Goal: Task Accomplishment & Management: Manage account settings

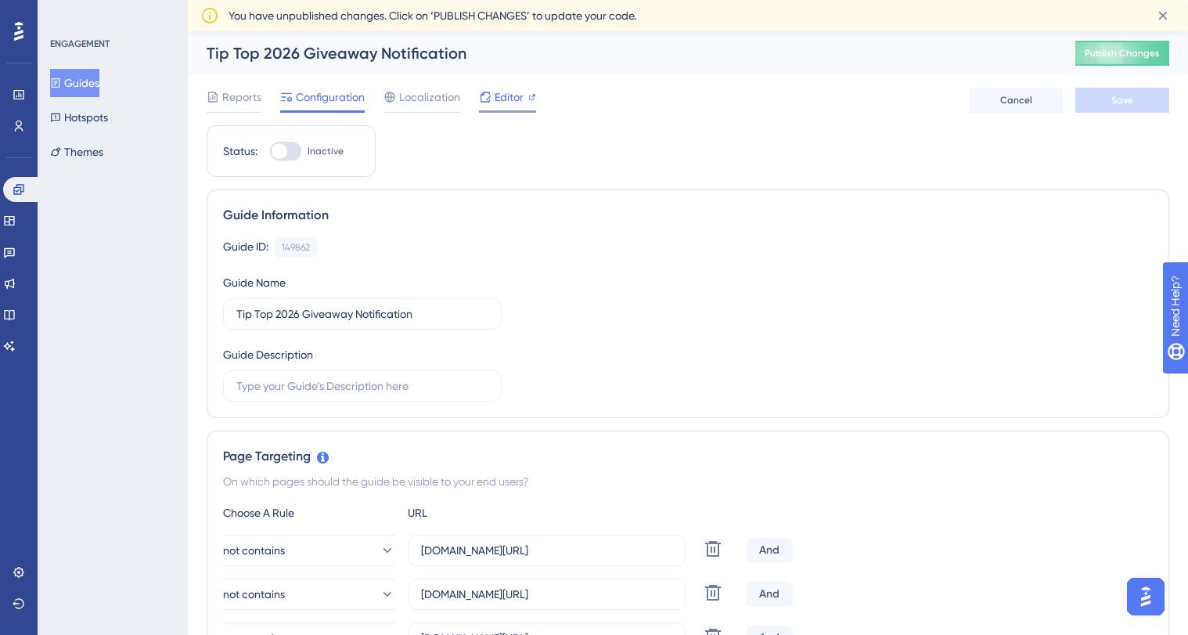
click at [510, 99] on span "Editor" at bounding box center [509, 97] width 29 height 19
click at [1162, 12] on icon at bounding box center [1163, 16] width 16 height 16
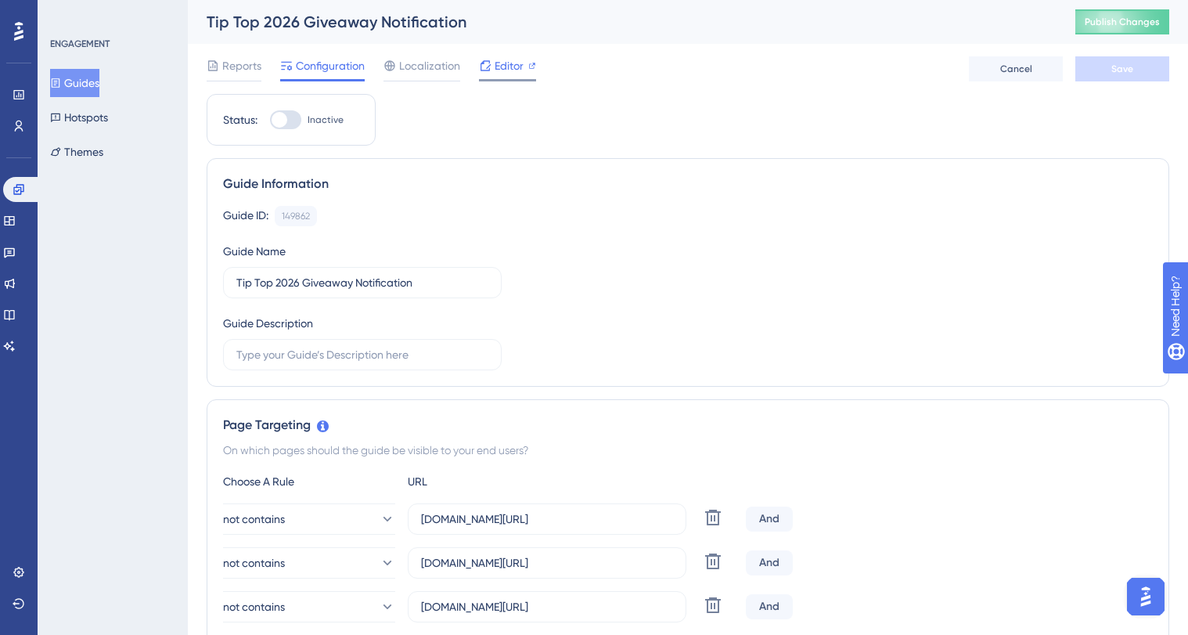
click at [503, 62] on span "Editor" at bounding box center [509, 65] width 29 height 19
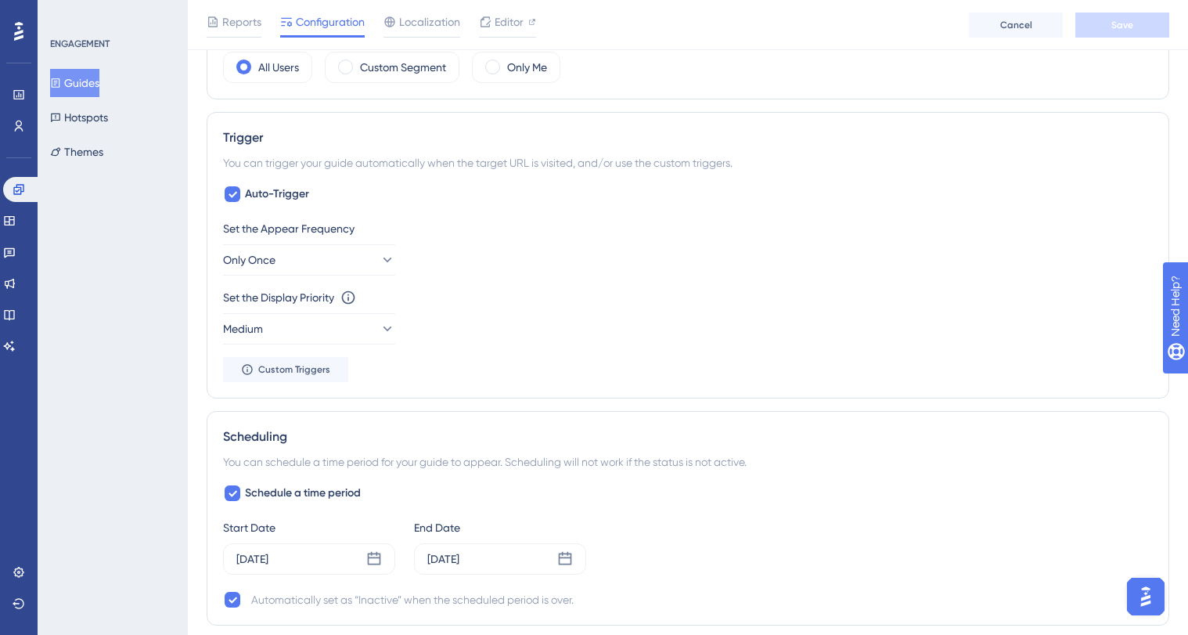
scroll to position [1065, 0]
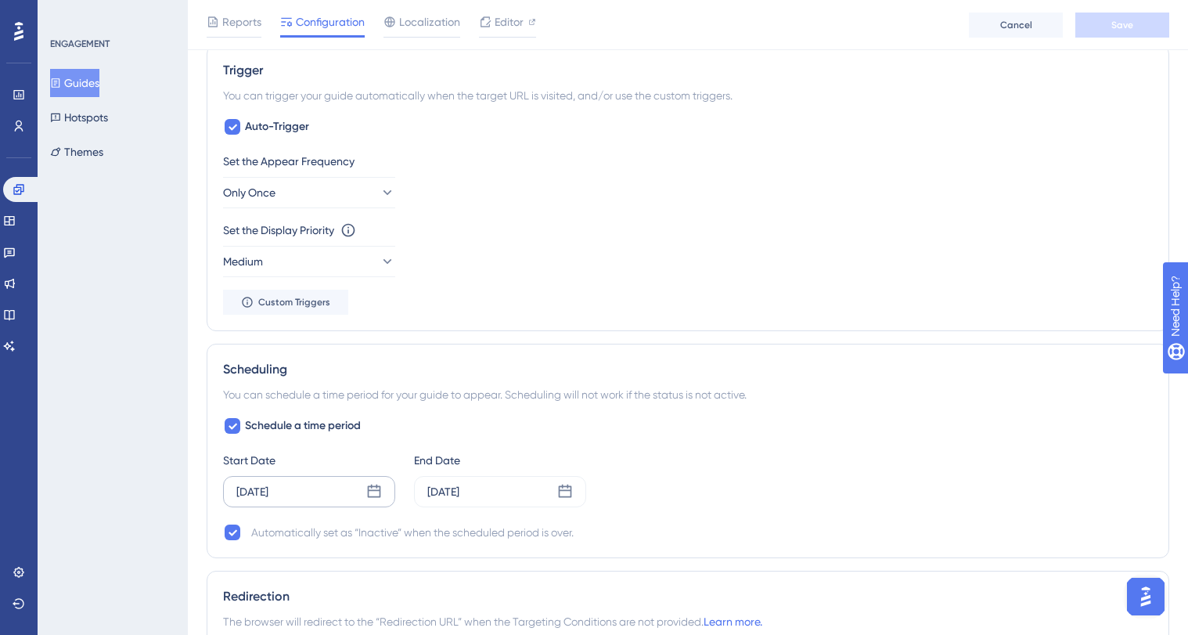
click at [374, 499] on icon at bounding box center [374, 492] width 16 height 16
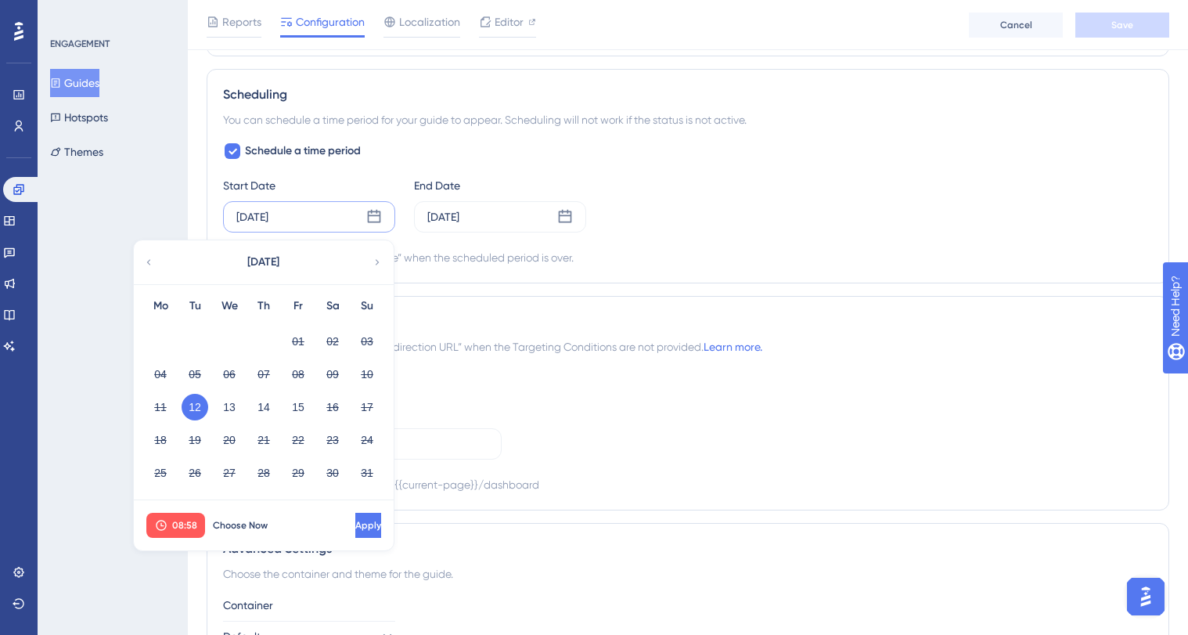
scroll to position [1341, 0]
click at [243, 528] on span "Choose Now" at bounding box center [240, 524] width 55 height 13
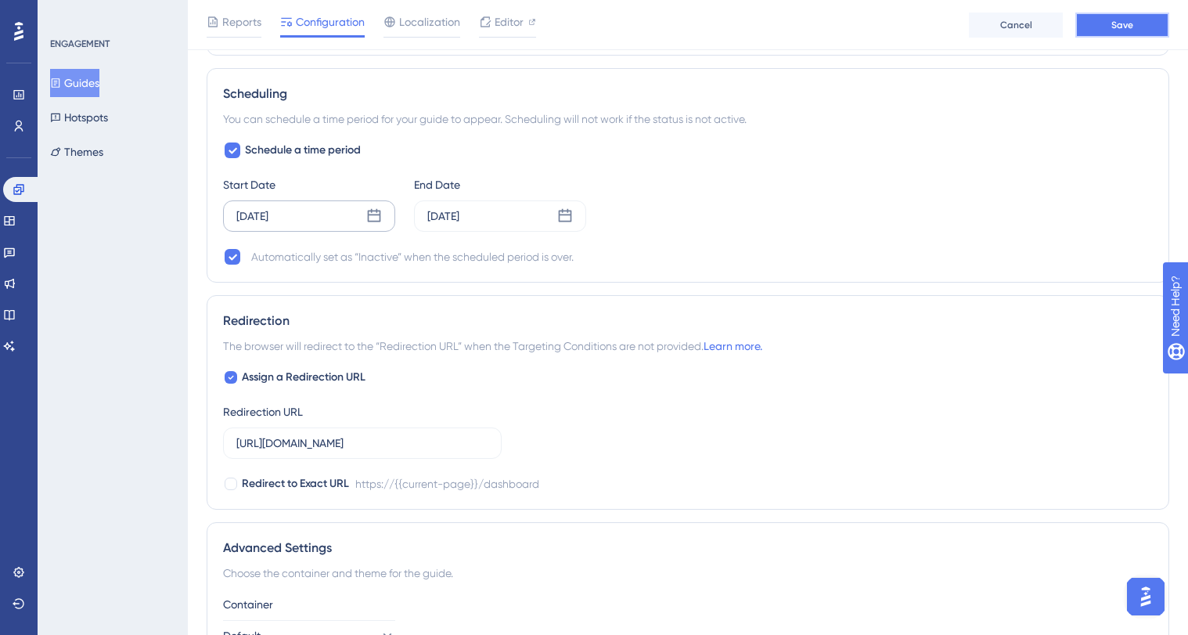
click at [1105, 27] on button "Save" at bounding box center [1123, 25] width 94 height 25
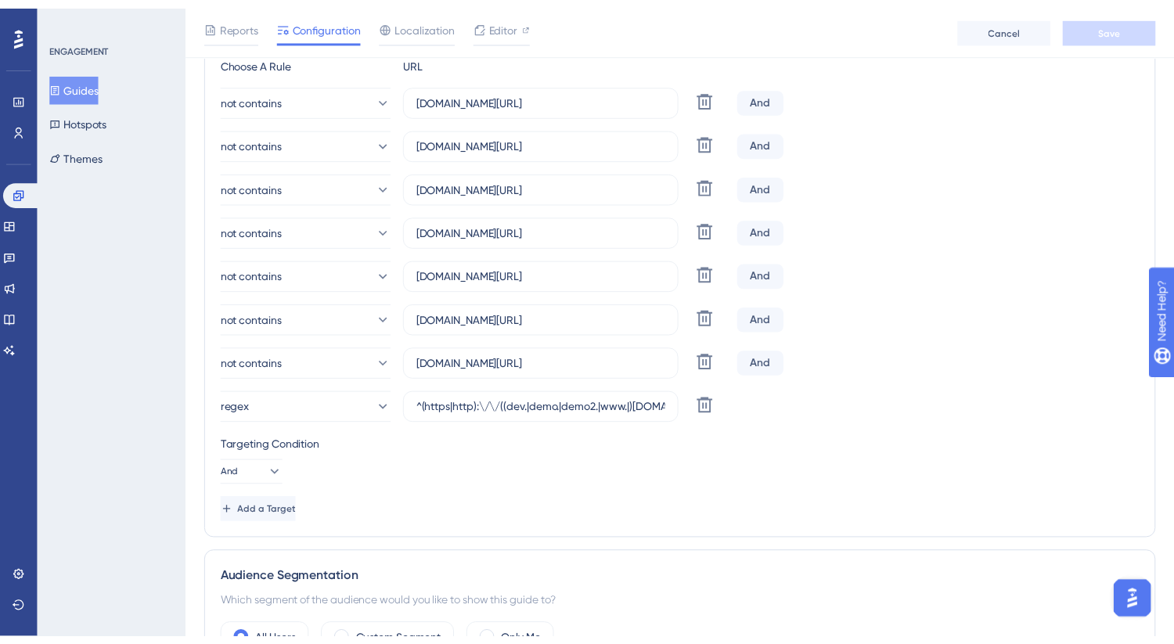
scroll to position [0, 0]
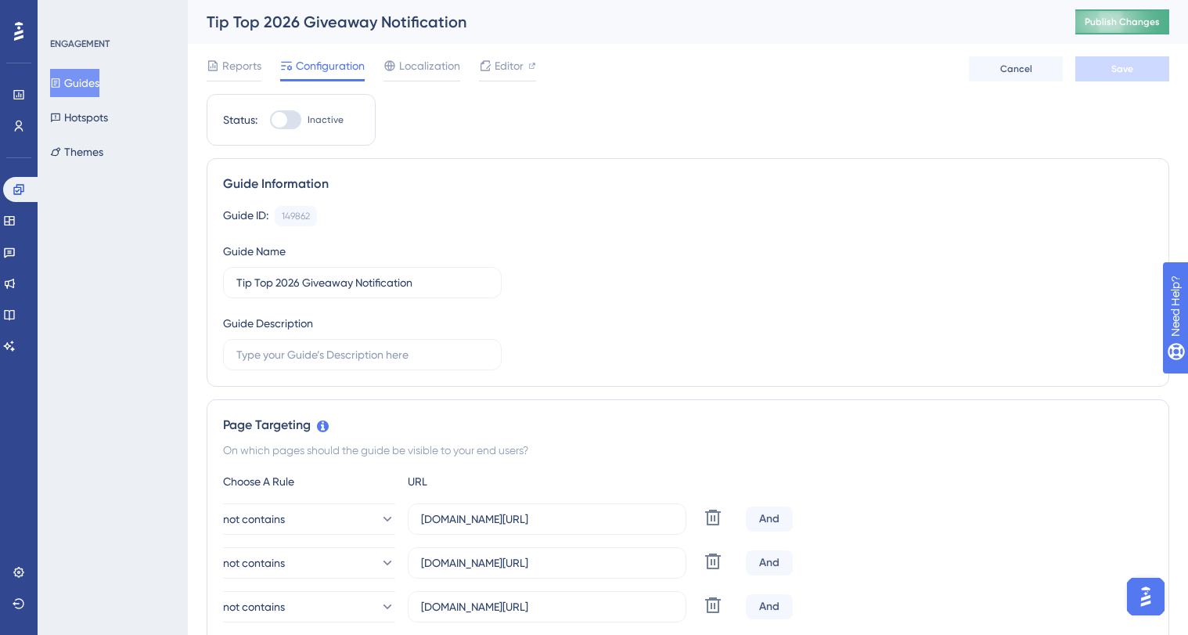
click at [1120, 16] on span "Publish Changes" at bounding box center [1122, 22] width 75 height 13
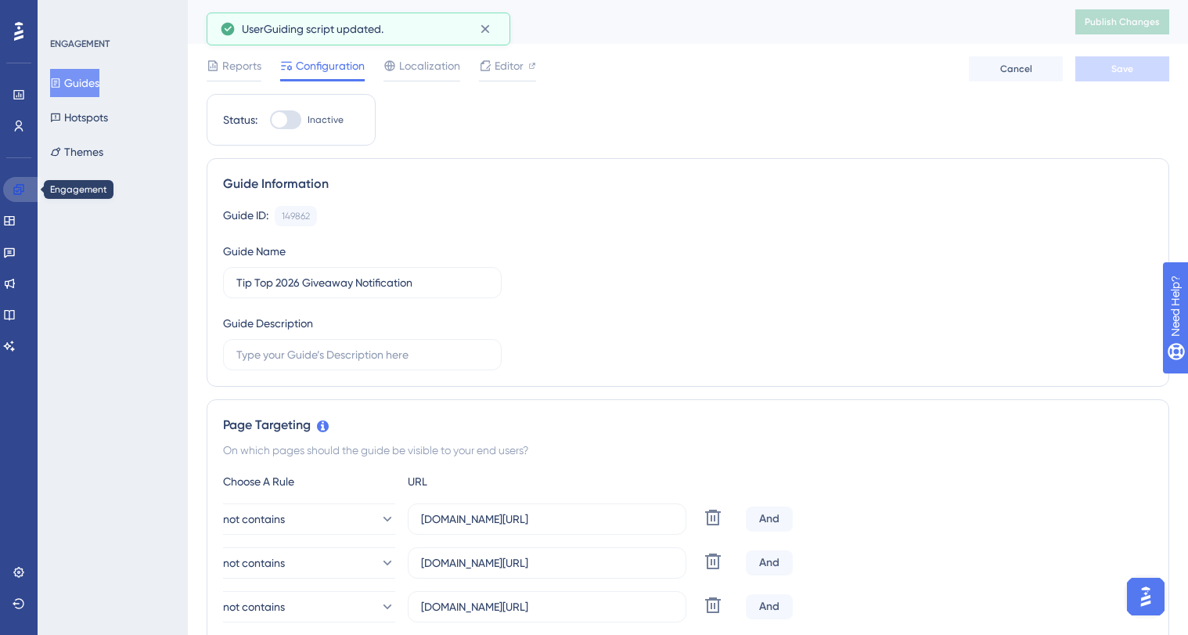
click at [23, 193] on icon at bounding box center [19, 189] width 13 height 13
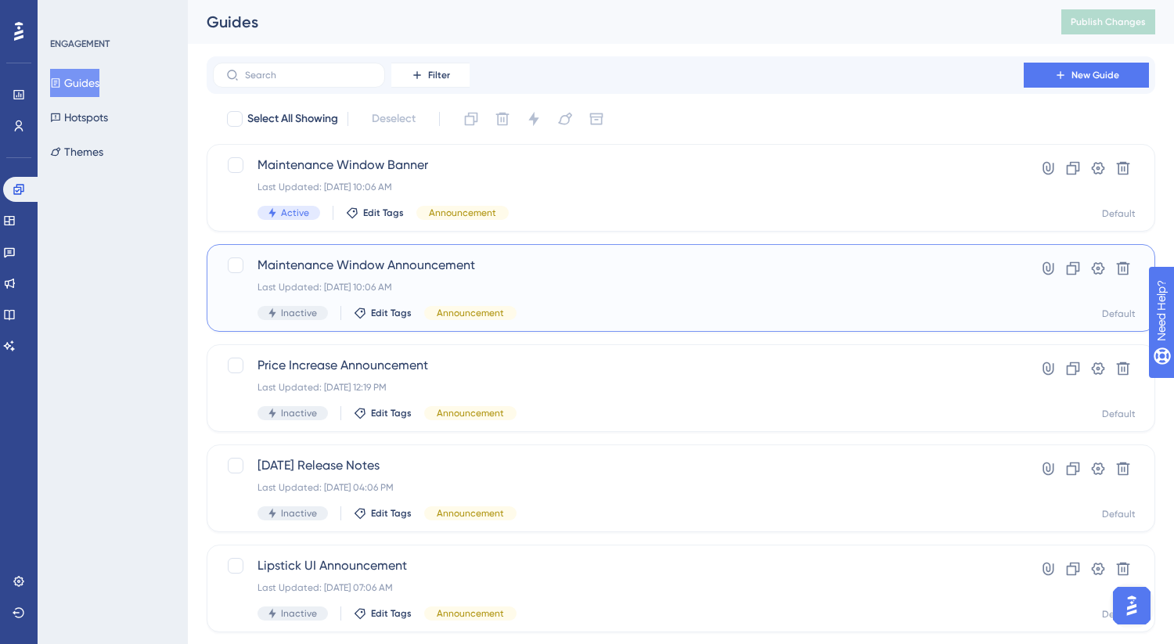
click at [380, 265] on span "Maintenance Window Announcement" at bounding box center [619, 265] width 722 height 19
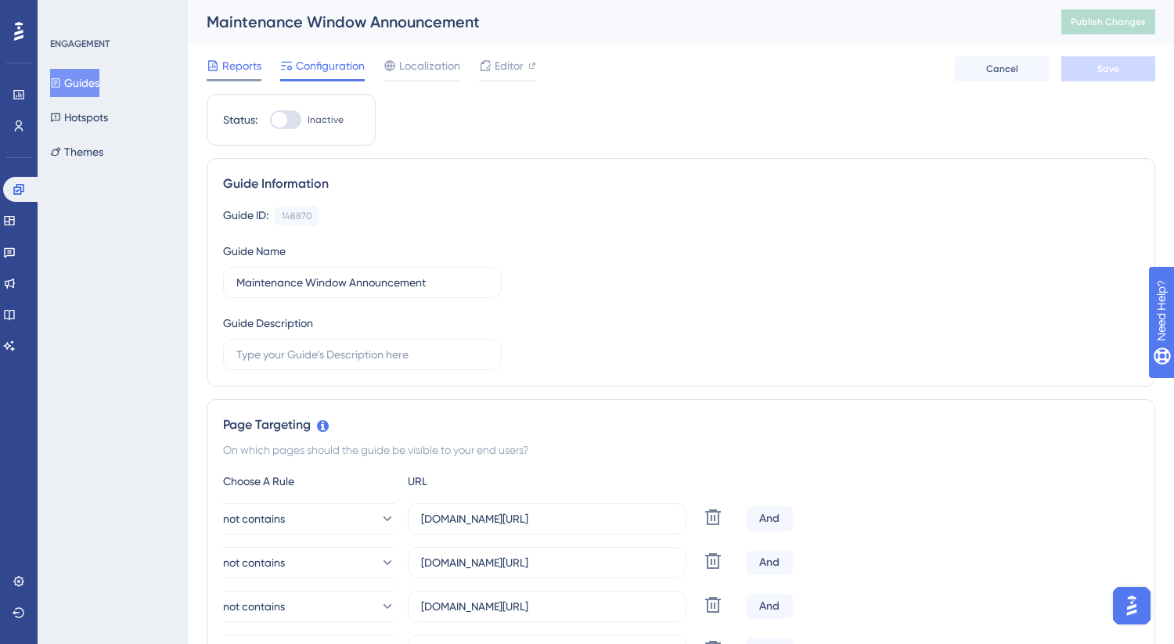
click at [254, 71] on span "Reports" at bounding box center [241, 65] width 39 height 19
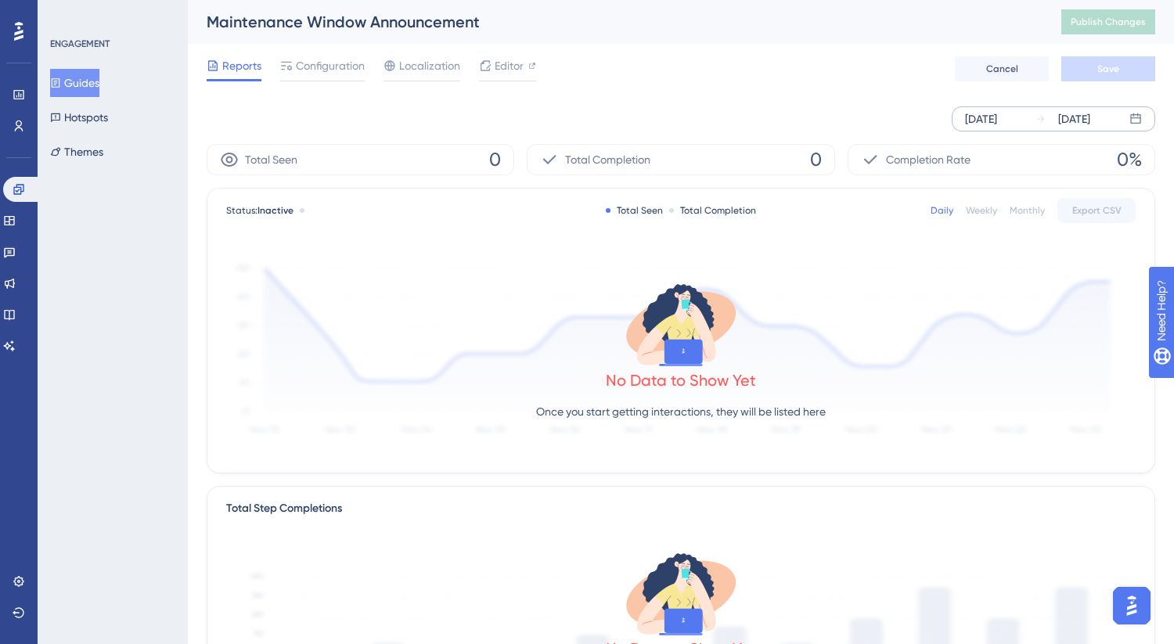
click at [1090, 123] on div "Aug 12 2025" at bounding box center [1074, 119] width 32 height 19
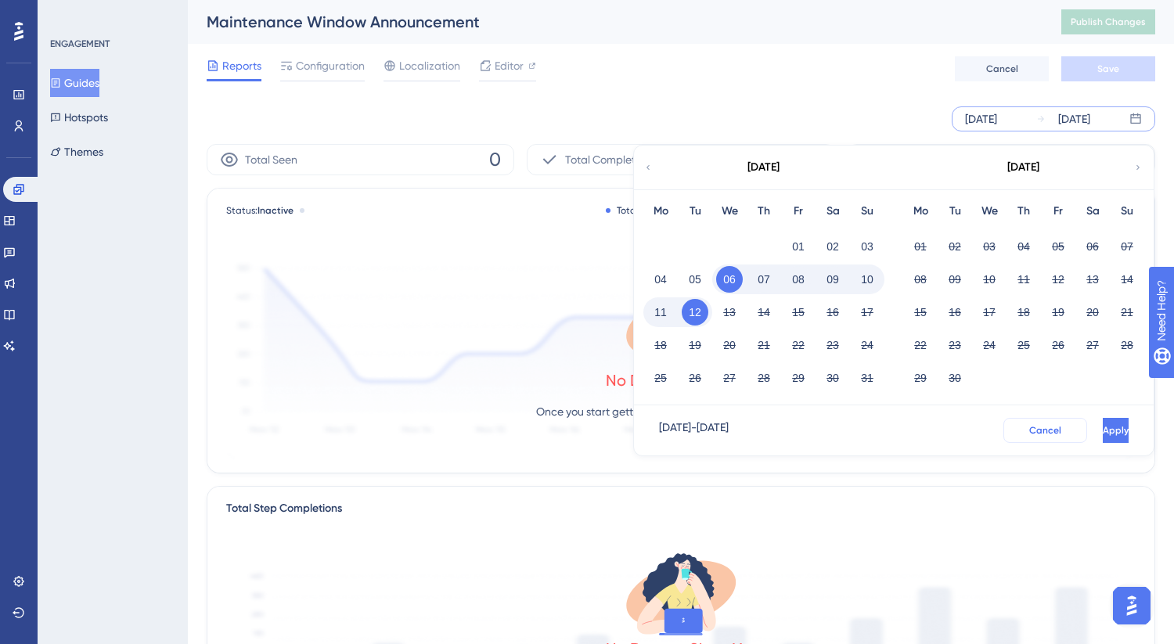
click at [1029, 431] on span "Cancel" at bounding box center [1045, 430] width 32 height 13
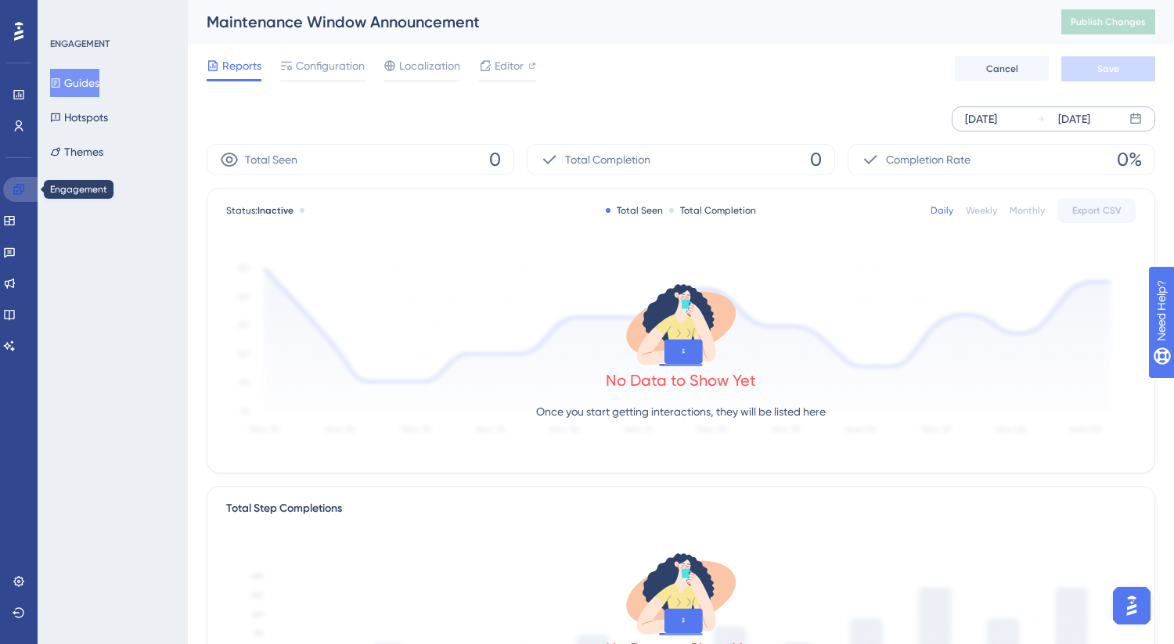
click at [18, 196] on link at bounding box center [22, 189] width 38 height 25
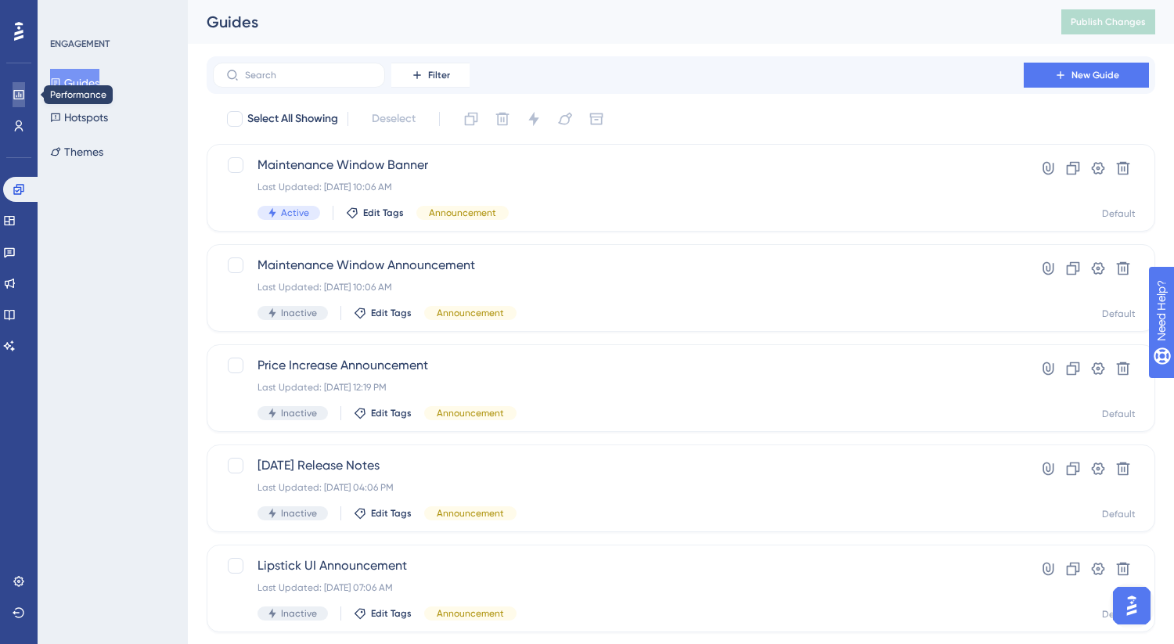
click at [25, 95] on link at bounding box center [19, 94] width 13 height 25
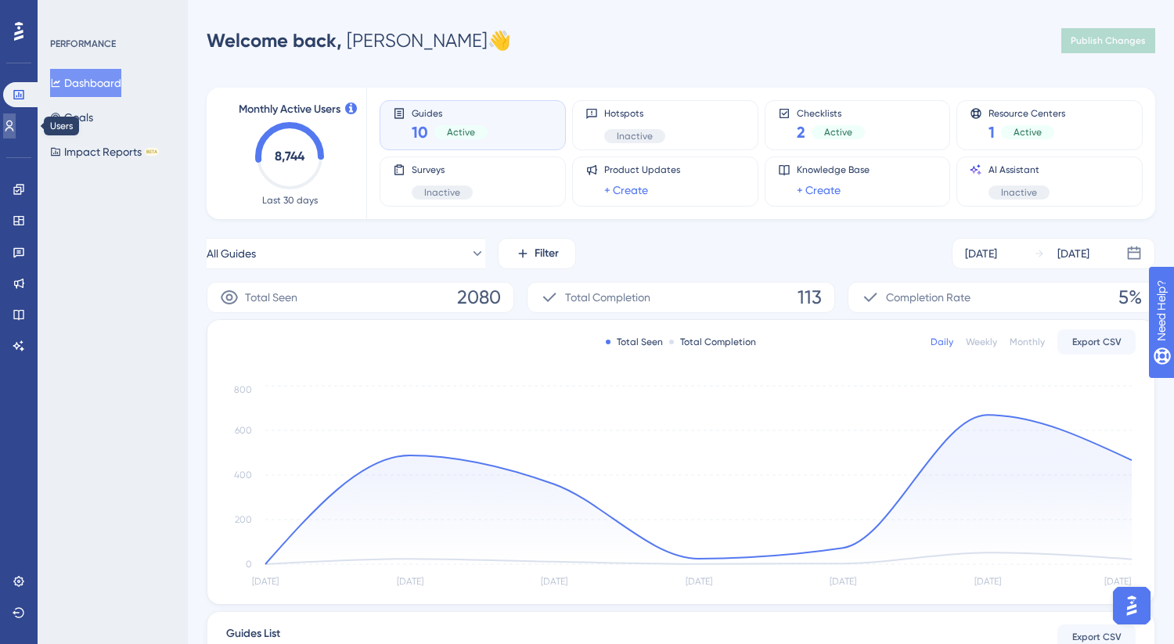
click at [16, 134] on link at bounding box center [9, 126] width 13 height 25
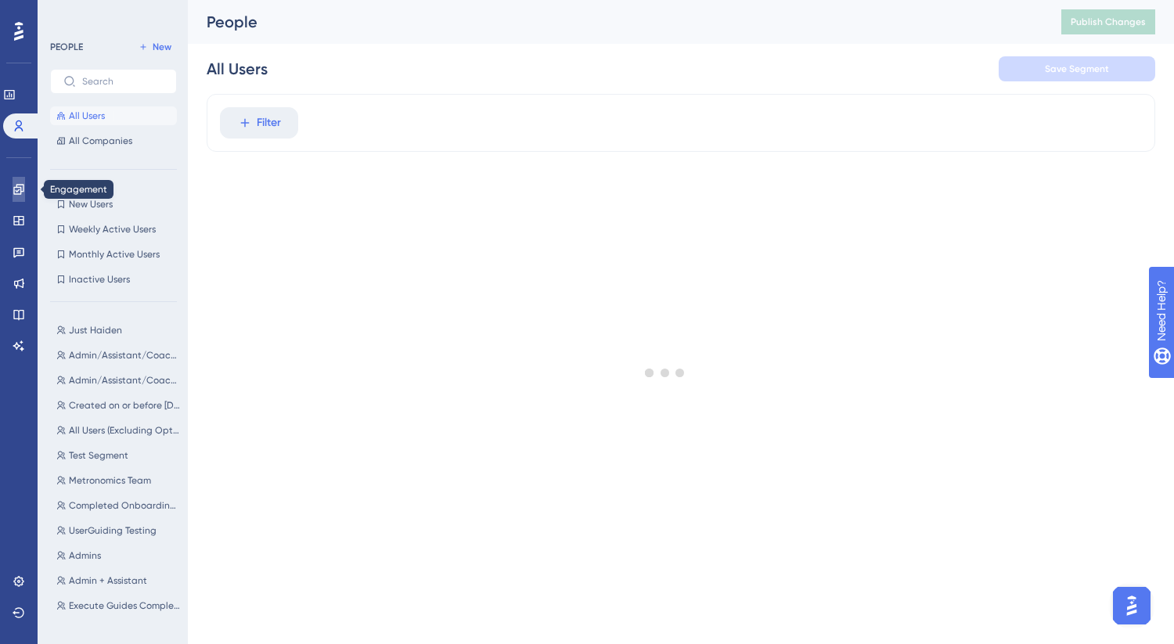
click at [19, 185] on icon at bounding box center [18, 189] width 10 height 10
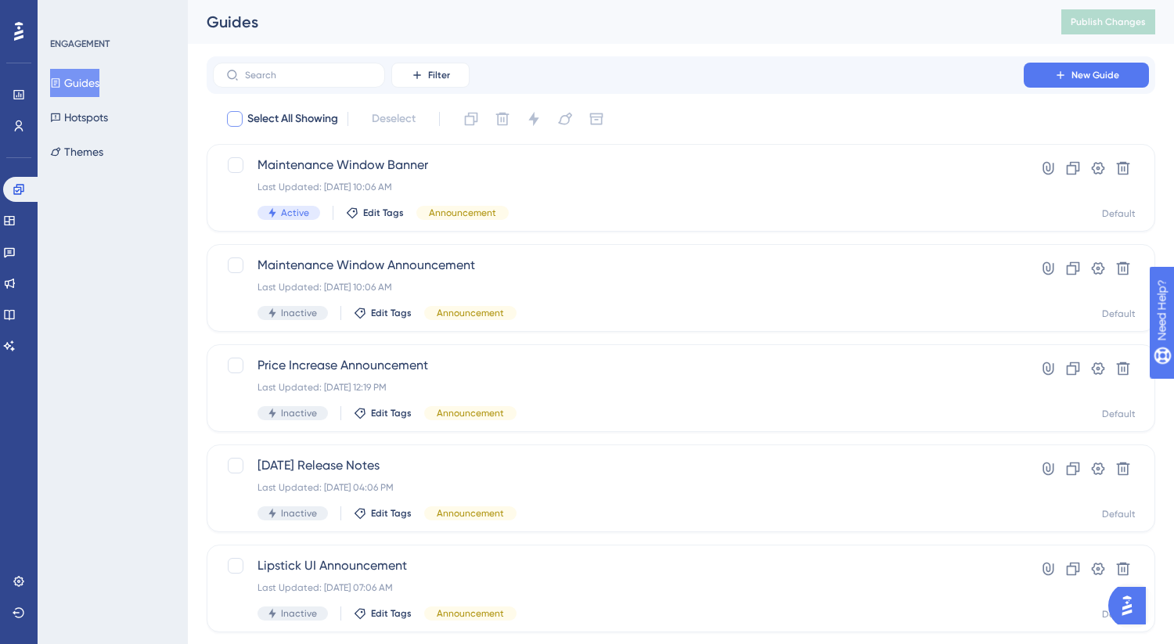
click at [242, 118] on div at bounding box center [235, 119] width 16 height 16
checkbox input "true"
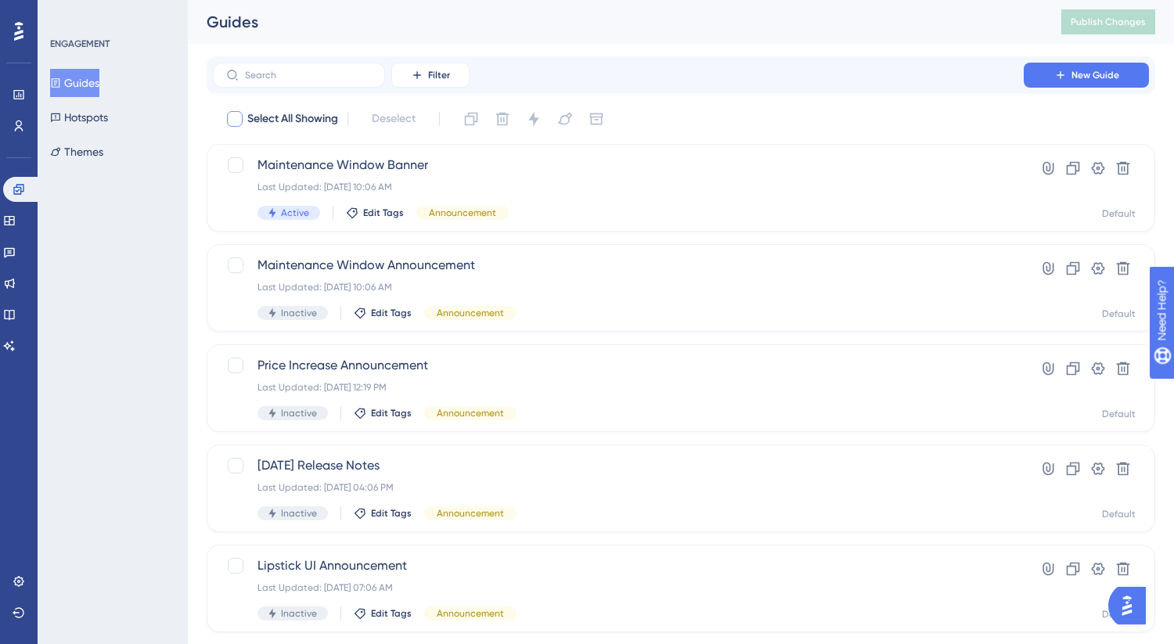
checkbox input "true"
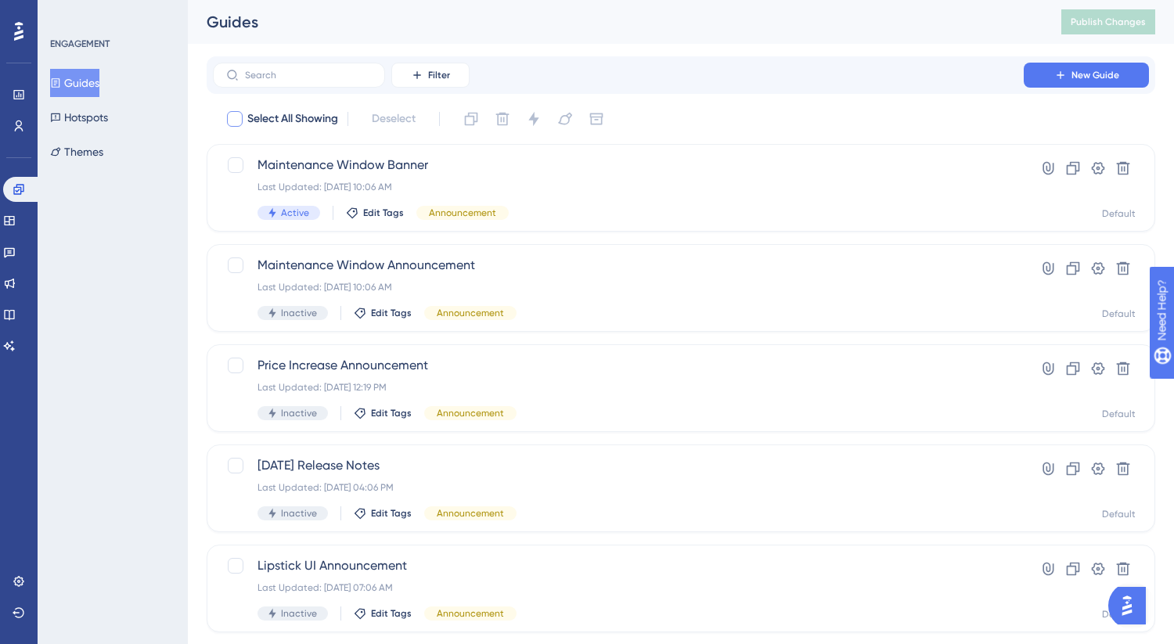
checkbox input "true"
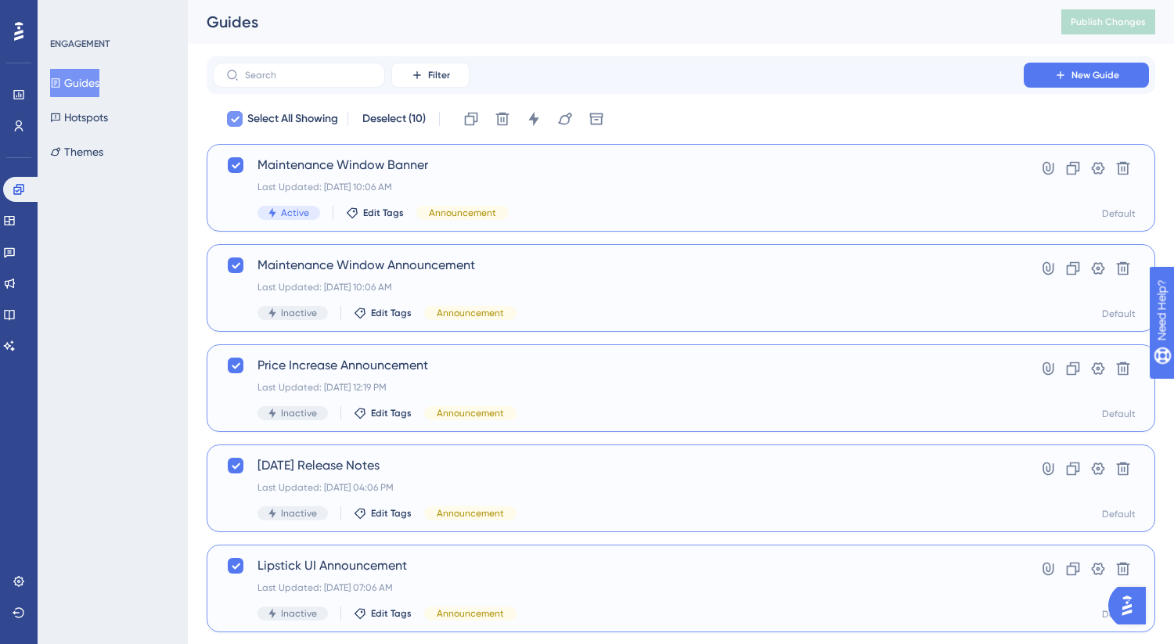
click at [242, 118] on div at bounding box center [235, 119] width 16 height 16
checkbox input "false"
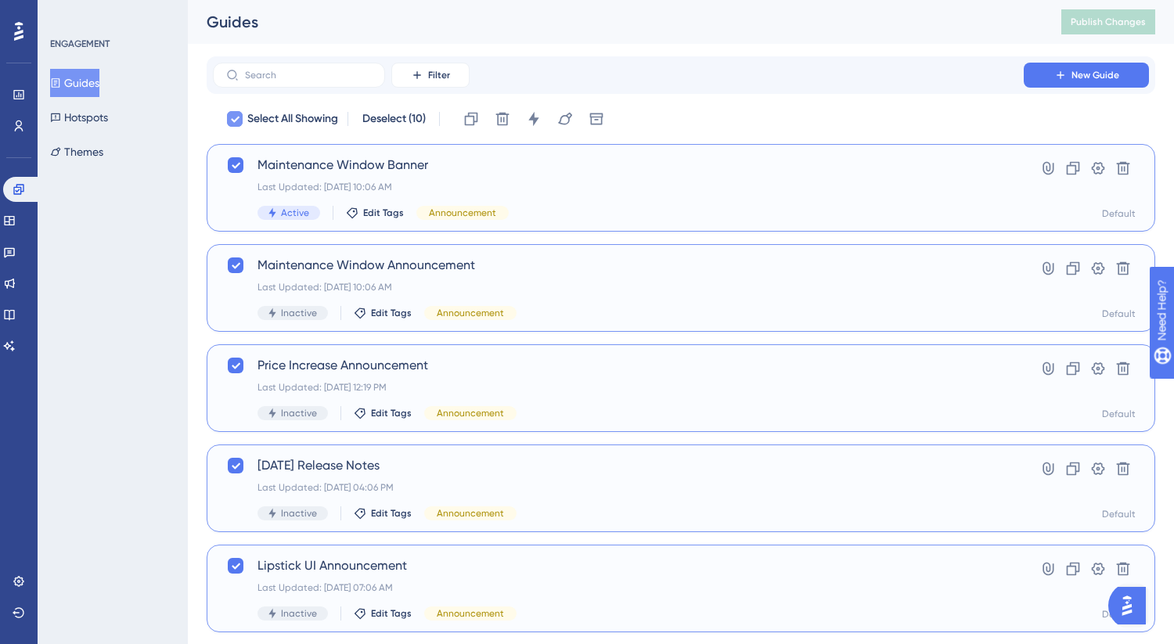
checkbox input "false"
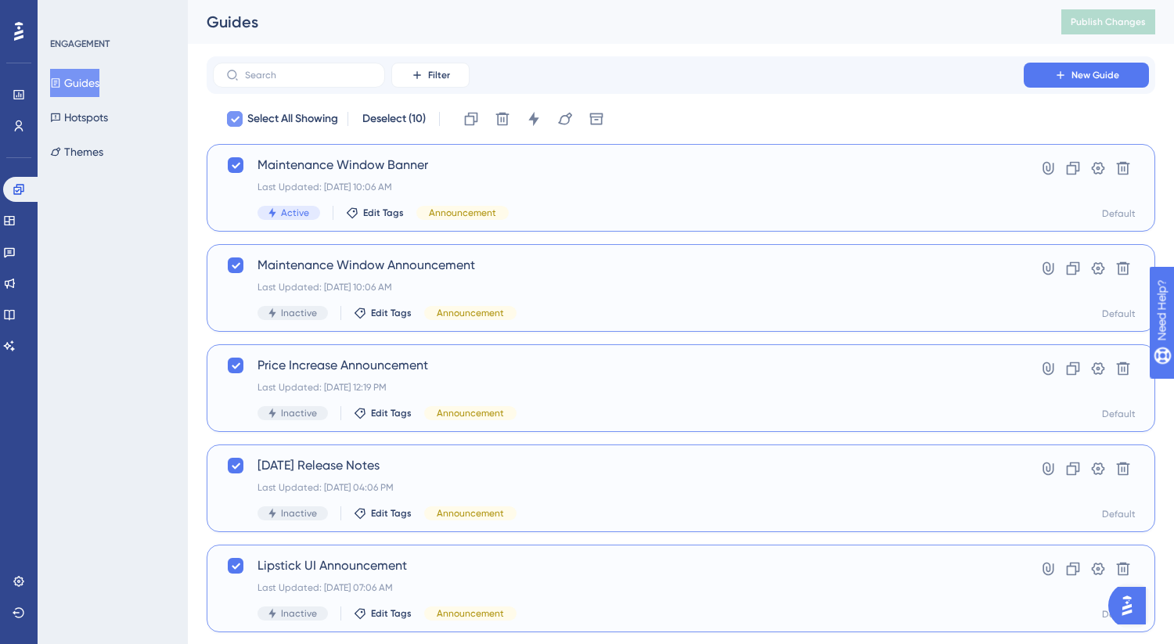
checkbox input "false"
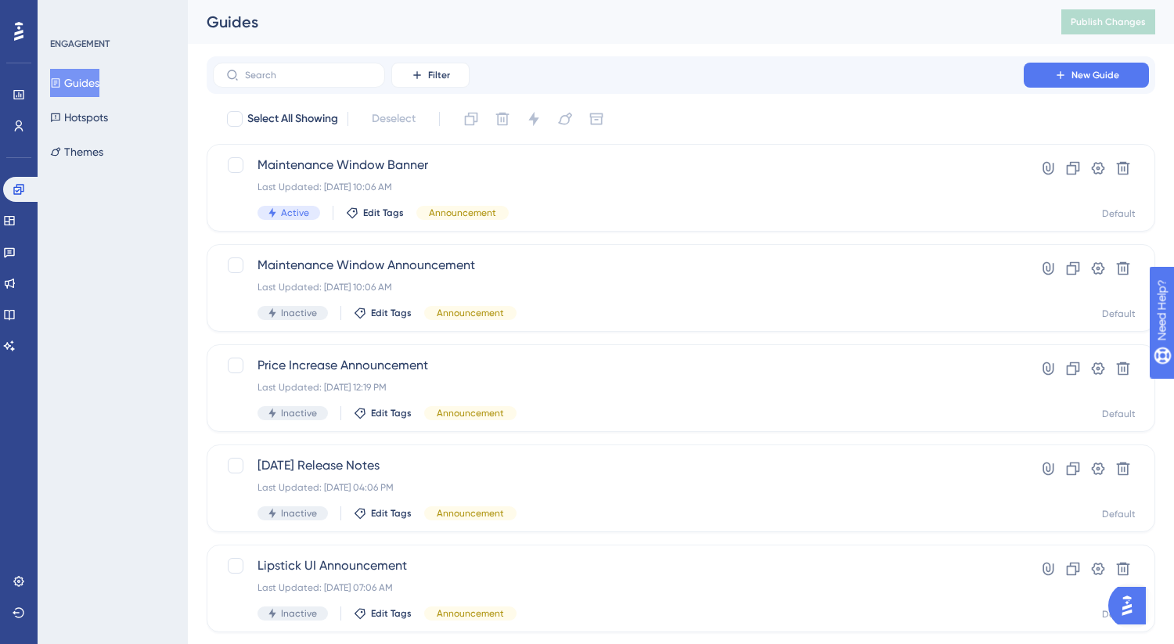
click at [90, 82] on button "Guides" at bounding box center [74, 83] width 49 height 28
click at [341, 81] on label at bounding box center [299, 75] width 172 height 25
click at [341, 81] on input "text" at bounding box center [308, 75] width 127 height 11
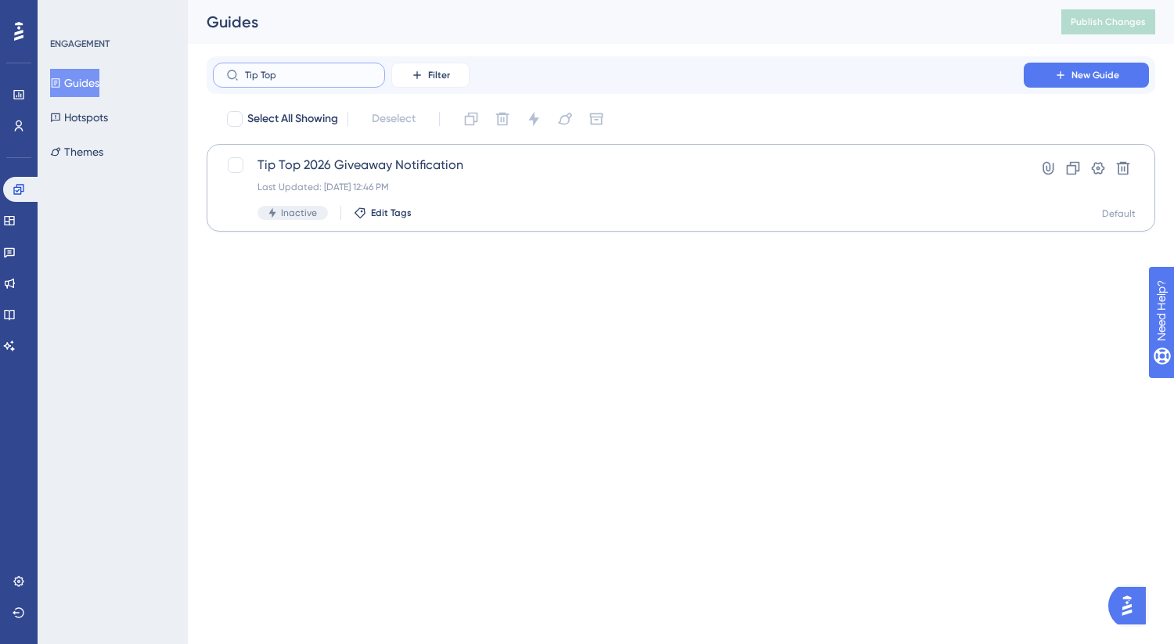
type input "Tip Top"
click at [436, 172] on span "Tip Top 2026 Giveaway Notification" at bounding box center [619, 165] width 722 height 19
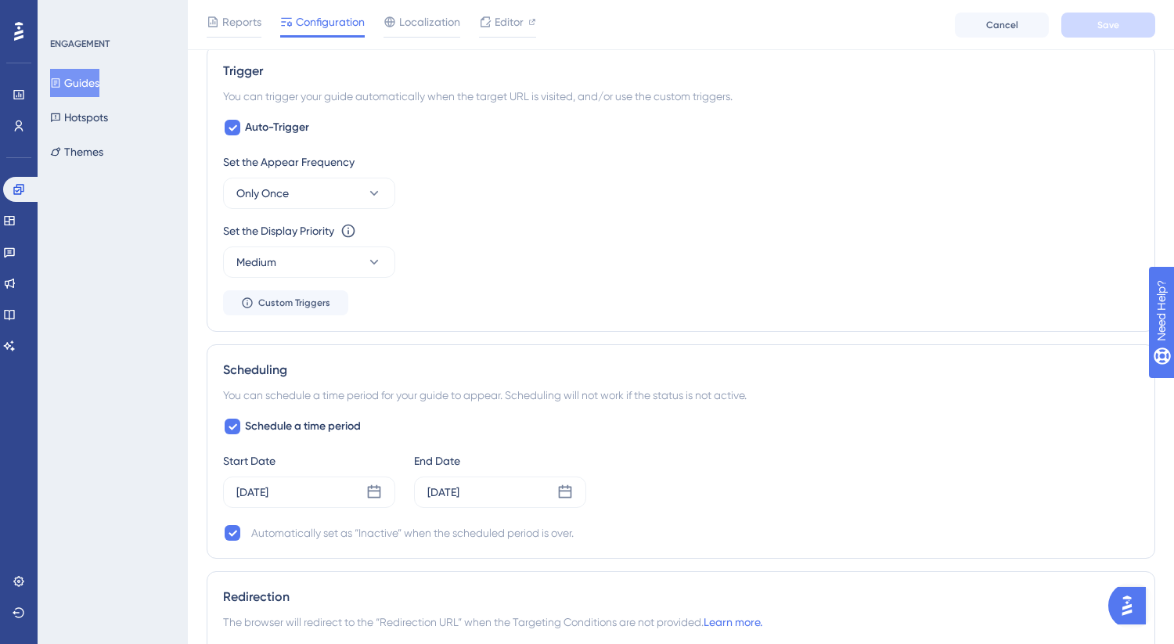
scroll to position [1032, 0]
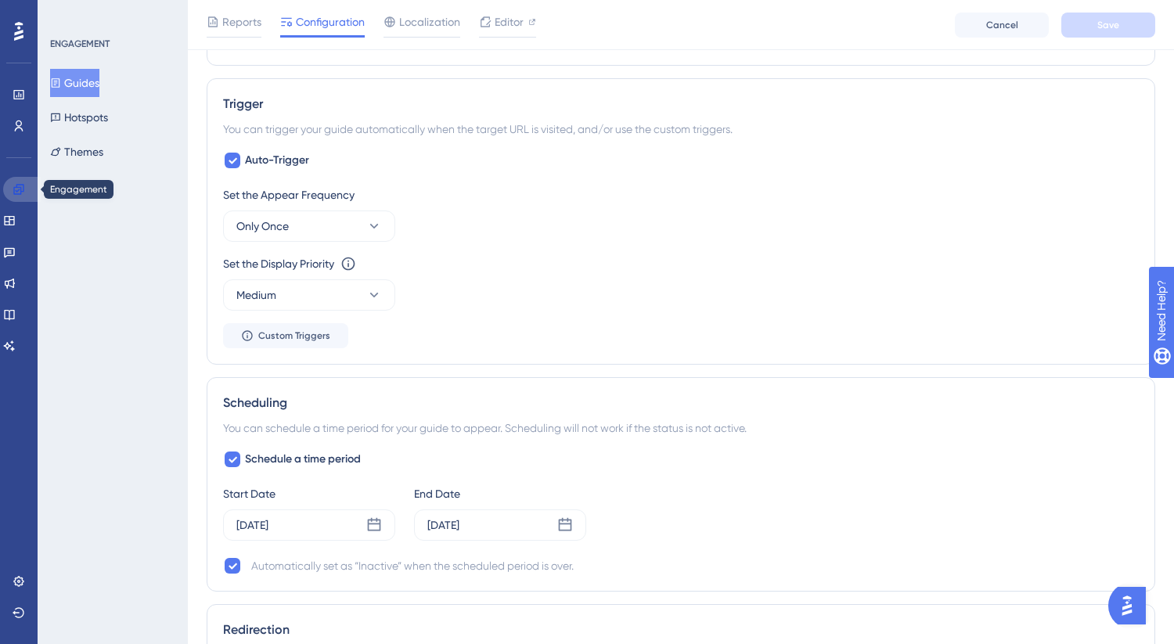
click at [18, 185] on icon at bounding box center [18, 189] width 10 height 10
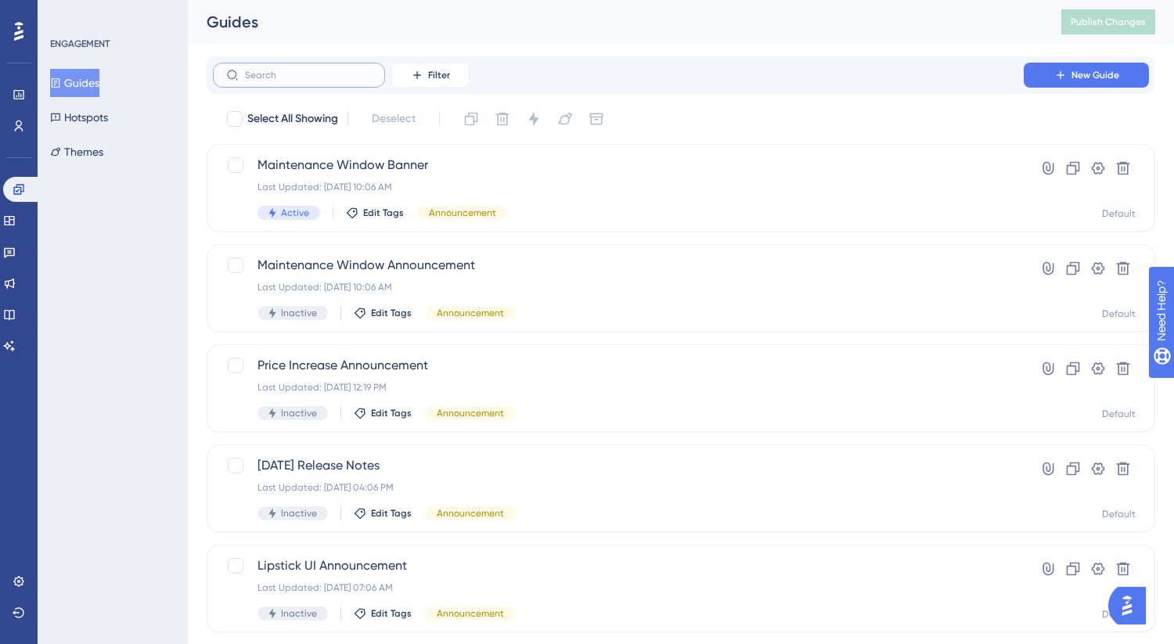
click at [295, 76] on input "text" at bounding box center [308, 75] width 127 height 11
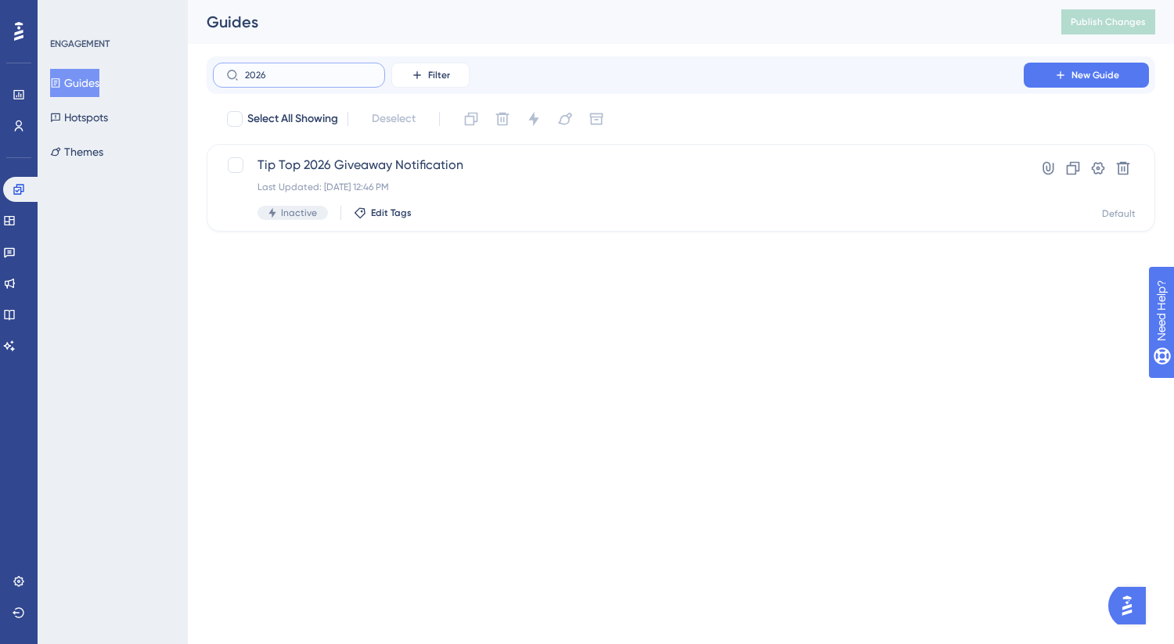
type input "2026"
click at [452, 163] on span "Tip Top 2026 Giveaway Notification" at bounding box center [619, 165] width 722 height 19
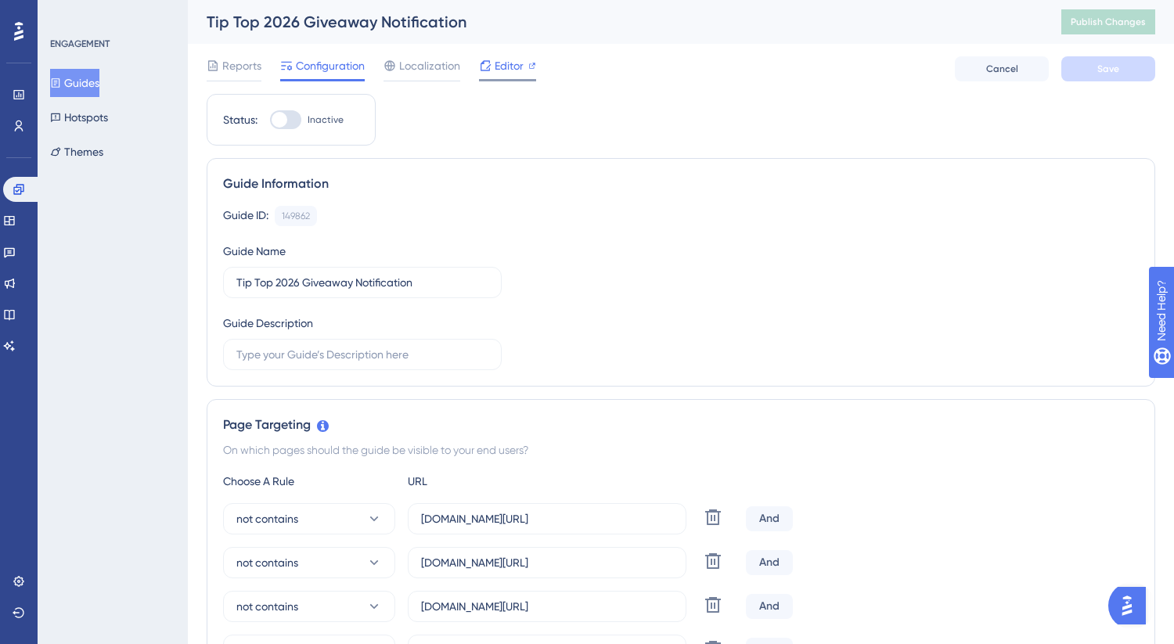
click at [506, 74] on span "Editor" at bounding box center [509, 65] width 29 height 19
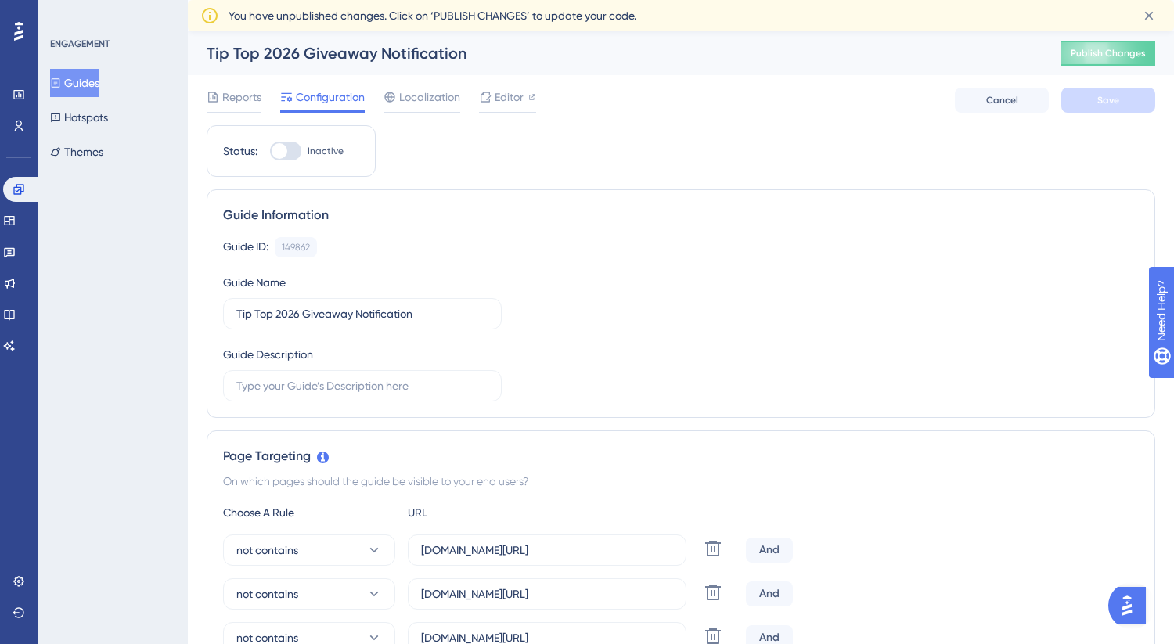
click at [282, 149] on div at bounding box center [280, 151] width 16 height 16
click at [270, 151] on input "Inactive" at bounding box center [269, 151] width 1 height 1
checkbox input "true"
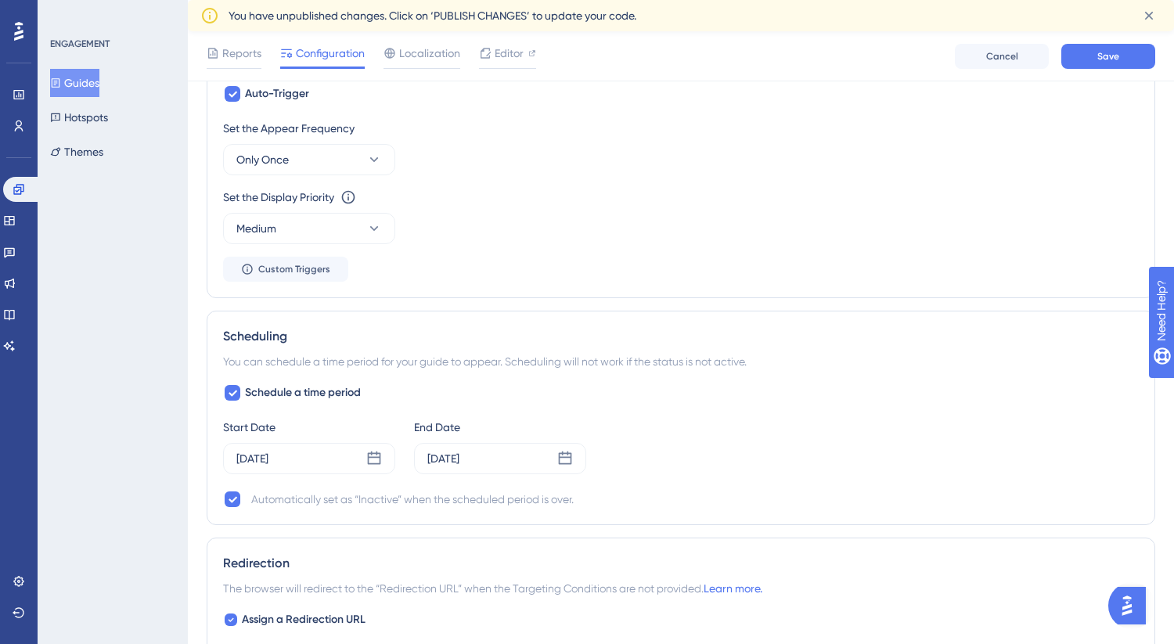
scroll to position [1210, 0]
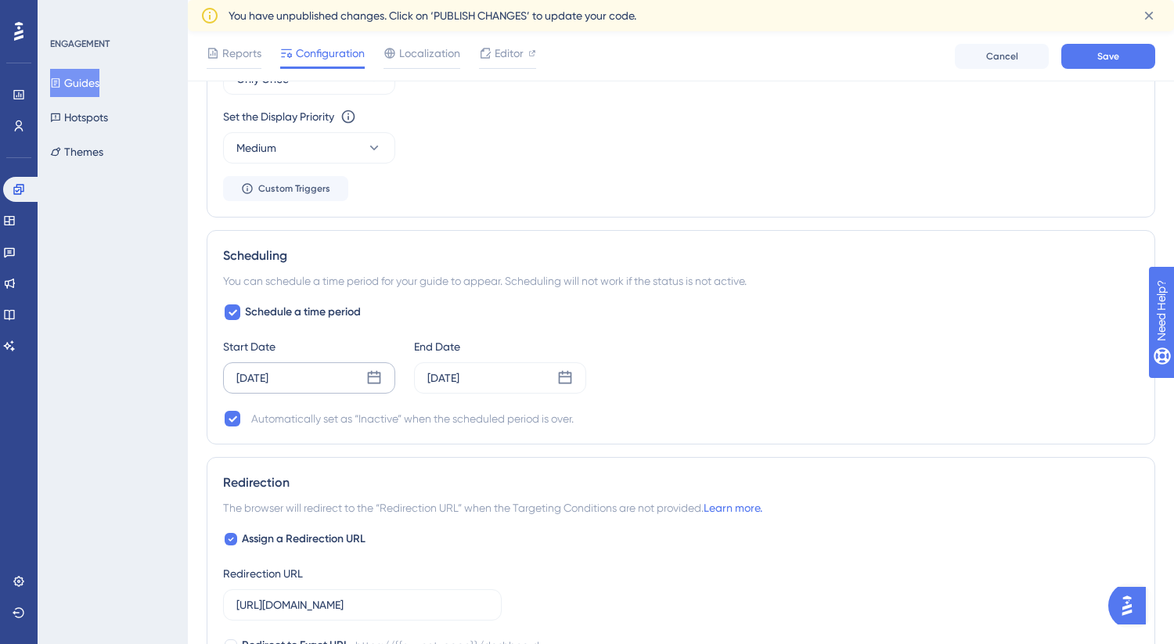
click at [380, 381] on icon at bounding box center [374, 377] width 13 height 13
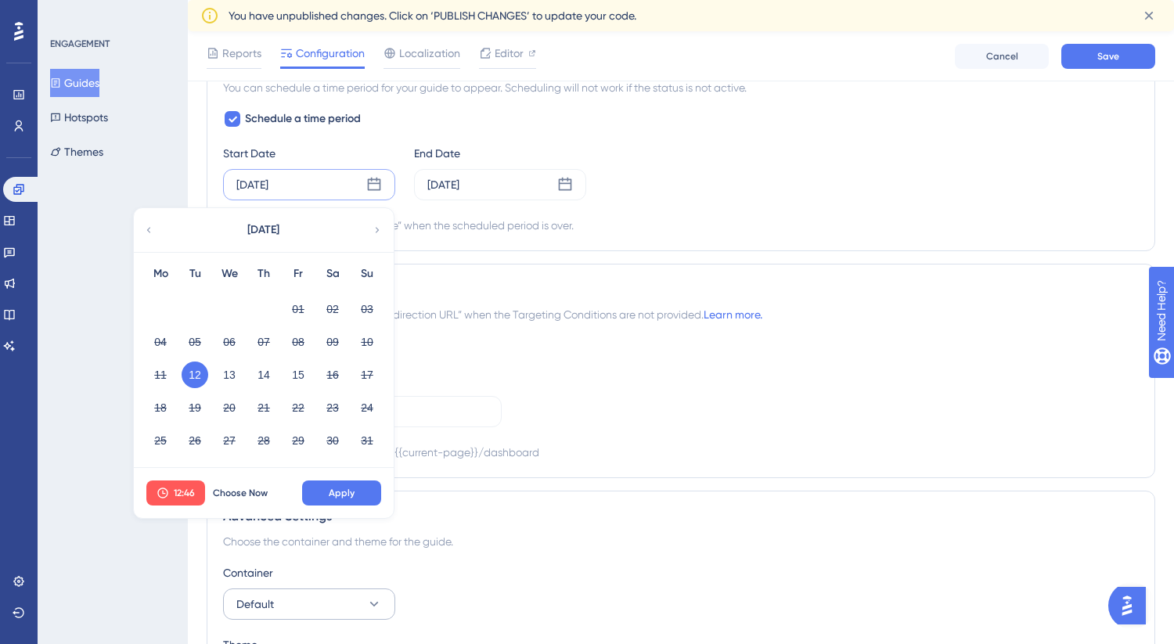
scroll to position [1483, 0]
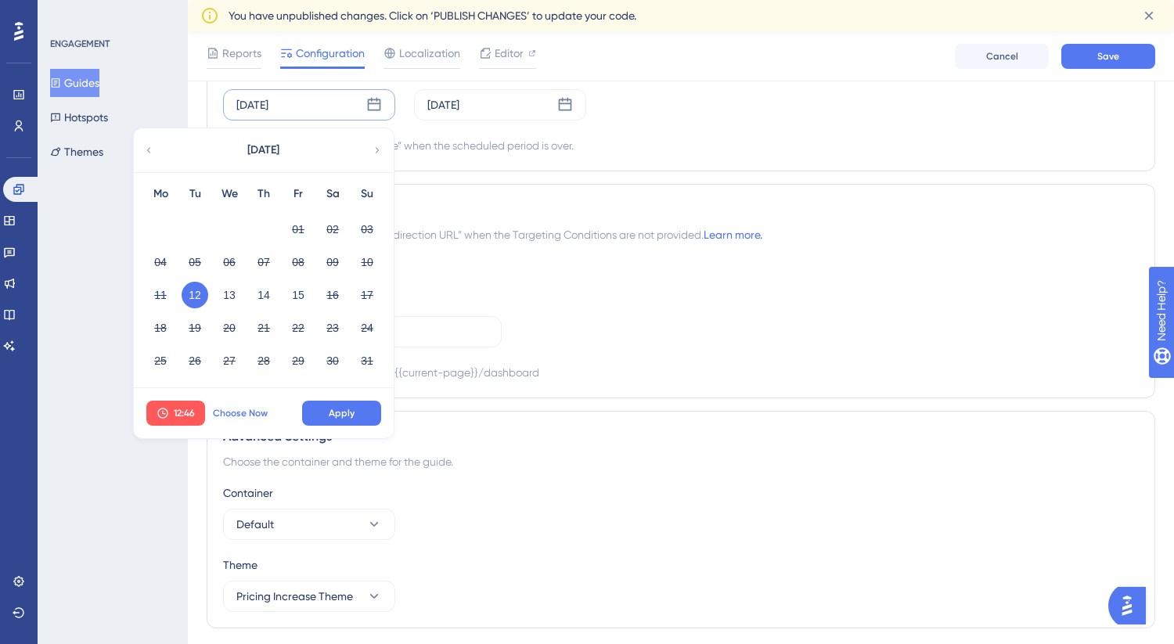
click at [242, 416] on span "Choose Now" at bounding box center [240, 413] width 55 height 13
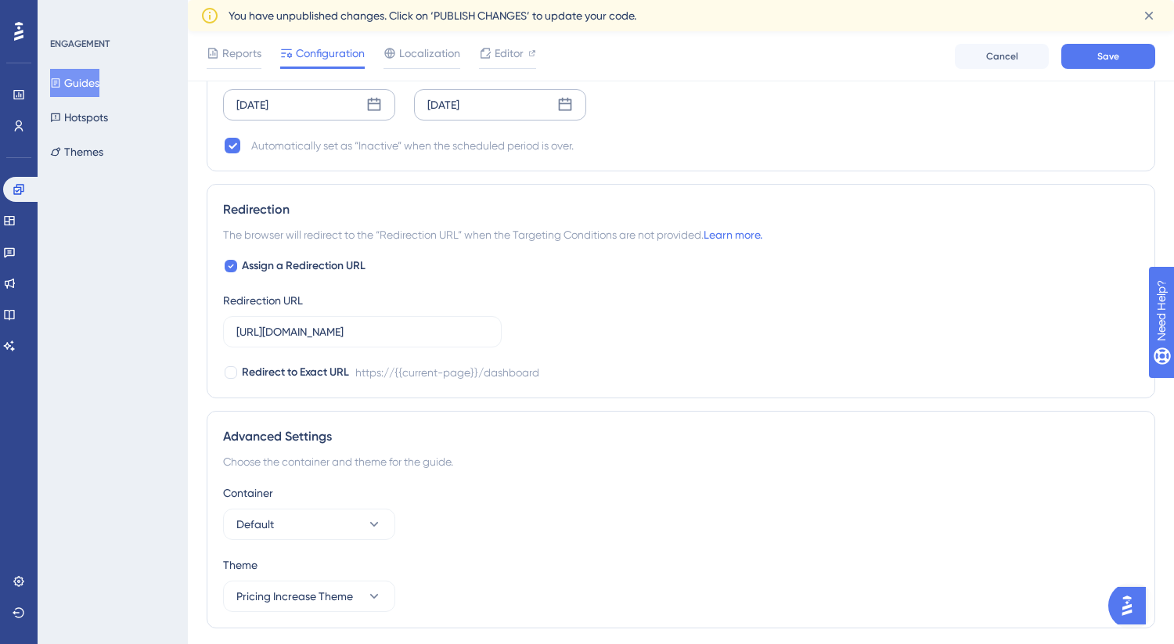
click at [561, 99] on icon at bounding box center [565, 104] width 13 height 13
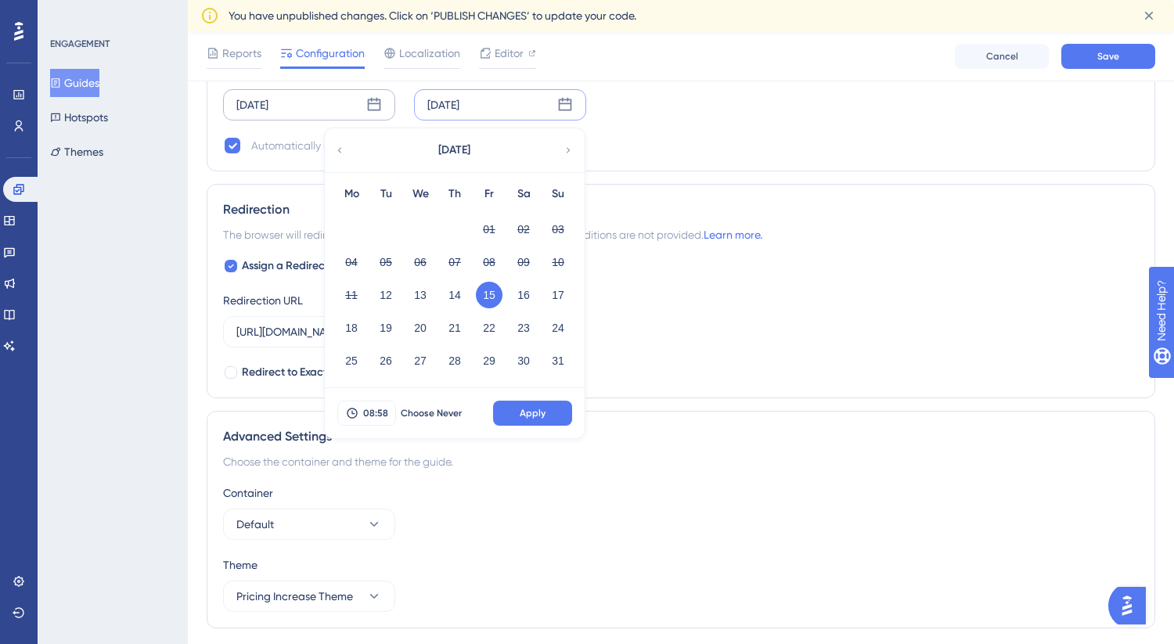
click at [493, 295] on button "15" at bounding box center [489, 295] width 27 height 27
click at [380, 412] on span "08:58" at bounding box center [375, 413] width 25 height 13
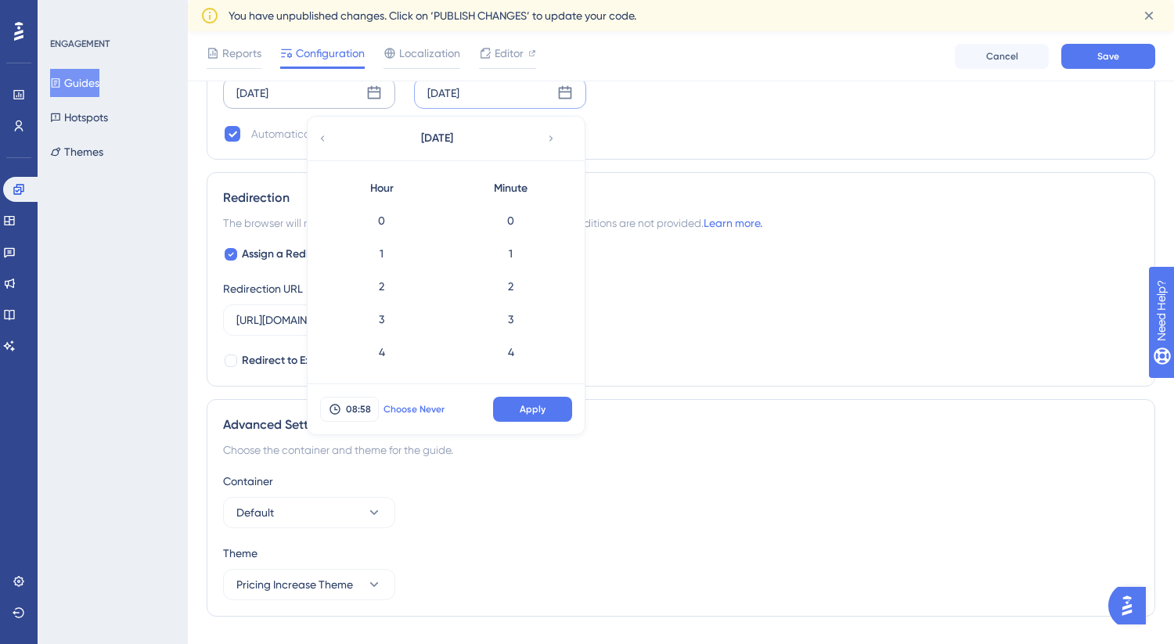
scroll to position [1805, 0]
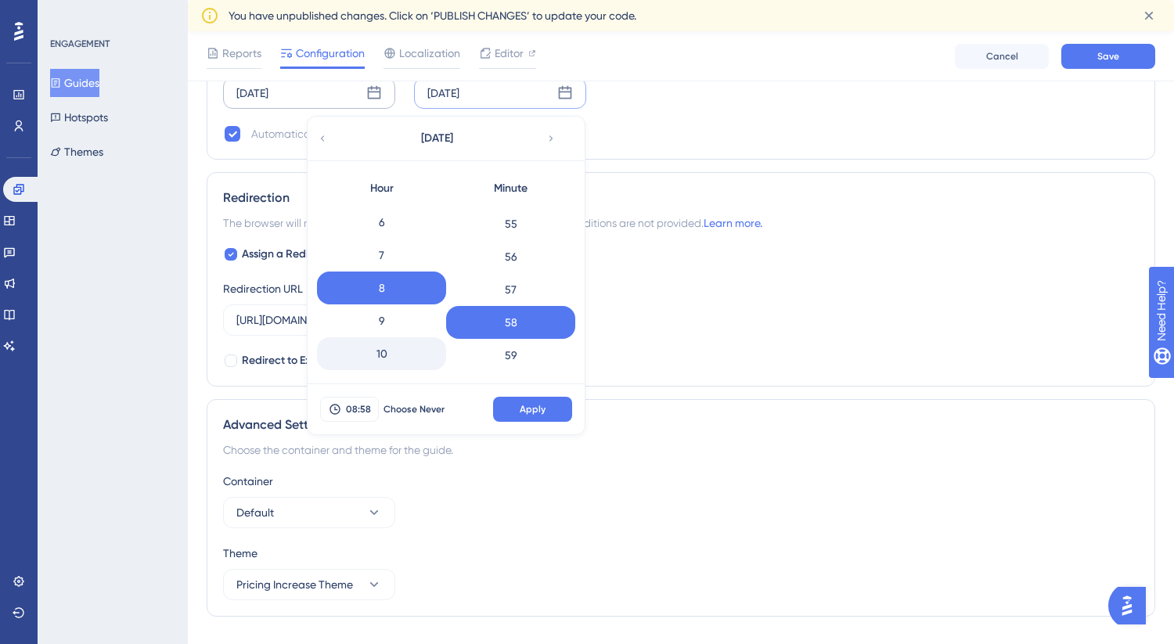
click at [395, 355] on div "10" at bounding box center [381, 353] width 129 height 33
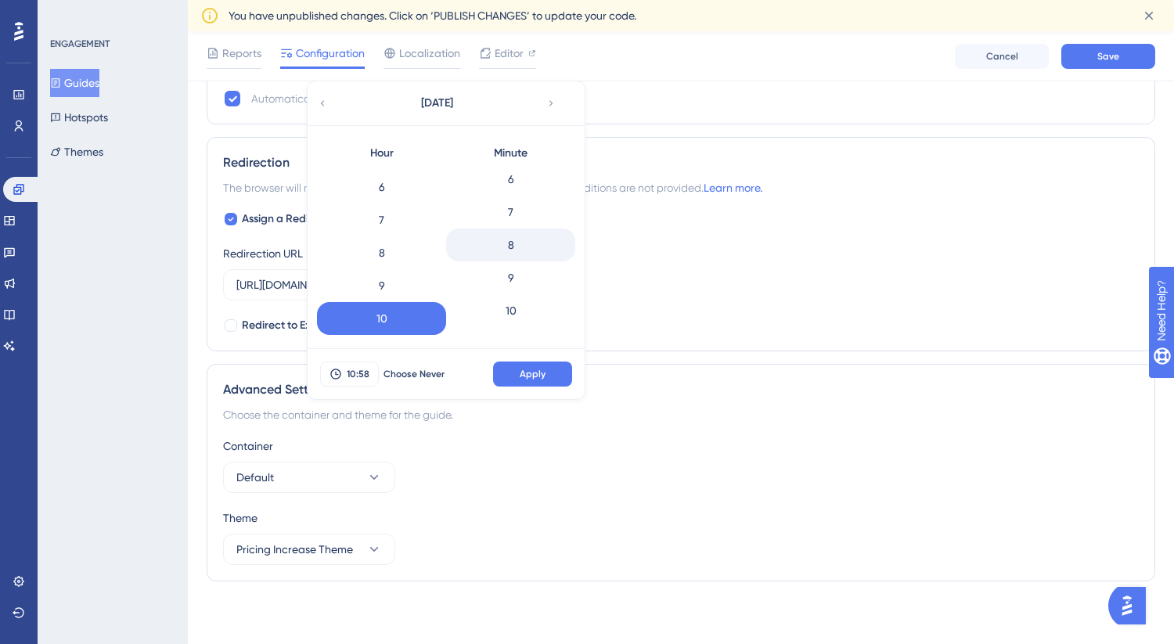
scroll to position [0, 0]
click at [524, 186] on div "0" at bounding box center [510, 185] width 129 height 33
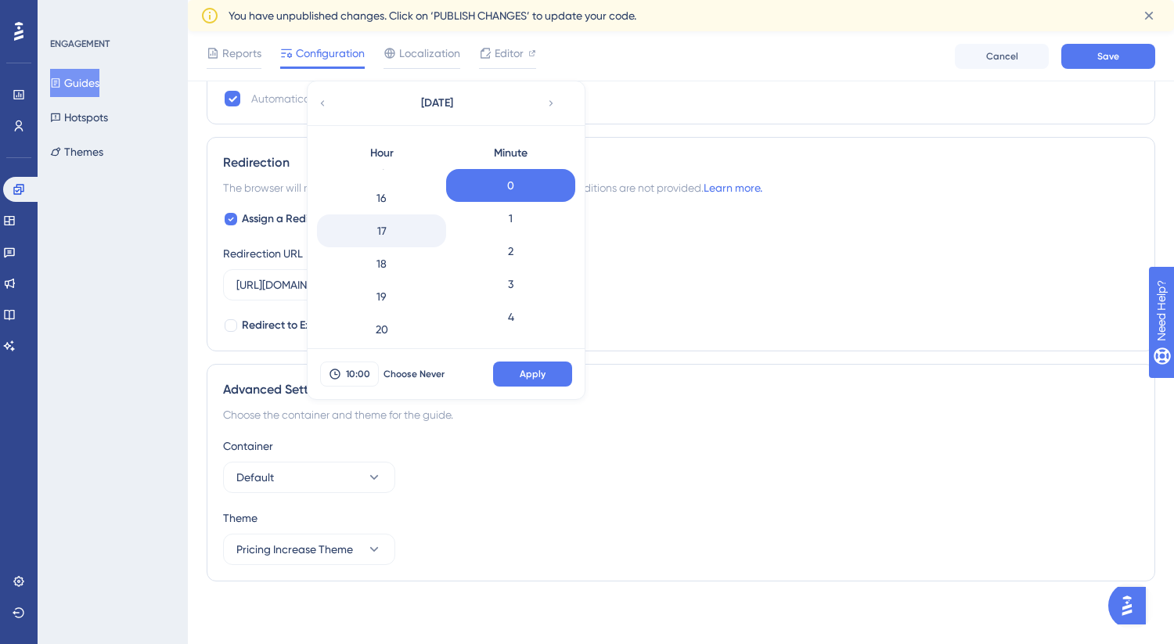
scroll to position [622, 0]
click at [398, 291] on div "22" at bounding box center [381, 287] width 129 height 33
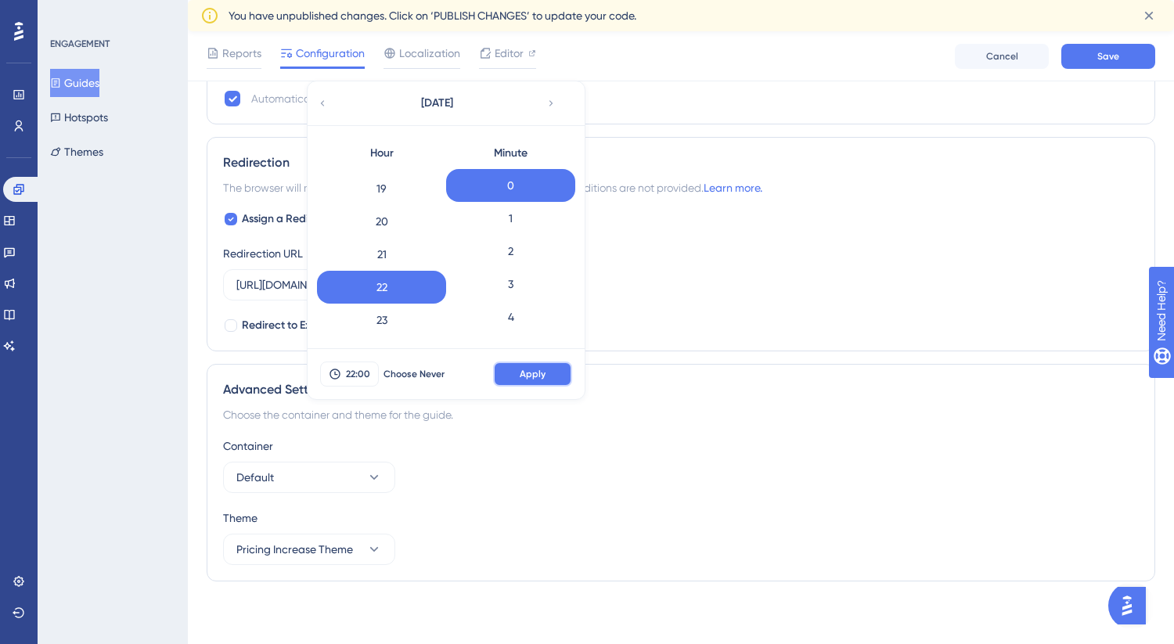
click at [535, 377] on span "Apply" at bounding box center [533, 374] width 26 height 13
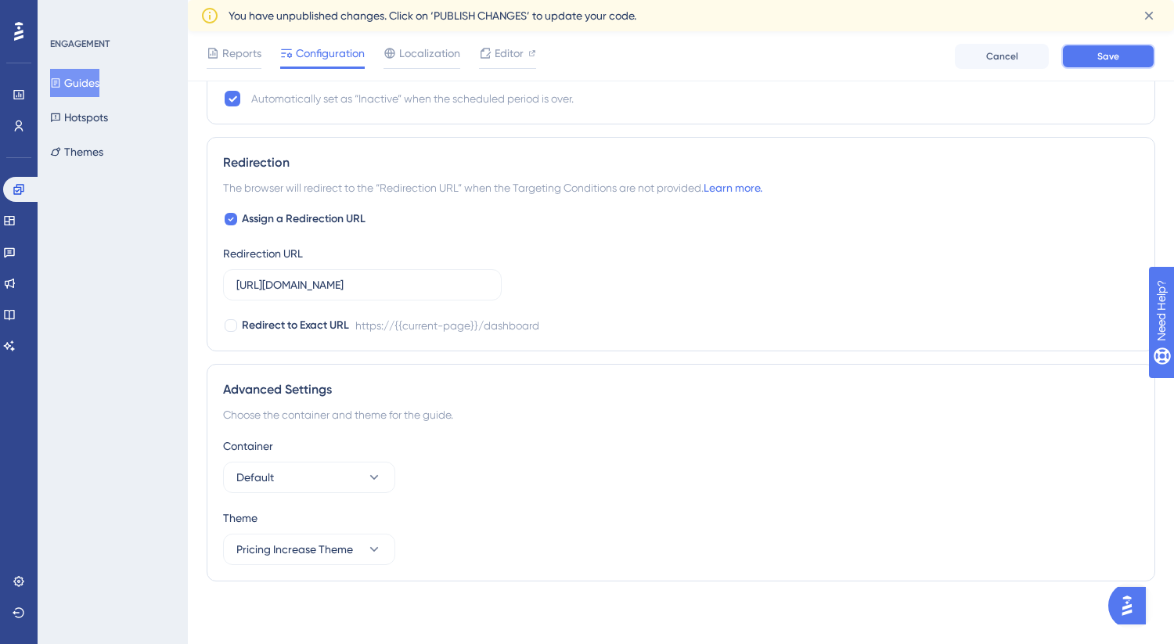
click at [1094, 59] on button "Save" at bounding box center [1108, 56] width 94 height 25
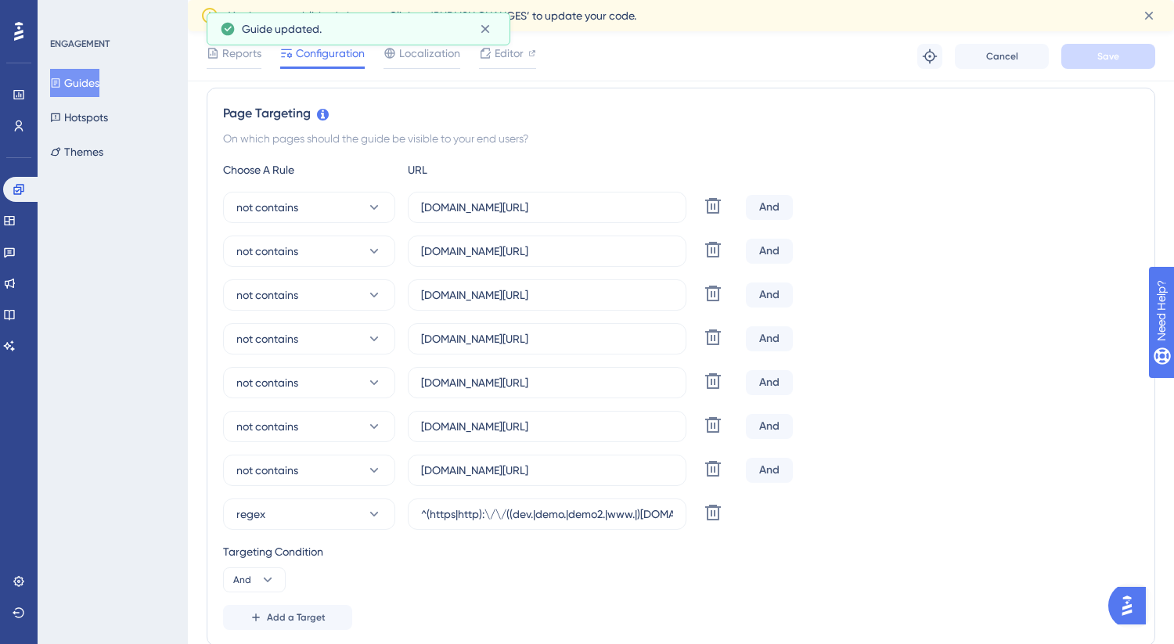
scroll to position [0, 0]
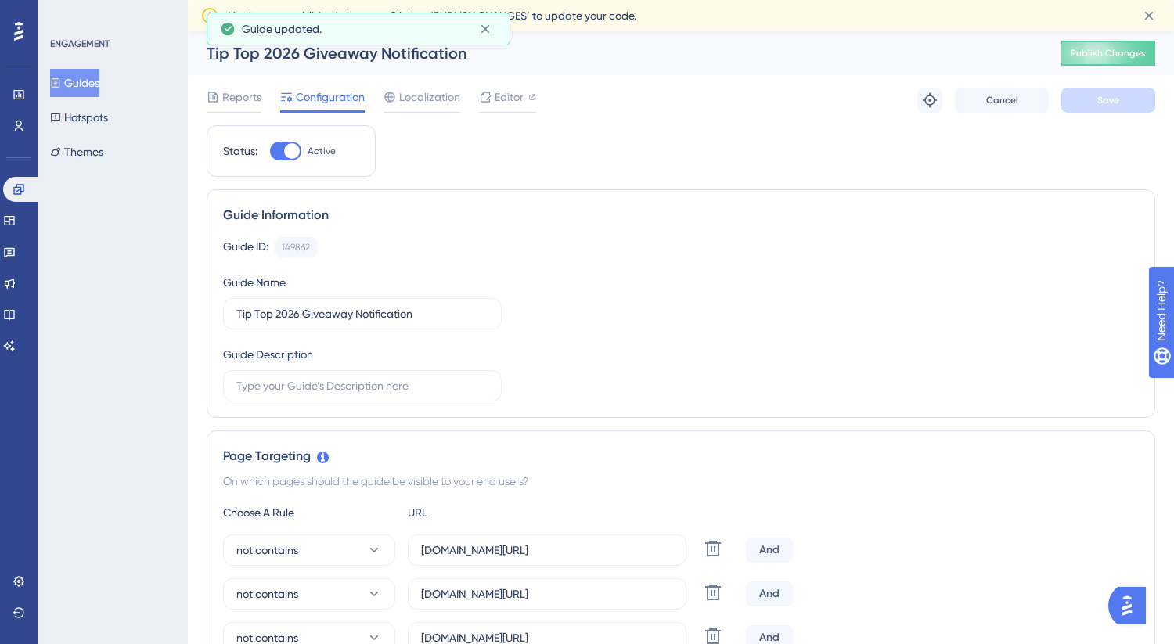
click at [1092, 53] on span "Publish Changes" at bounding box center [1108, 53] width 75 height 13
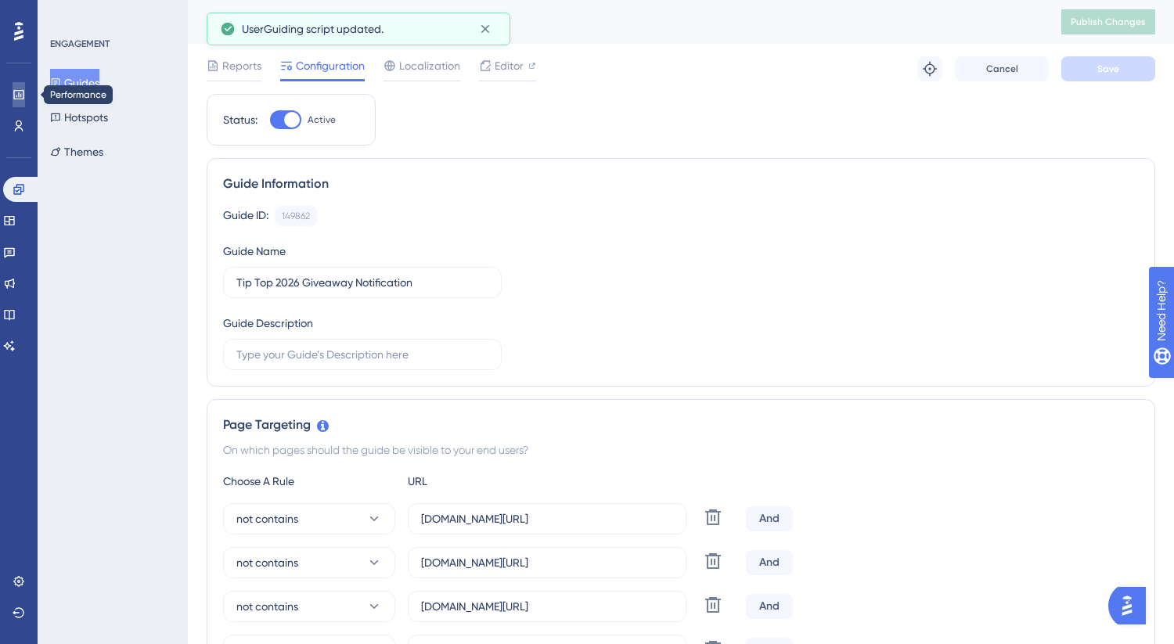
click at [23, 89] on icon at bounding box center [19, 94] width 13 height 13
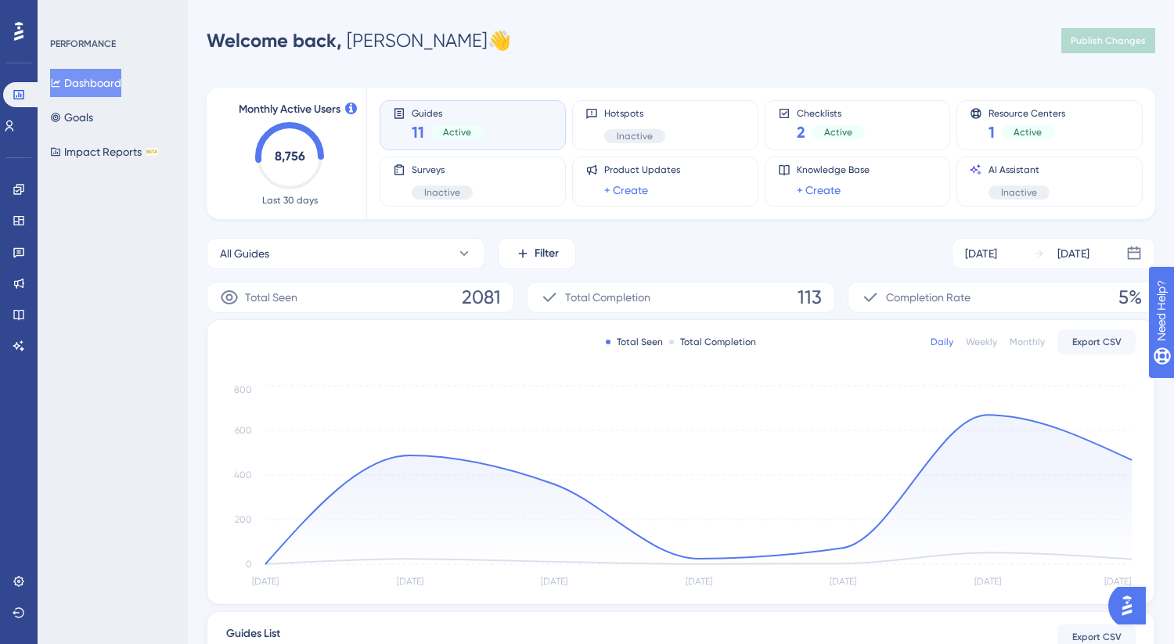
click at [415, 130] on span "11" at bounding box center [418, 132] width 13 height 22
click at [22, 188] on icon at bounding box center [19, 189] width 13 height 13
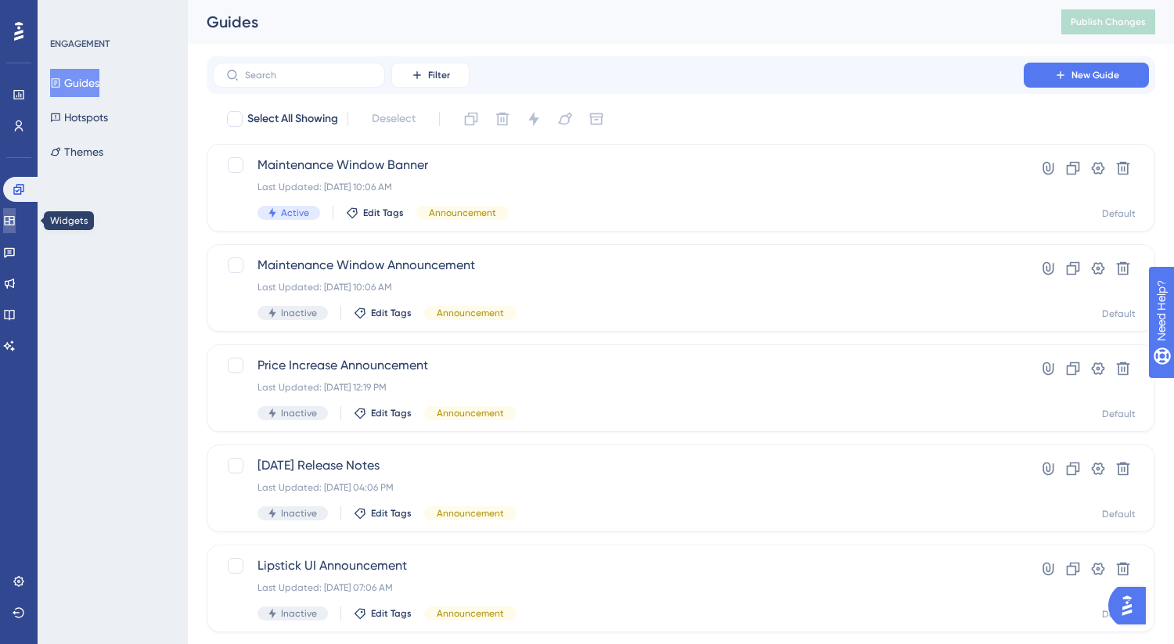
click at [14, 216] on icon at bounding box center [9, 220] width 10 height 9
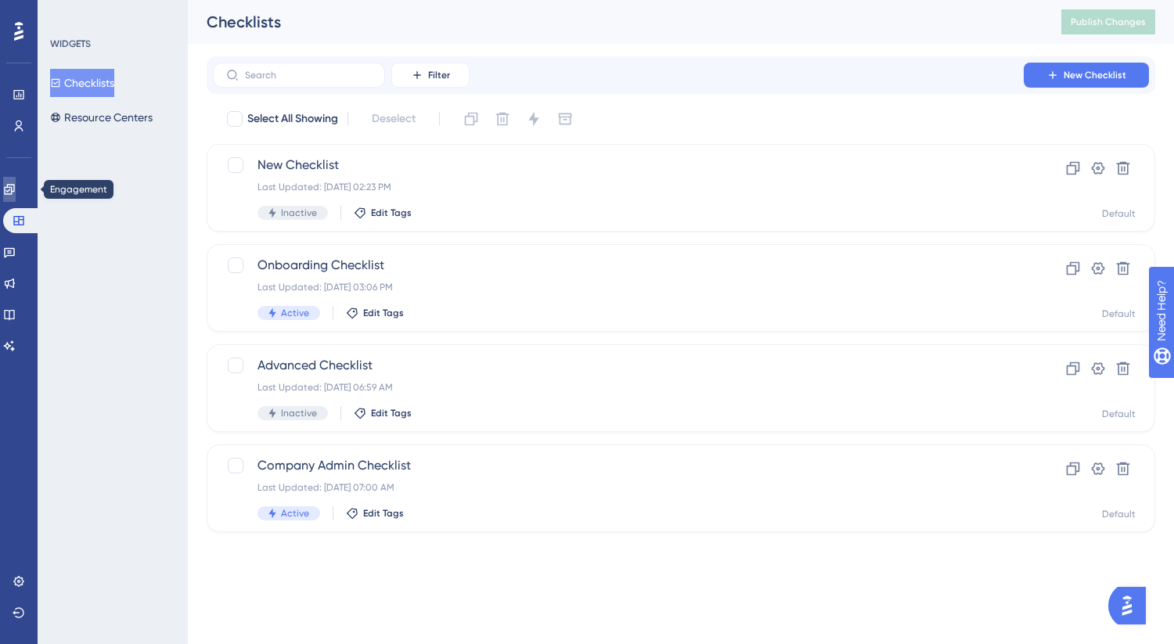
click at [16, 191] on link at bounding box center [9, 189] width 13 height 25
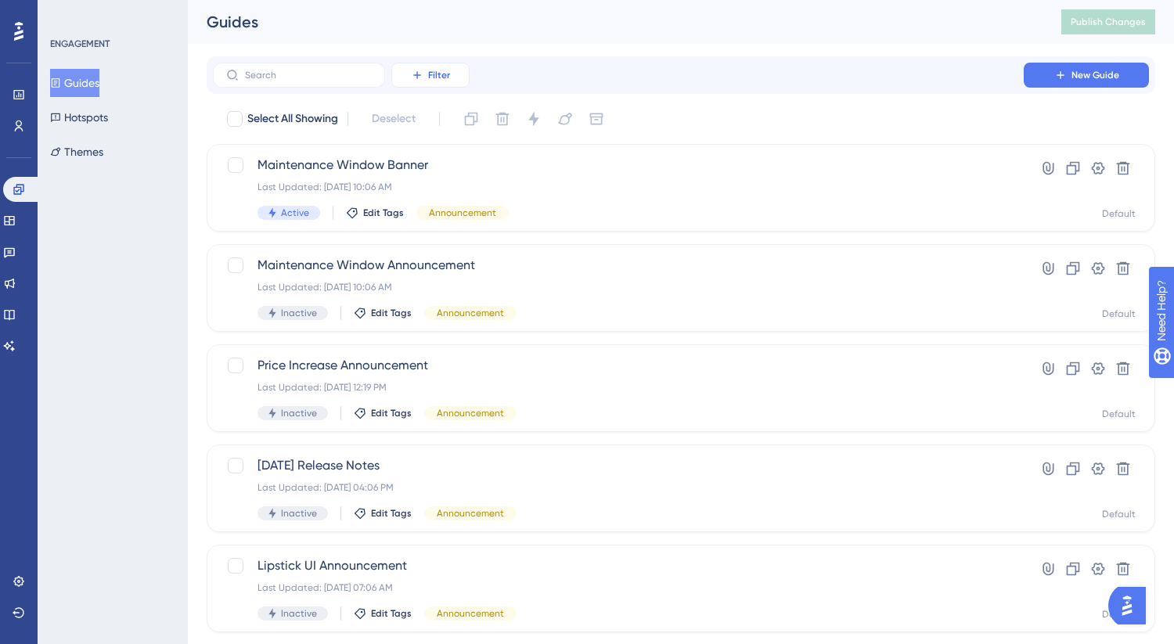
click at [436, 74] on span "Filter" at bounding box center [439, 75] width 22 height 13
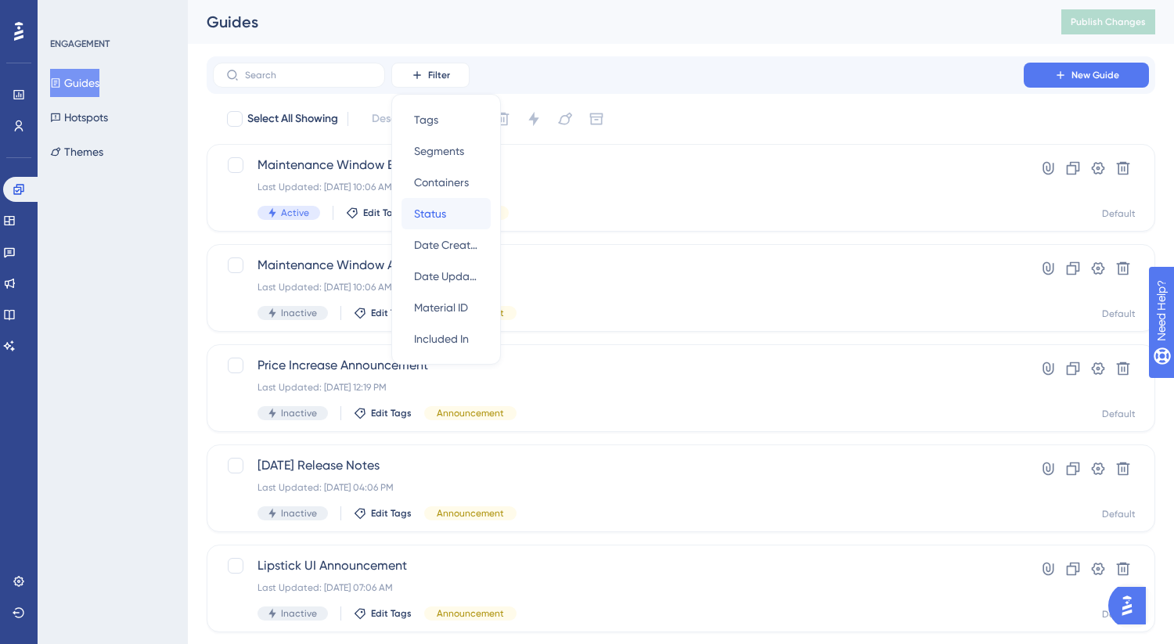
click at [427, 210] on span "Status" at bounding box center [430, 213] width 32 height 19
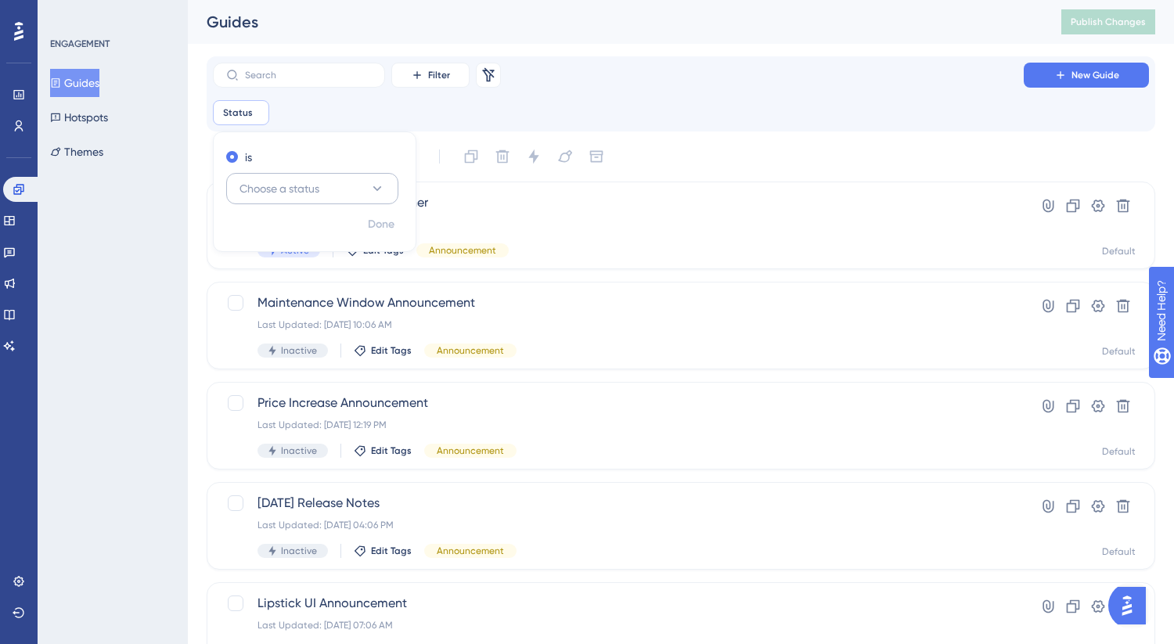
click at [344, 188] on button "Choose a status" at bounding box center [312, 188] width 172 height 31
click at [283, 238] on div "Active Active" at bounding box center [312, 236] width 127 height 31
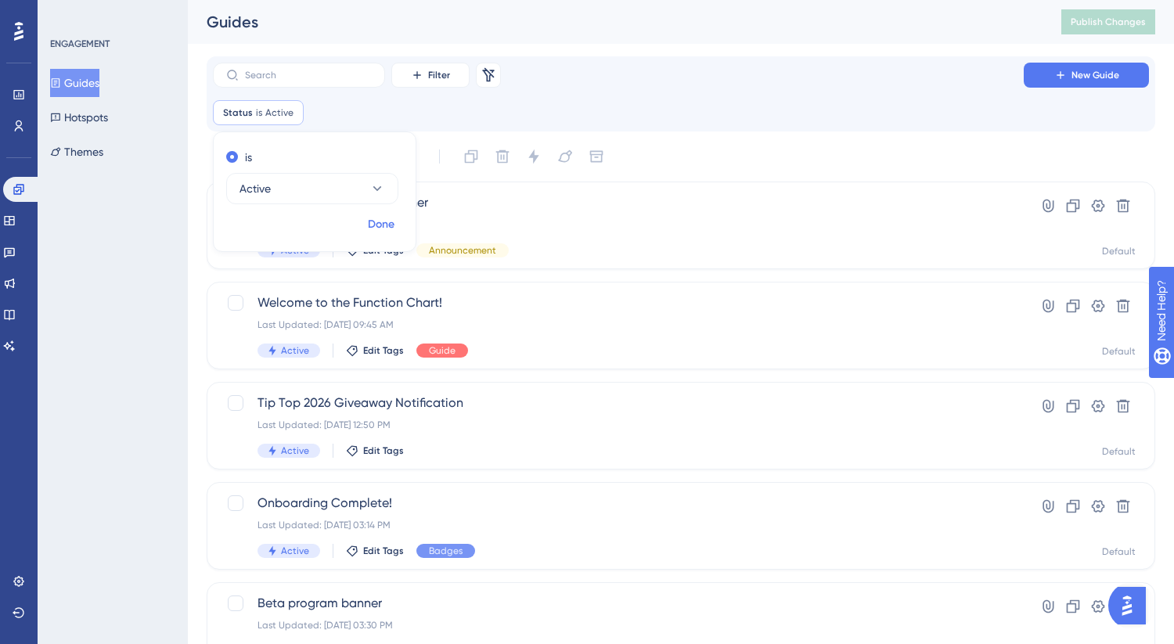
click at [381, 232] on span "Done" at bounding box center [381, 224] width 27 height 19
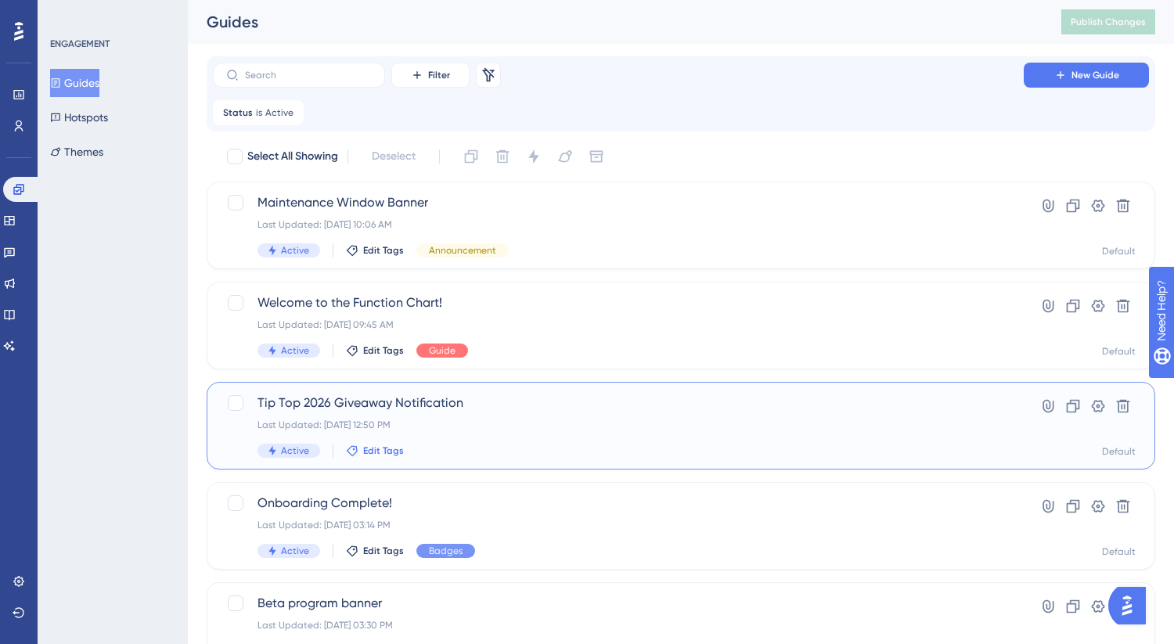
click at [356, 448] on icon at bounding box center [352, 451] width 13 height 13
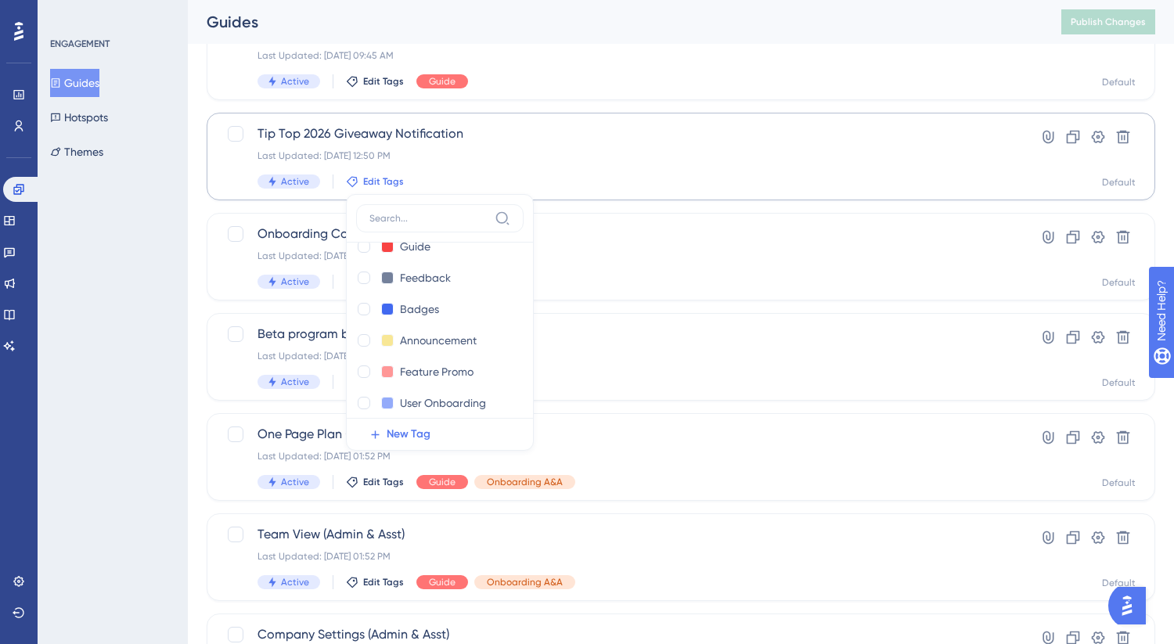
scroll to position [94, 0]
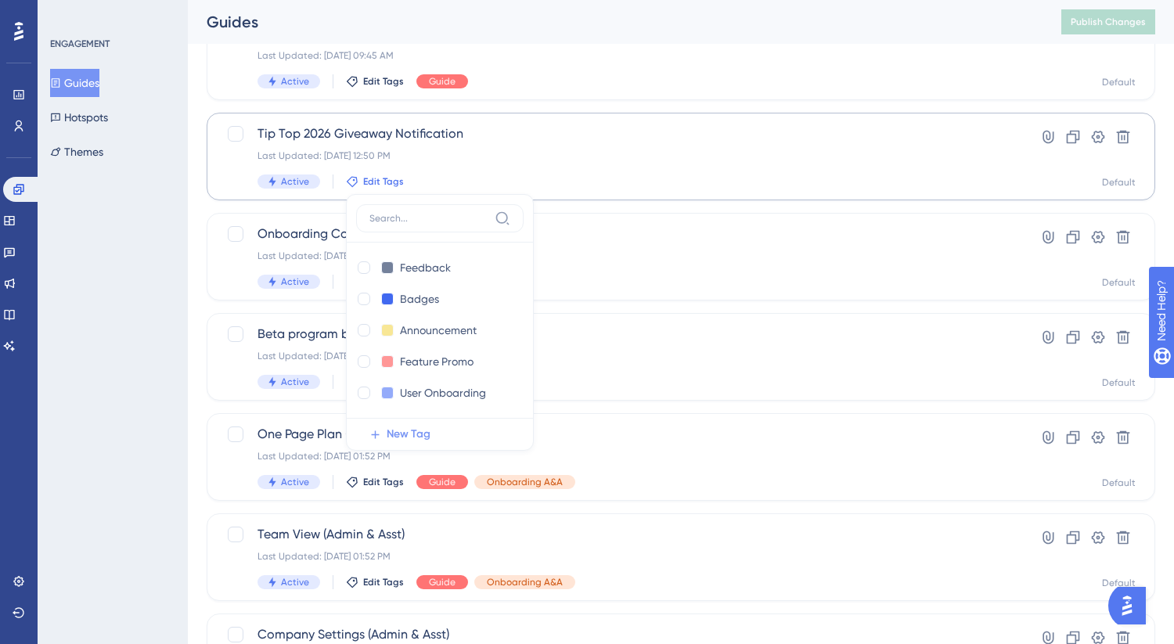
click at [414, 442] on span "New Tag" at bounding box center [409, 434] width 44 height 19
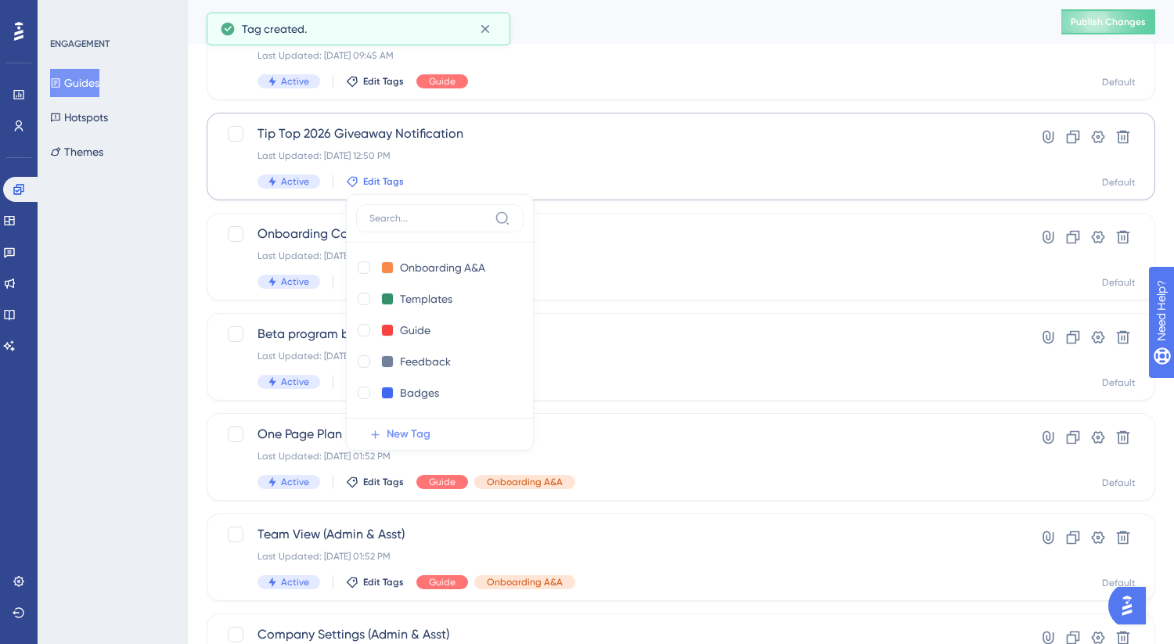
scroll to position [0, 0]
click at [432, 269] on input "New Tag 1" at bounding box center [431, 268] width 63 height 20
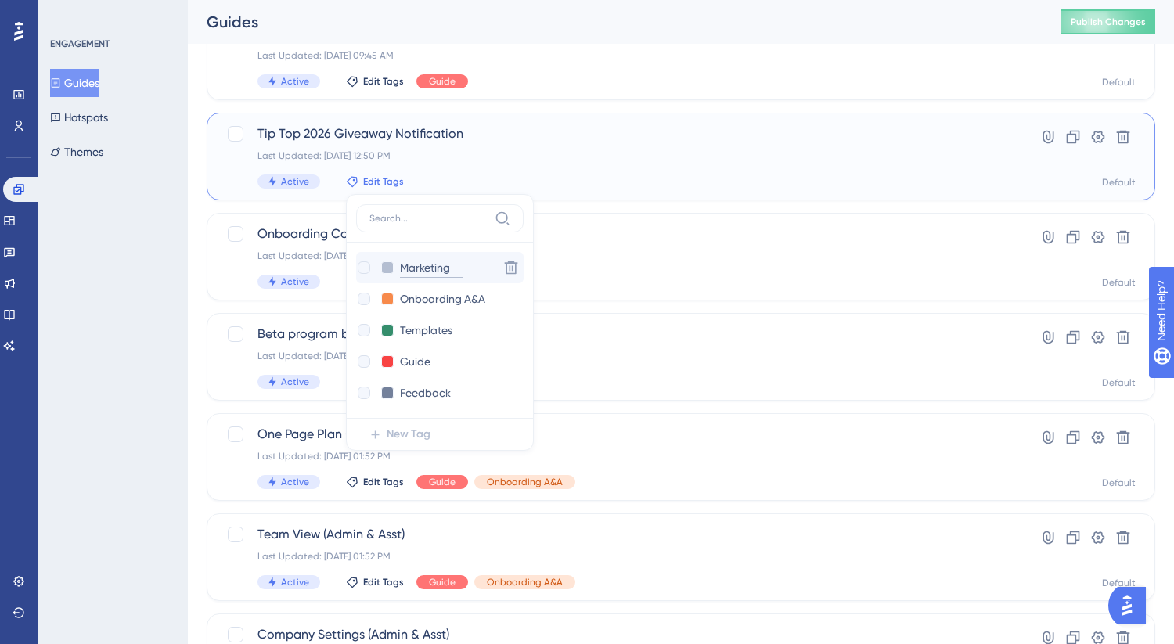
type input "Marketing"
click at [384, 265] on button at bounding box center [387, 267] width 13 height 13
click at [446, 299] on div at bounding box center [447, 299] width 13 height 13
click at [367, 271] on div at bounding box center [364, 267] width 13 height 13
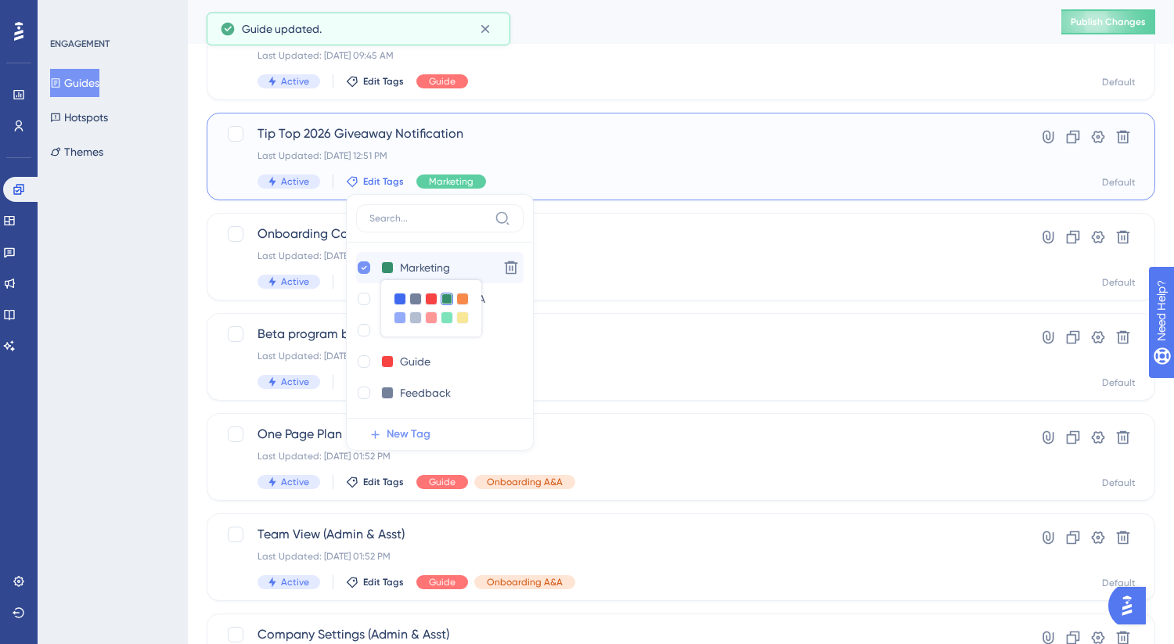
checkbox input "true"
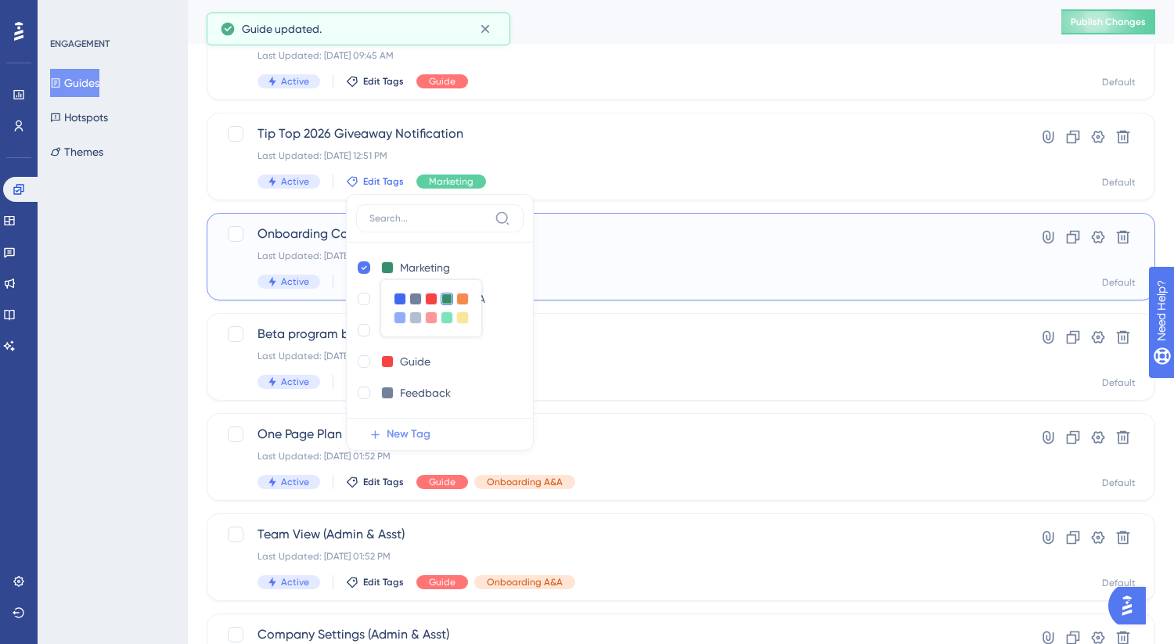
click at [675, 247] on div "Onboarding Complete! Last Updated: Feb 27 2025, 03:14 PM Active Edit Tags Badges" at bounding box center [619, 257] width 722 height 64
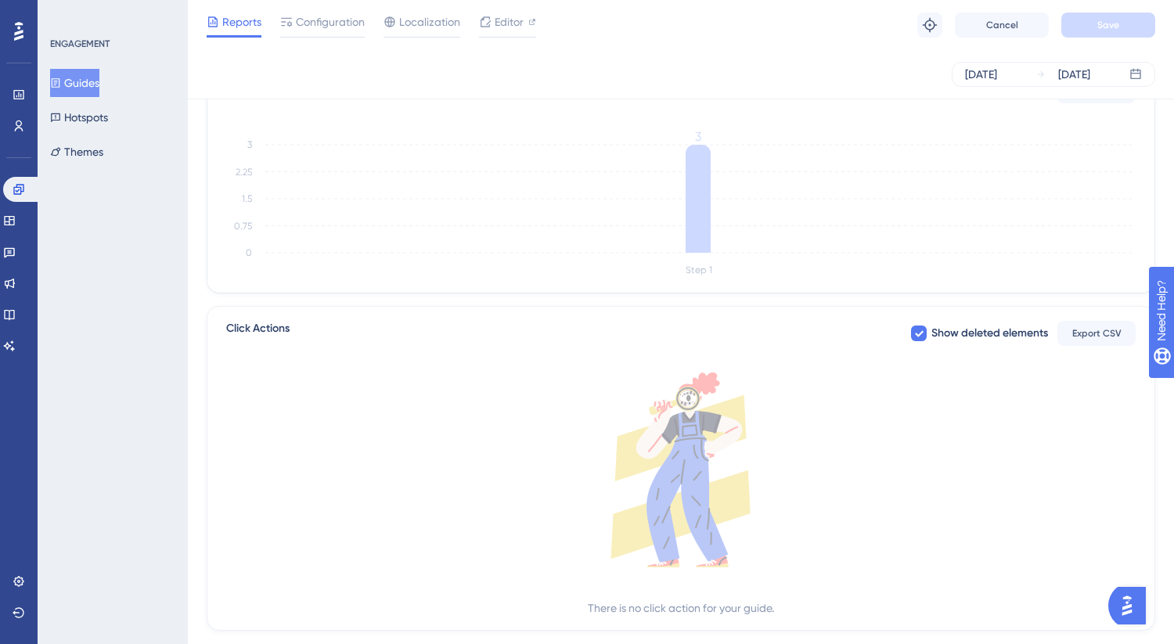
scroll to position [449, 0]
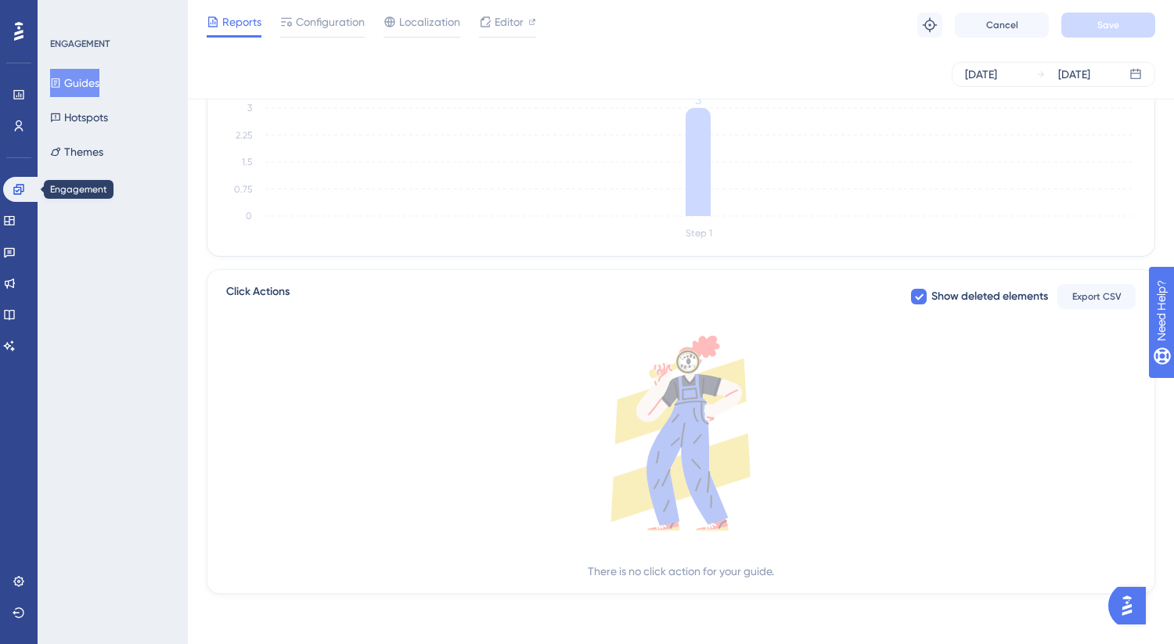
click at [7, 174] on div "Engagement Widgets Feedback Product Updates Knowledge Base AI Assistant" at bounding box center [18, 249] width 31 height 220
click at [25, 186] on link at bounding box center [22, 189] width 38 height 25
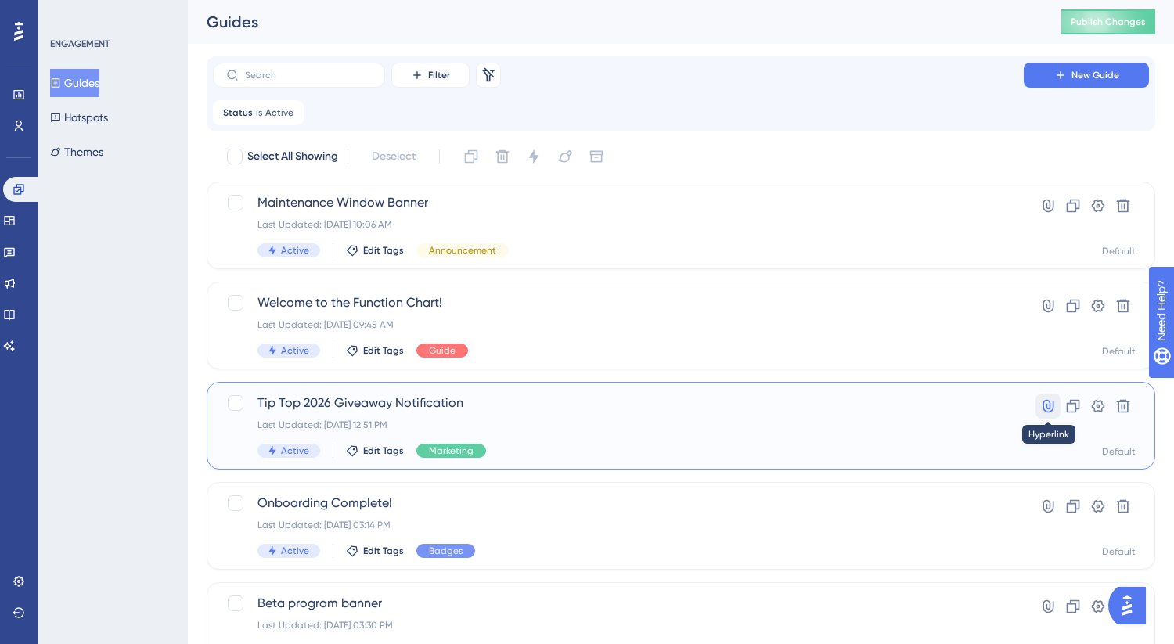
click at [1048, 403] on icon at bounding box center [1048, 406] width 16 height 16
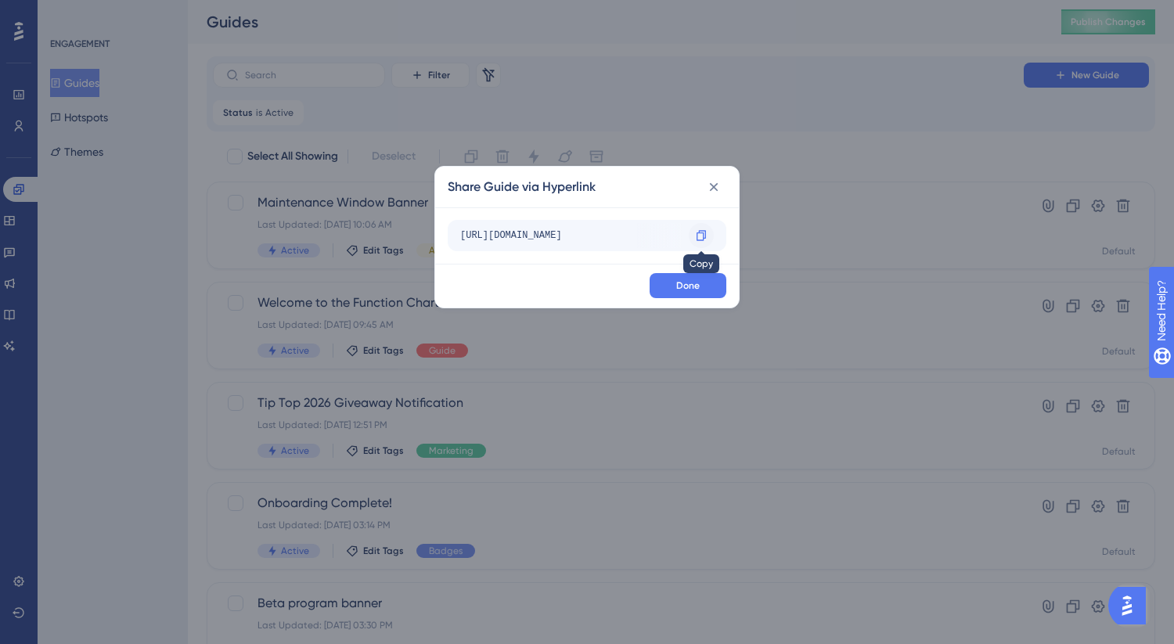
click at [706, 236] on icon at bounding box center [701, 235] width 13 height 13
click at [710, 176] on button at bounding box center [713, 187] width 25 height 25
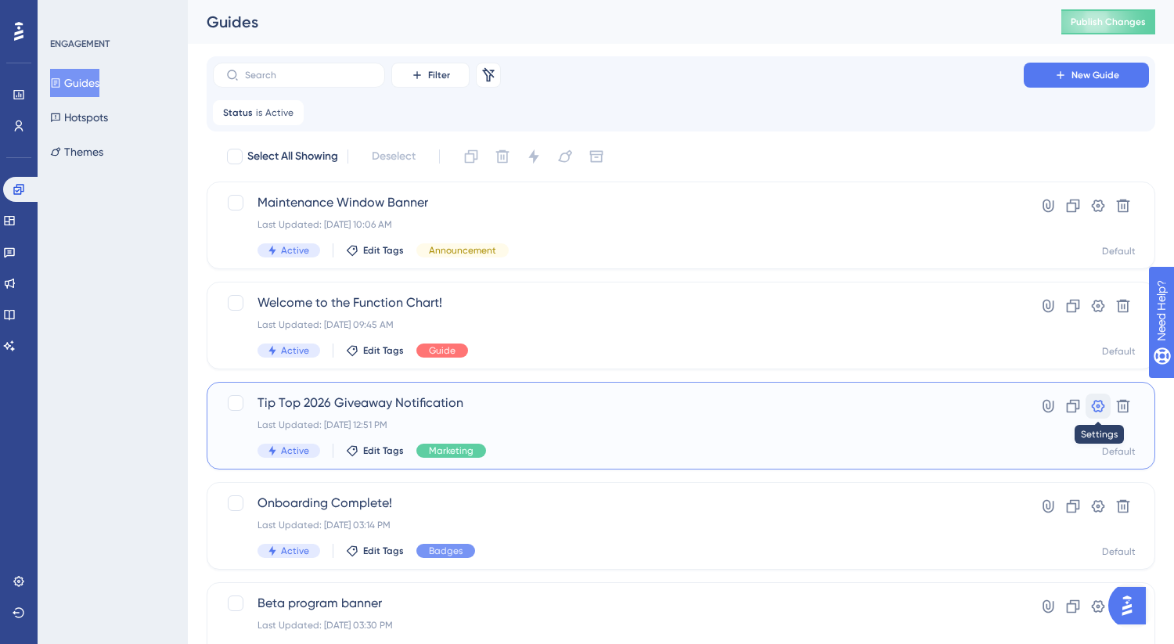
click at [1094, 398] on icon at bounding box center [1098, 406] width 16 height 16
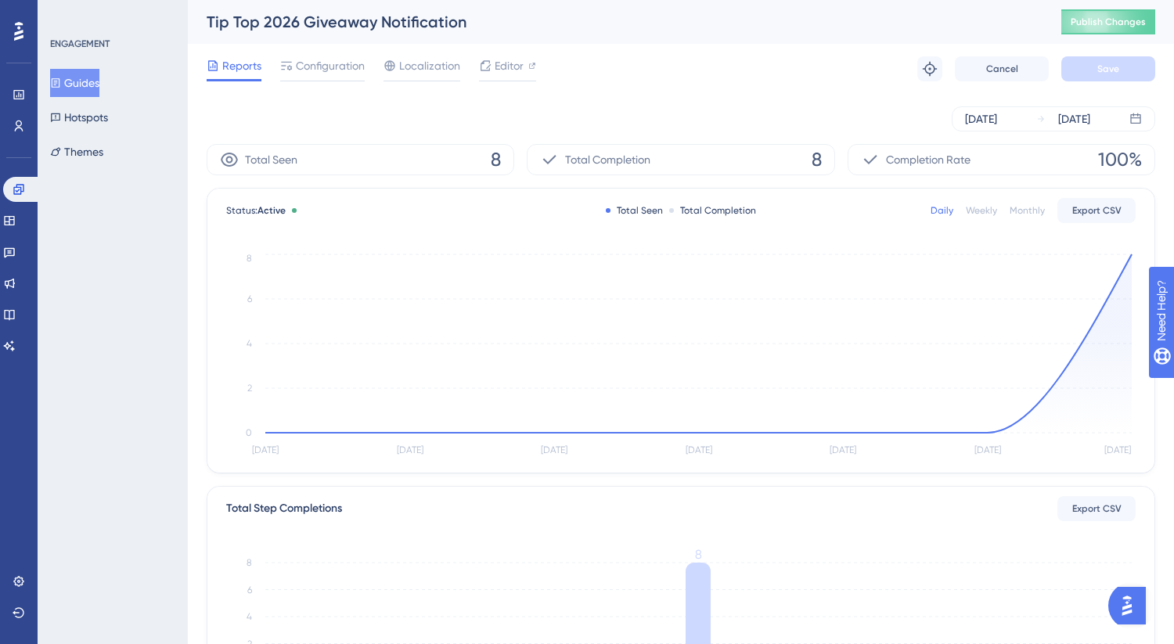
click at [315, 18] on div "Tip Top 2026 Giveaway Notification" at bounding box center [615, 22] width 816 height 22
click at [315, 17] on div "Tip Top 2026 Giveaway Notification" at bounding box center [615, 22] width 816 height 22
copy div "Tip Top 2026 Giveaway Notification"
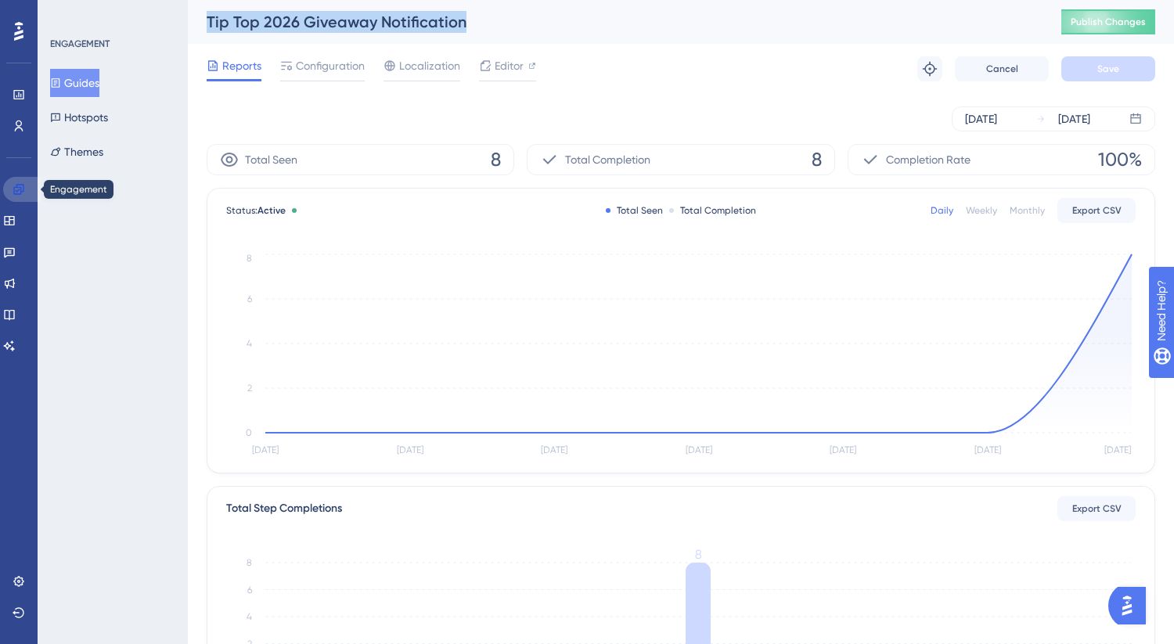
click at [23, 192] on icon at bounding box center [18, 189] width 10 height 10
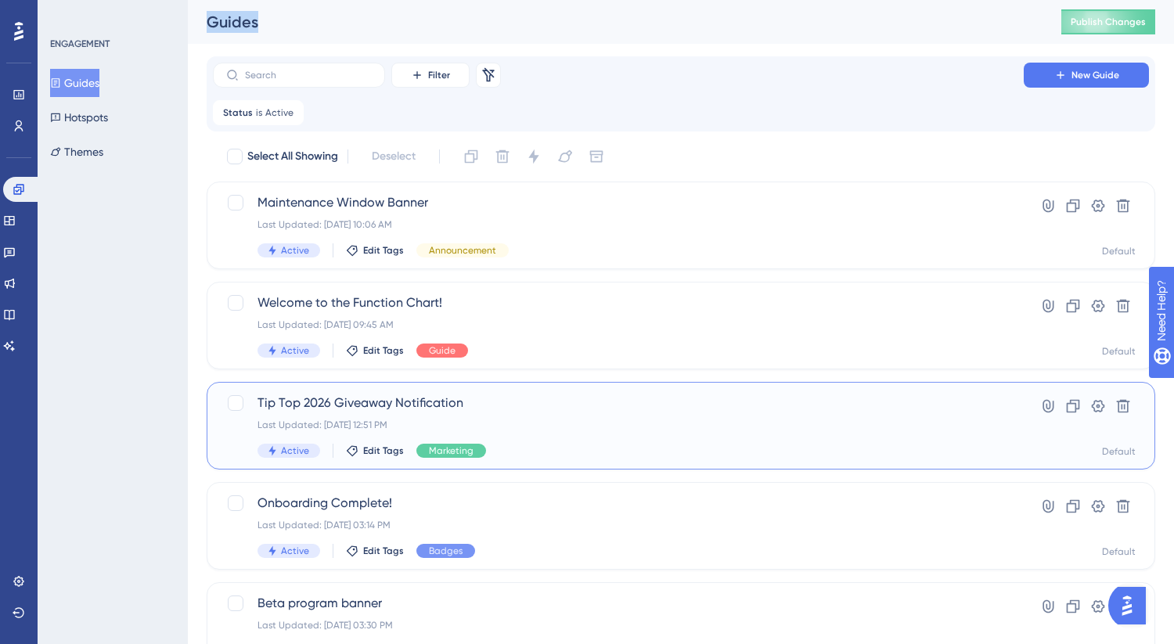
click at [353, 410] on span "Tip Top 2026 Giveaway Notification" at bounding box center [619, 403] width 722 height 19
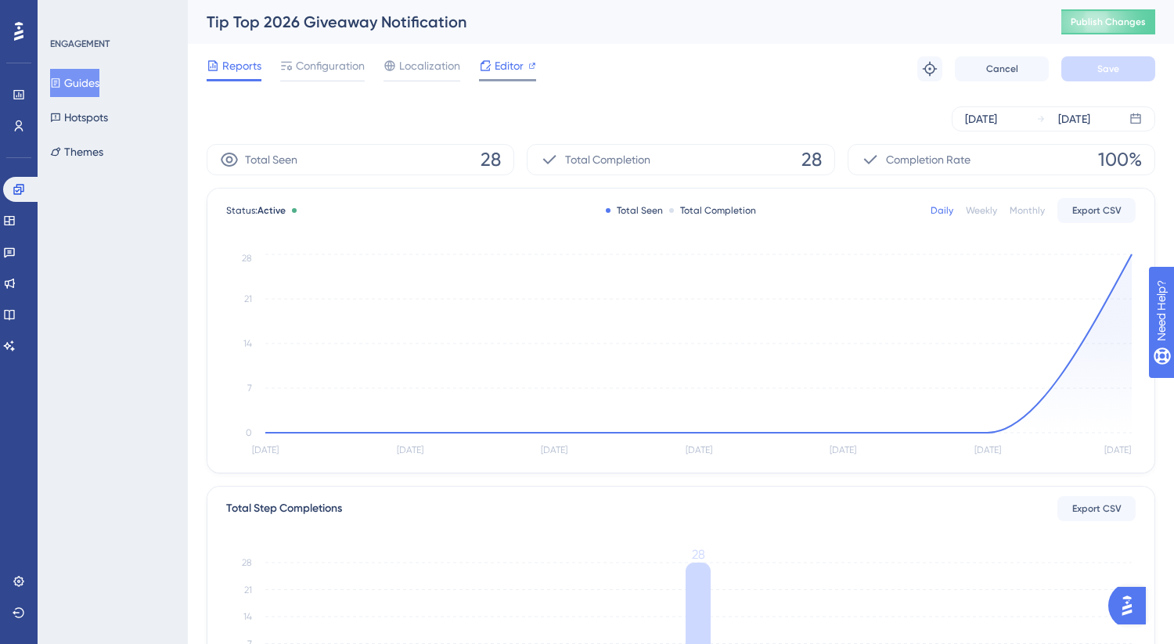
click at [528, 67] on icon at bounding box center [532, 66] width 8 height 8
click at [362, 61] on span "Configuration" at bounding box center [330, 65] width 69 height 19
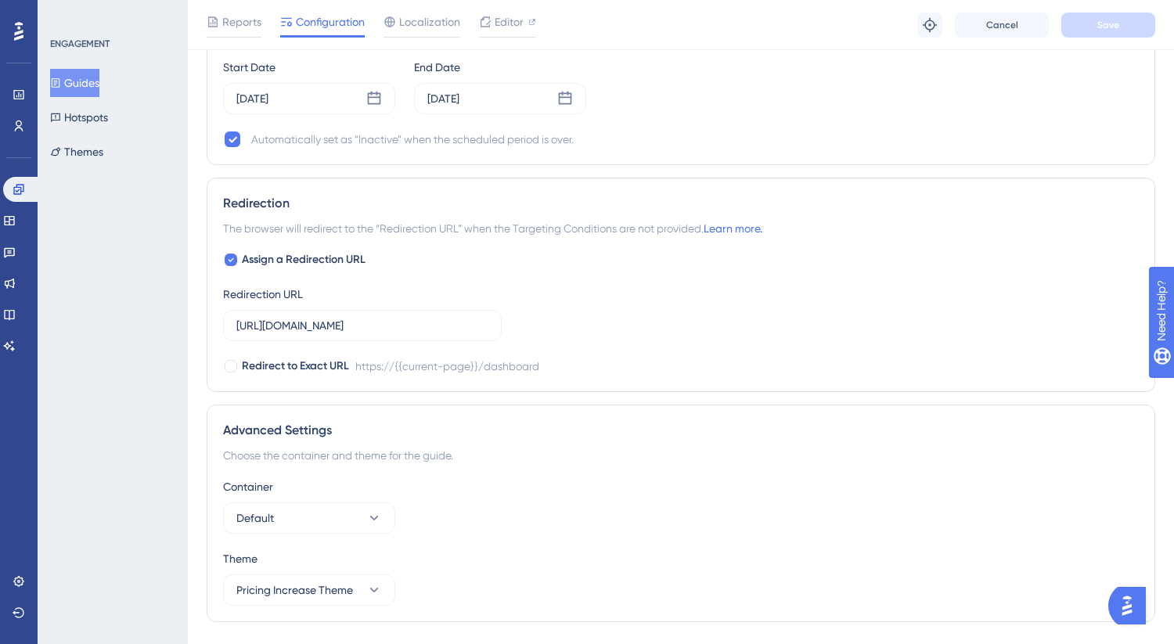
scroll to position [1499, 0]
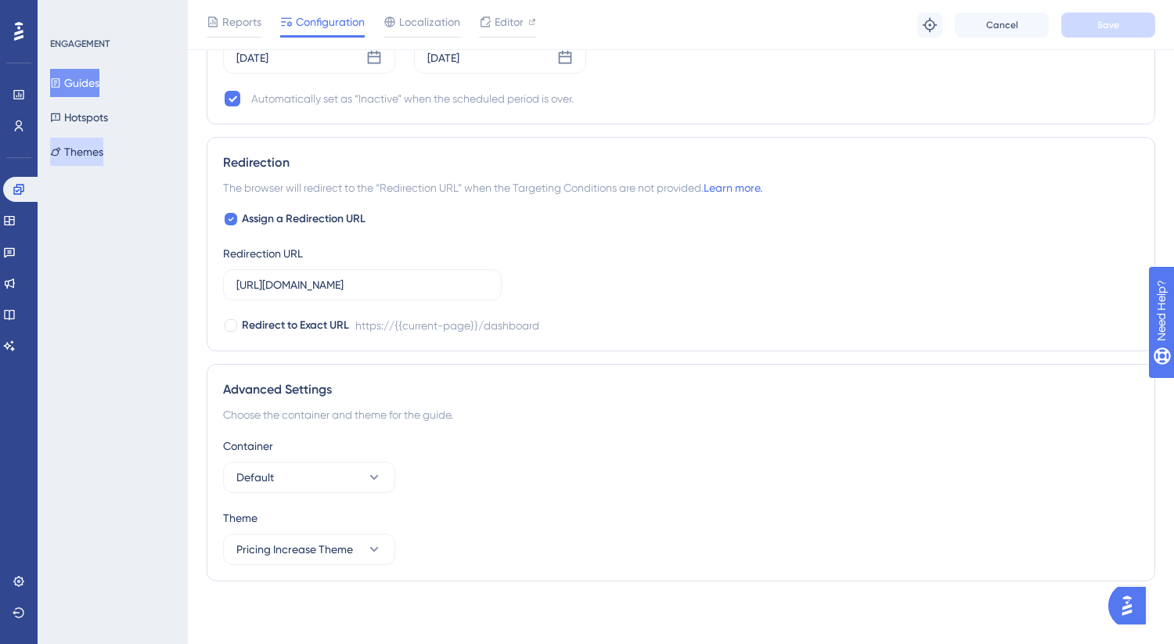
click at [98, 146] on button "Themes" at bounding box center [76, 152] width 53 height 28
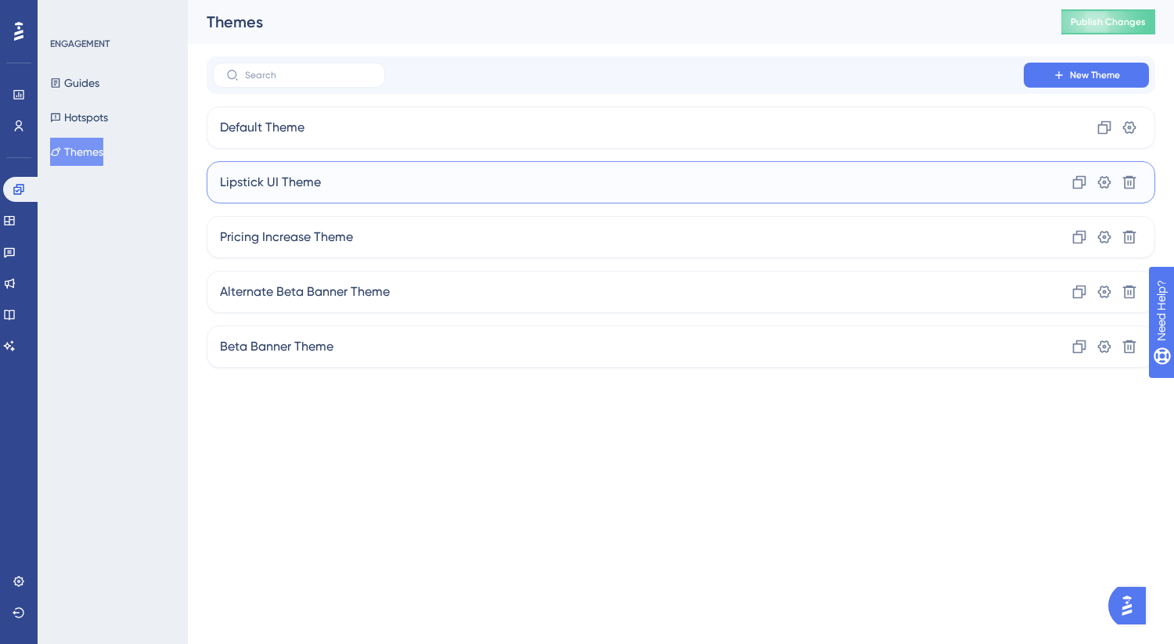
click at [349, 171] on div "Lipstick UI Theme Clone Settings Delete" at bounding box center [681, 182] width 949 height 42
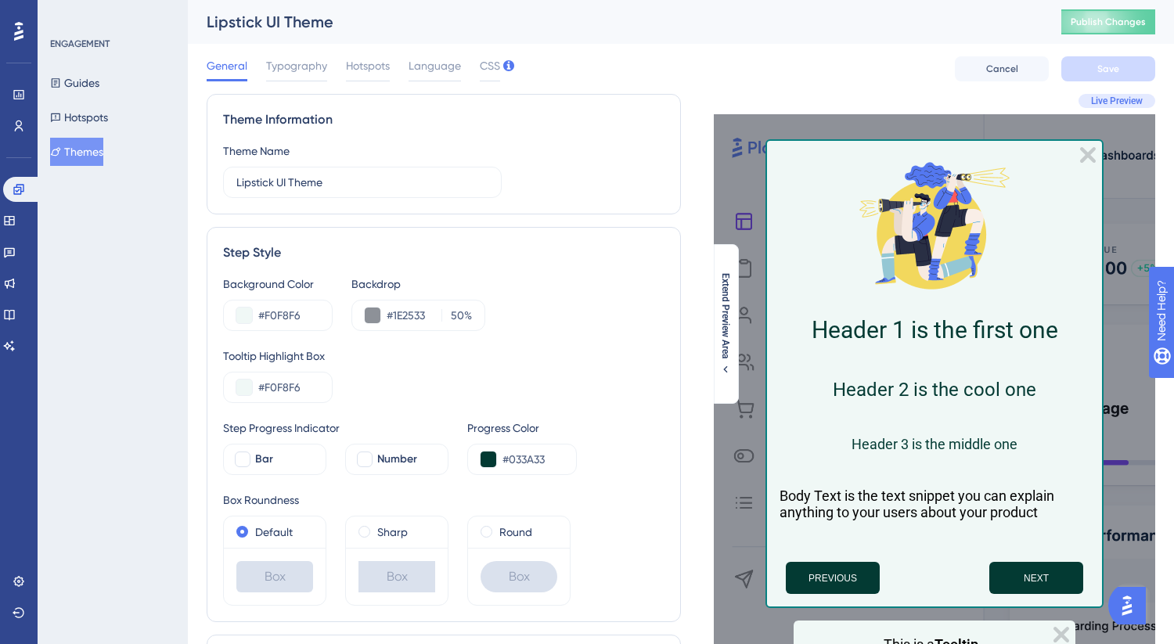
click at [119, 83] on div "Guides Hotspots Themes" at bounding box center [113, 117] width 127 height 97
click at [99, 84] on button "Guides" at bounding box center [74, 83] width 49 height 28
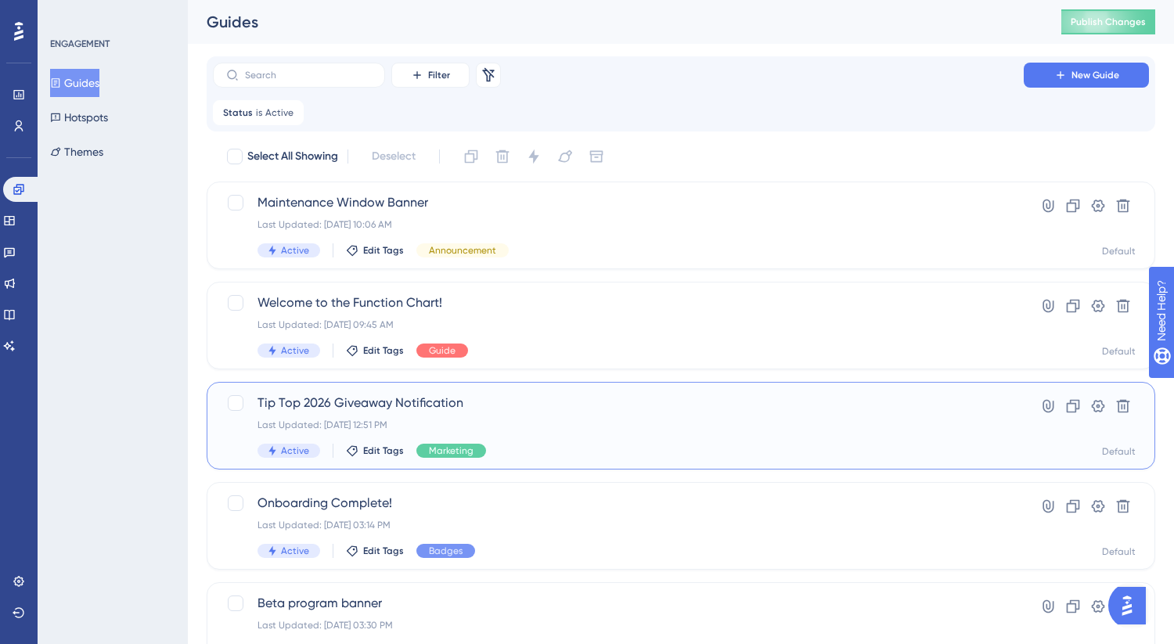
click at [446, 403] on span "Tip Top 2026 Giveaway Notification" at bounding box center [619, 403] width 722 height 19
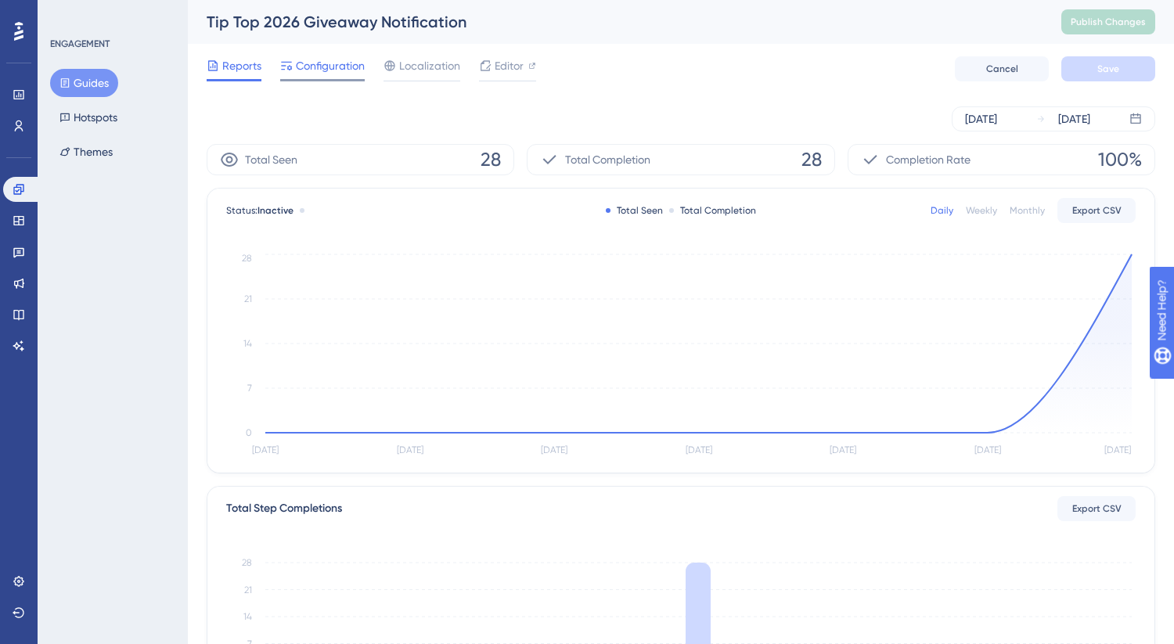
click at [319, 67] on span "Configuration" at bounding box center [330, 65] width 69 height 19
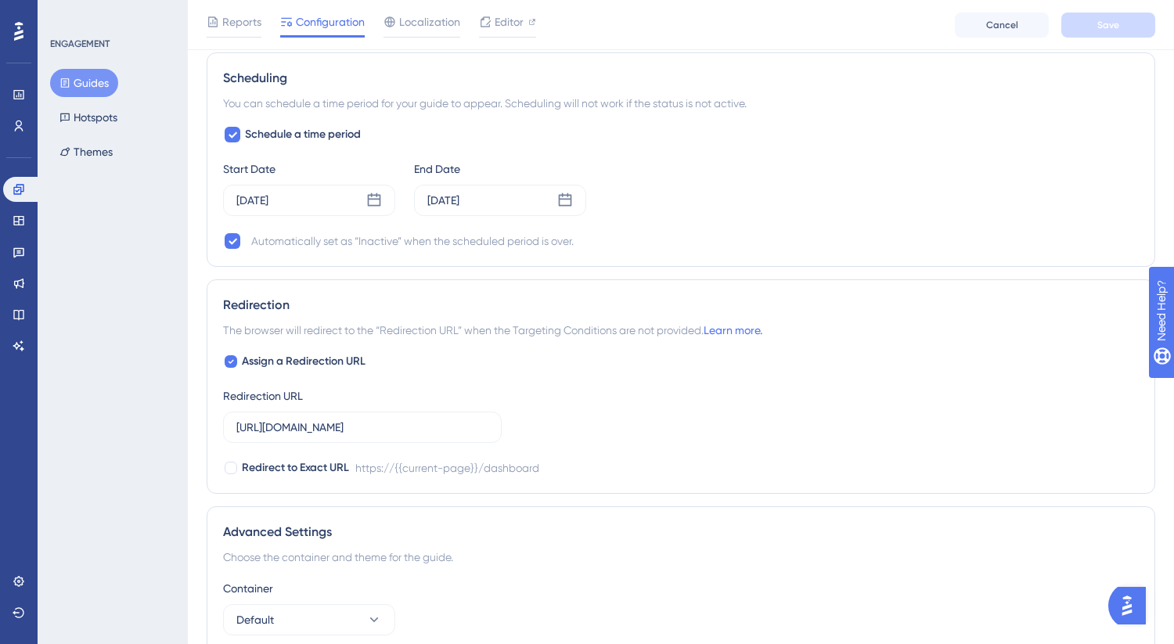
scroll to position [1584, 0]
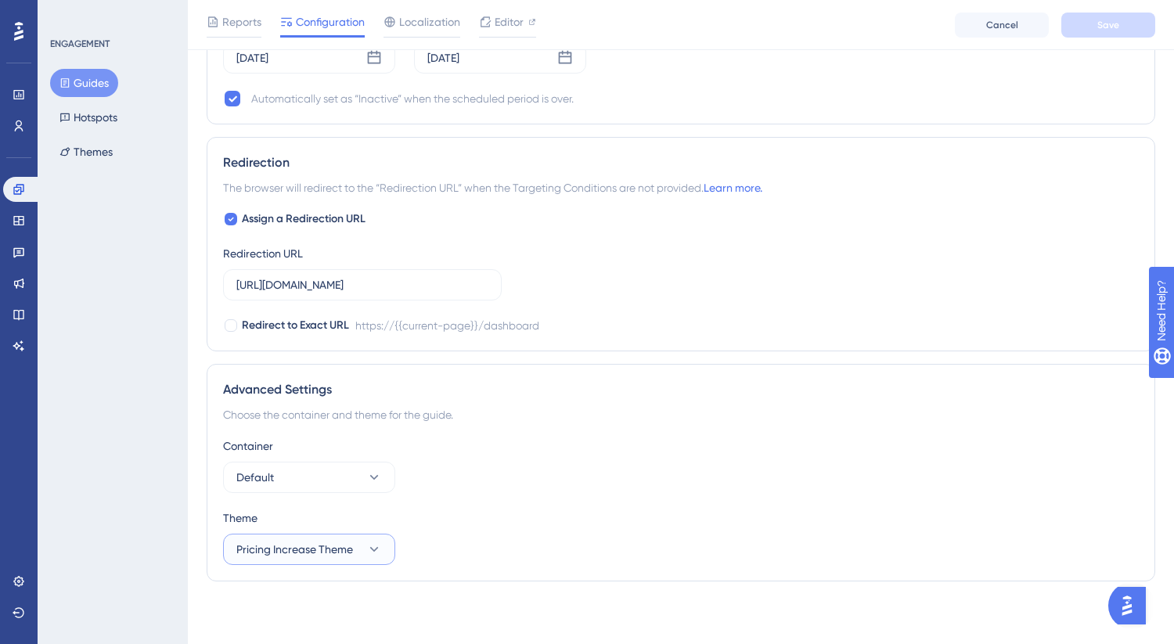
click at [354, 541] on button "Pricing Increase Theme" at bounding box center [309, 549] width 172 height 31
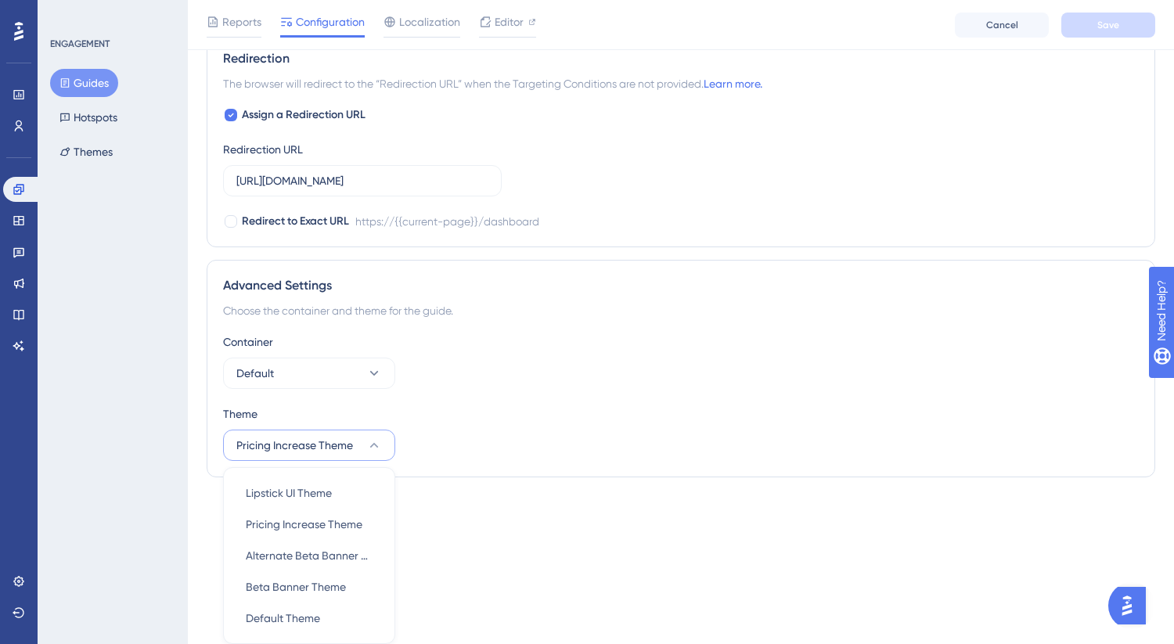
click at [671, 418] on div "Theme" at bounding box center [681, 414] width 916 height 19
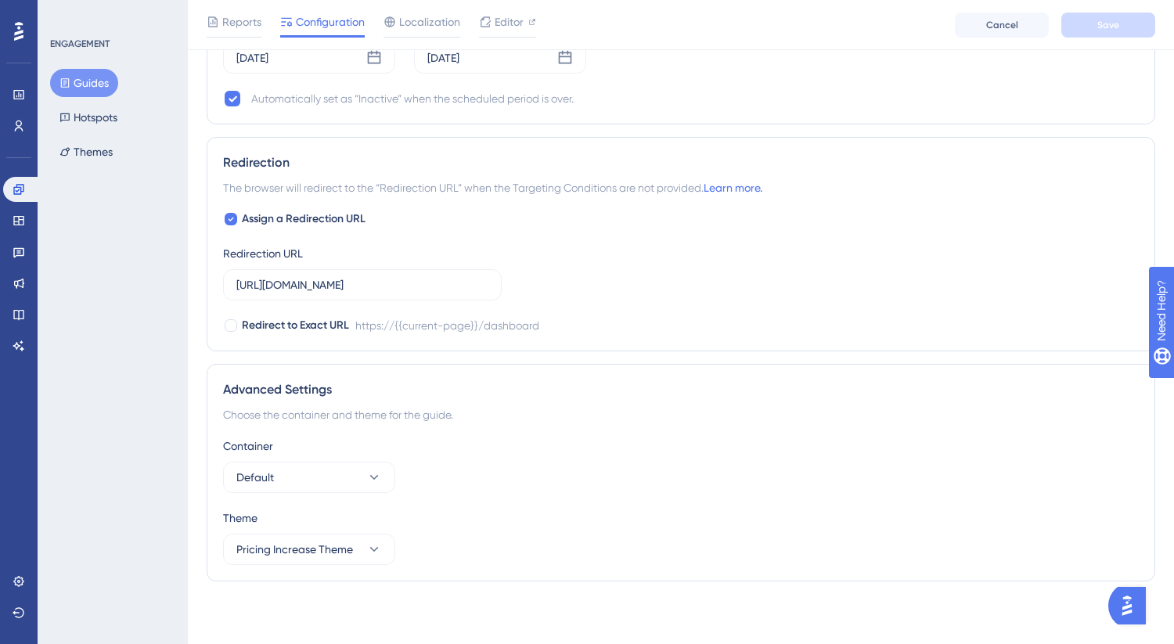
scroll to position [1584, 0]
click at [346, 547] on span "Pricing Increase Theme" at bounding box center [294, 549] width 117 height 19
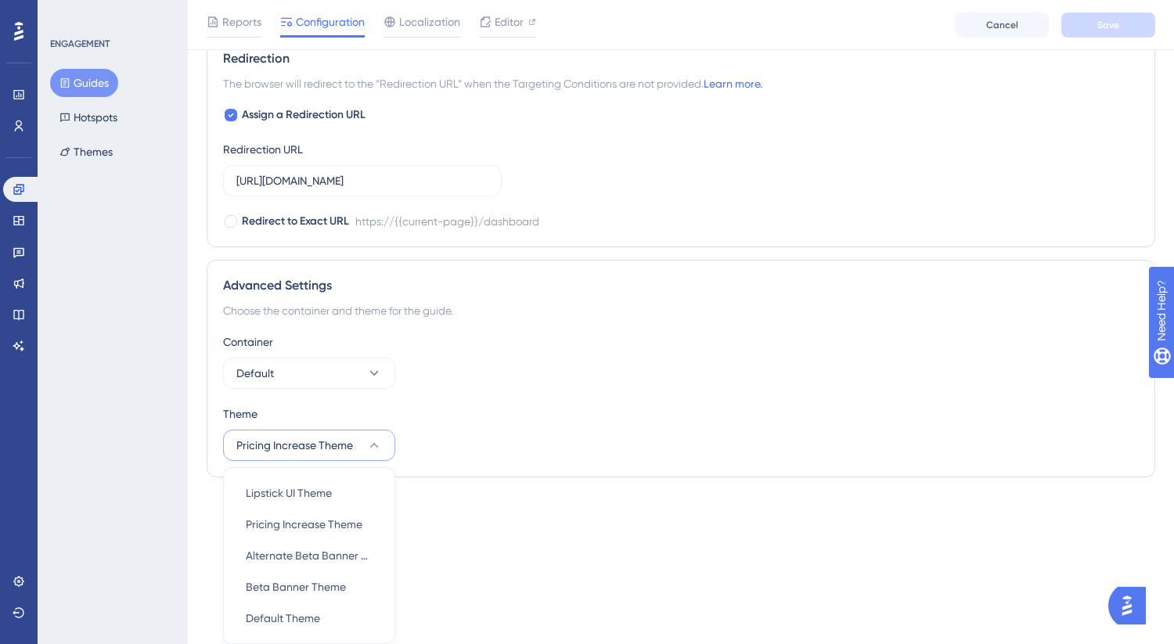
click at [539, 440] on div "Theme Pricing Increase Theme Lipstick UI Theme Lipstick UI Theme Pricing Increa…" at bounding box center [681, 433] width 916 height 56
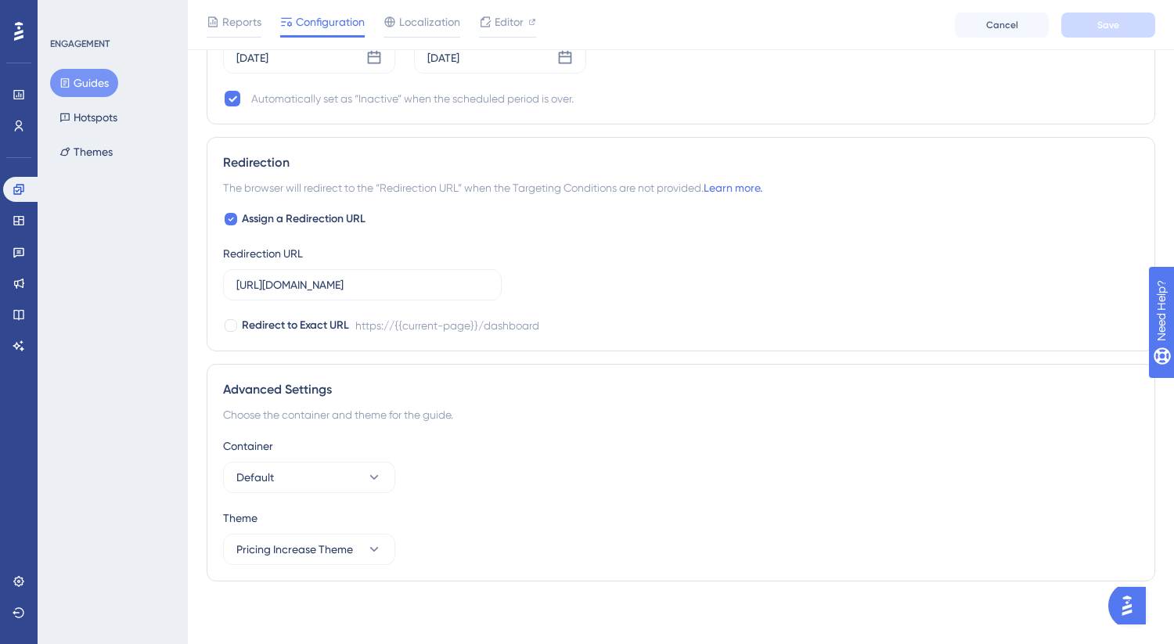
scroll to position [1584, 0]
click at [84, 154] on button "Themes" at bounding box center [86, 152] width 72 height 28
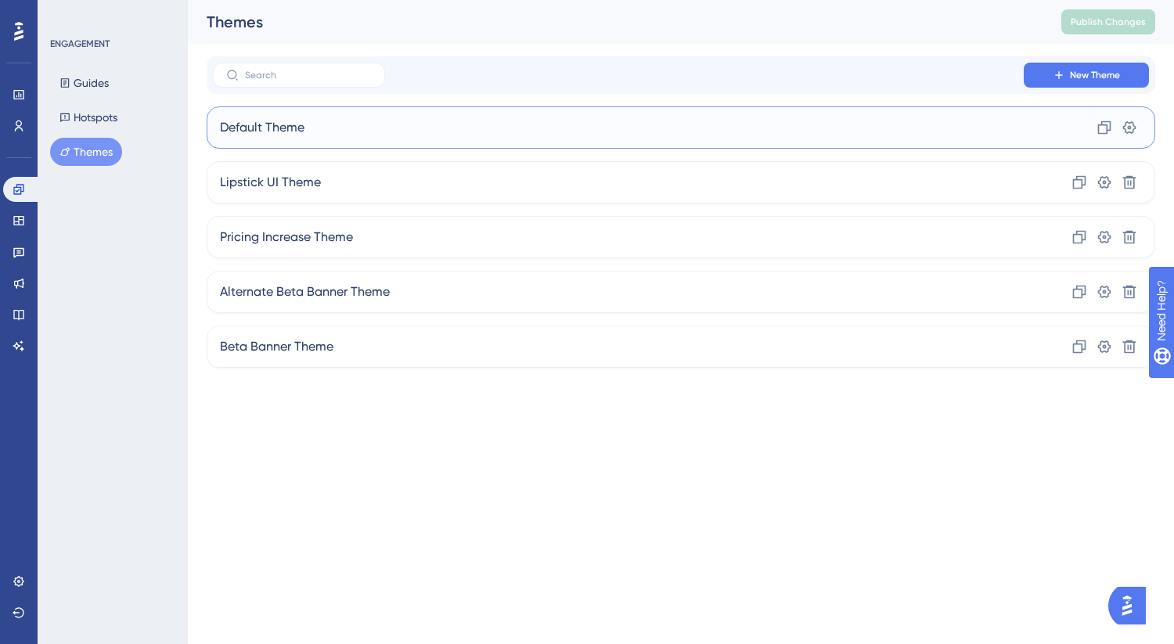
click at [357, 123] on div "Default Theme Clone Settings" at bounding box center [681, 127] width 949 height 42
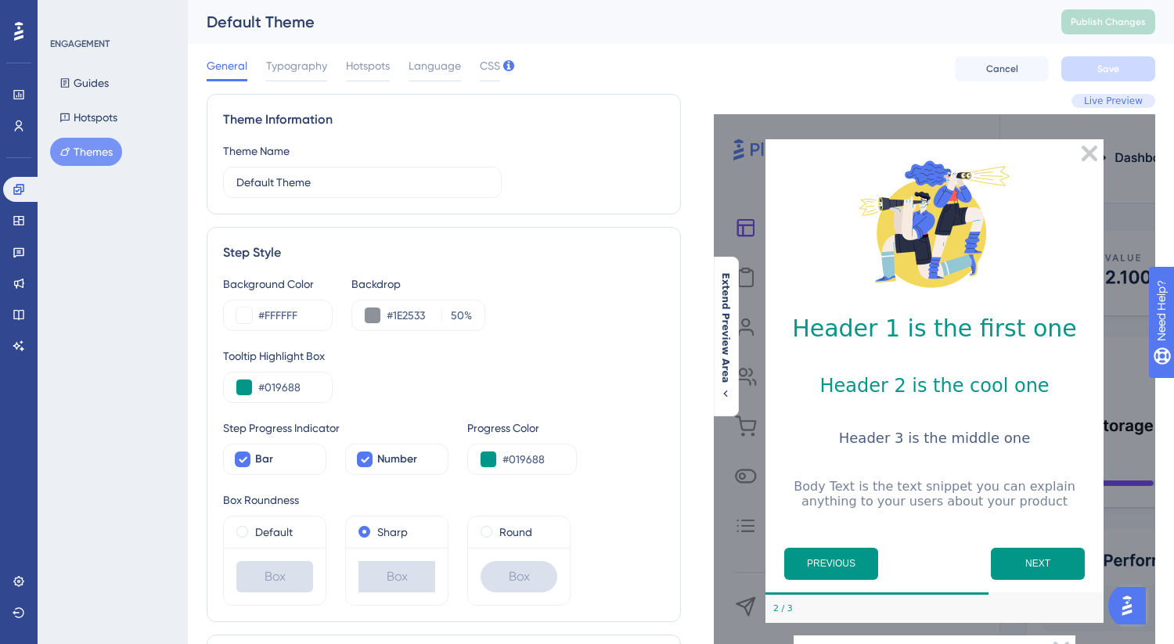
click at [87, 148] on button "Themes" at bounding box center [86, 152] width 72 height 28
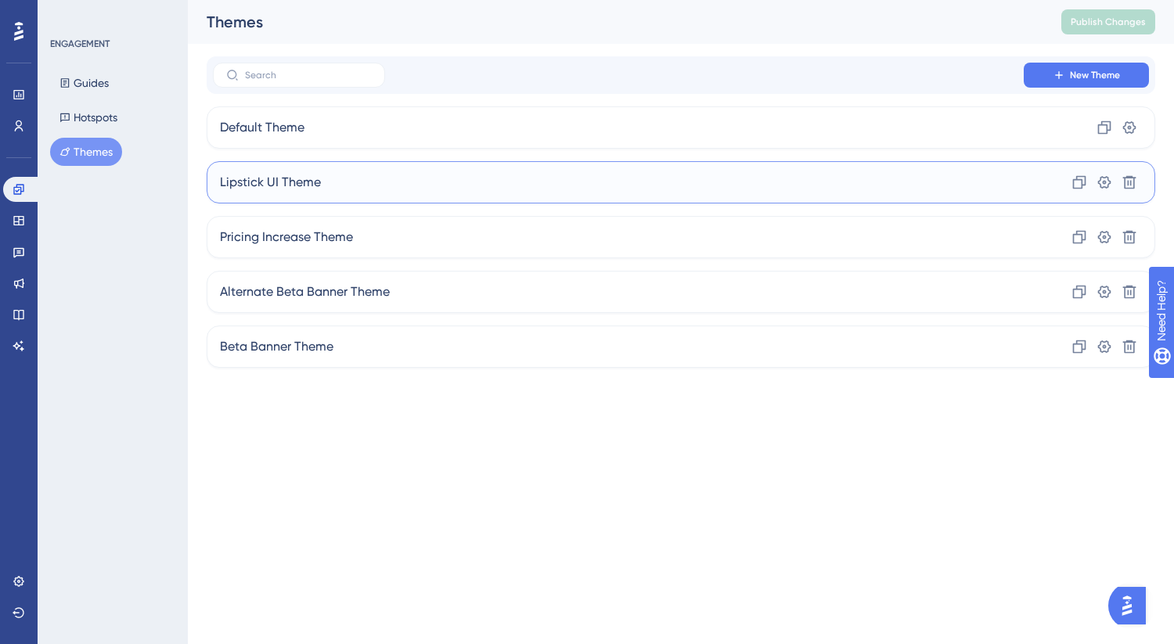
click at [373, 186] on div "Lipstick UI Theme Clone Settings Delete" at bounding box center [681, 182] width 949 height 42
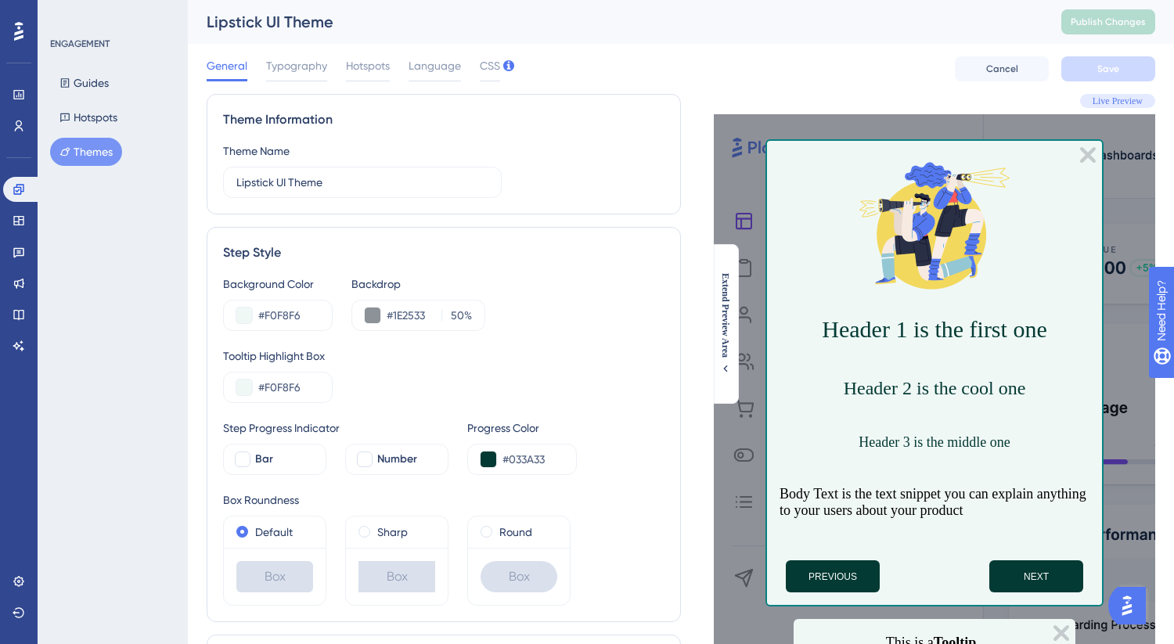
click at [103, 154] on button "Themes" at bounding box center [86, 152] width 72 height 28
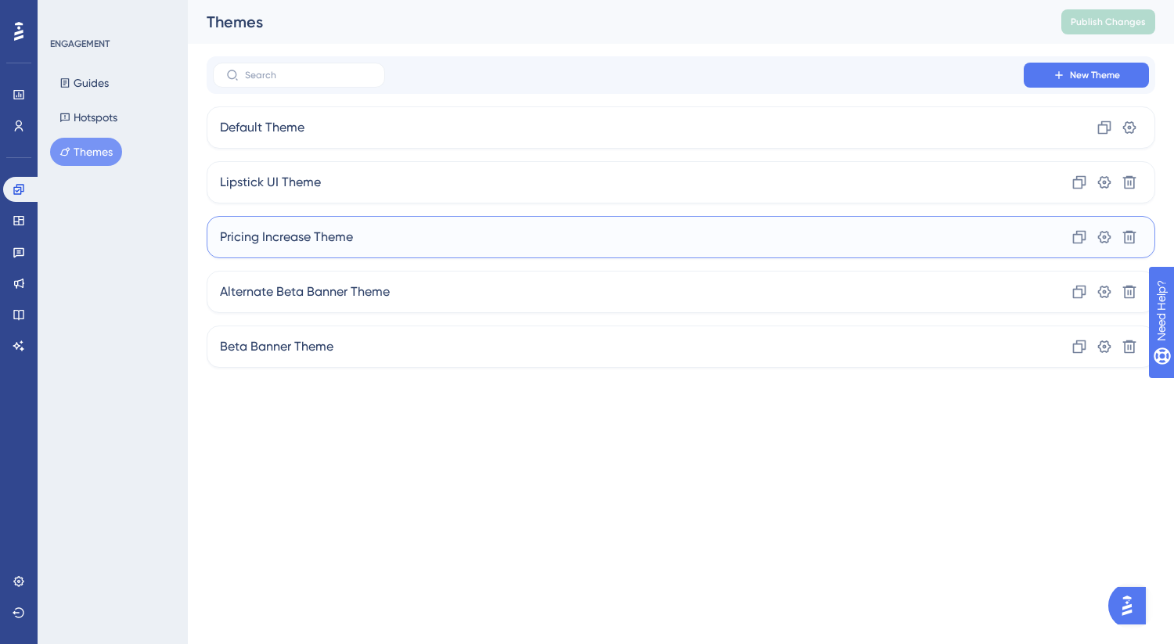
click at [303, 224] on div "Pricing Increase Theme Clone Settings Delete" at bounding box center [681, 237] width 949 height 42
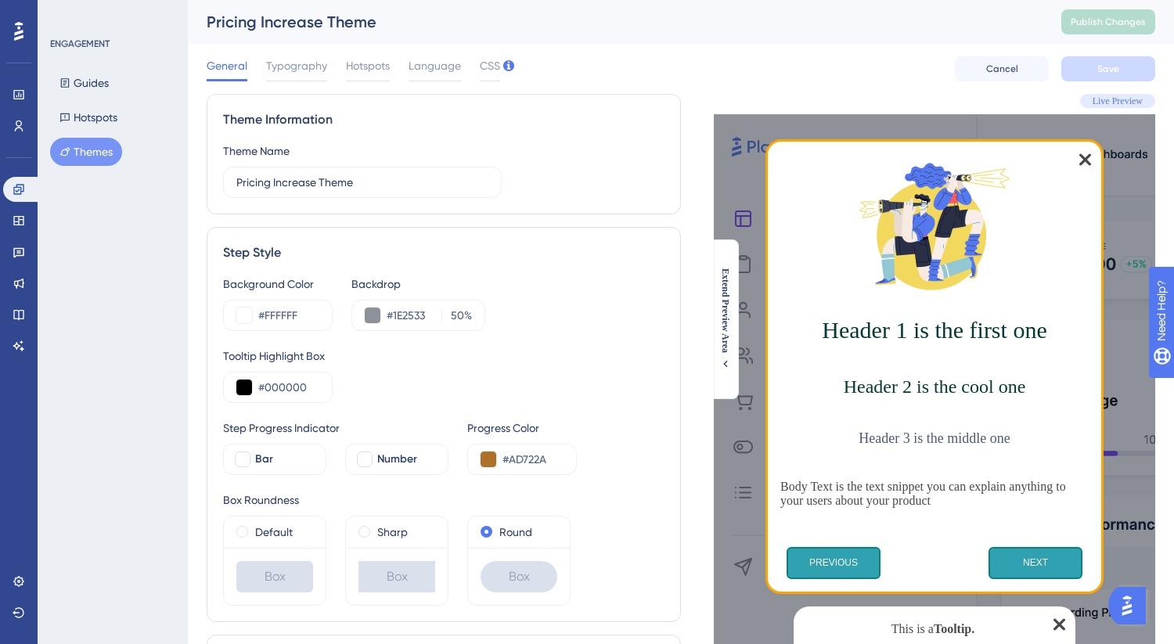
click at [85, 150] on button "Themes" at bounding box center [86, 152] width 72 height 28
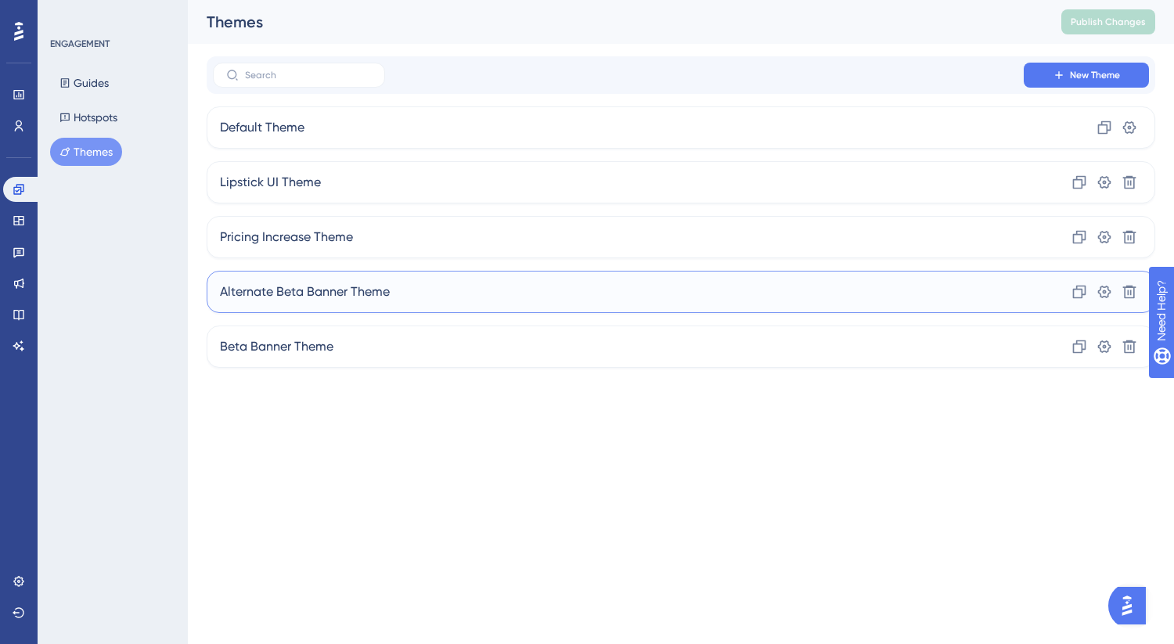
click at [341, 283] on span "Alternate Beta Banner Theme" at bounding box center [305, 292] width 170 height 19
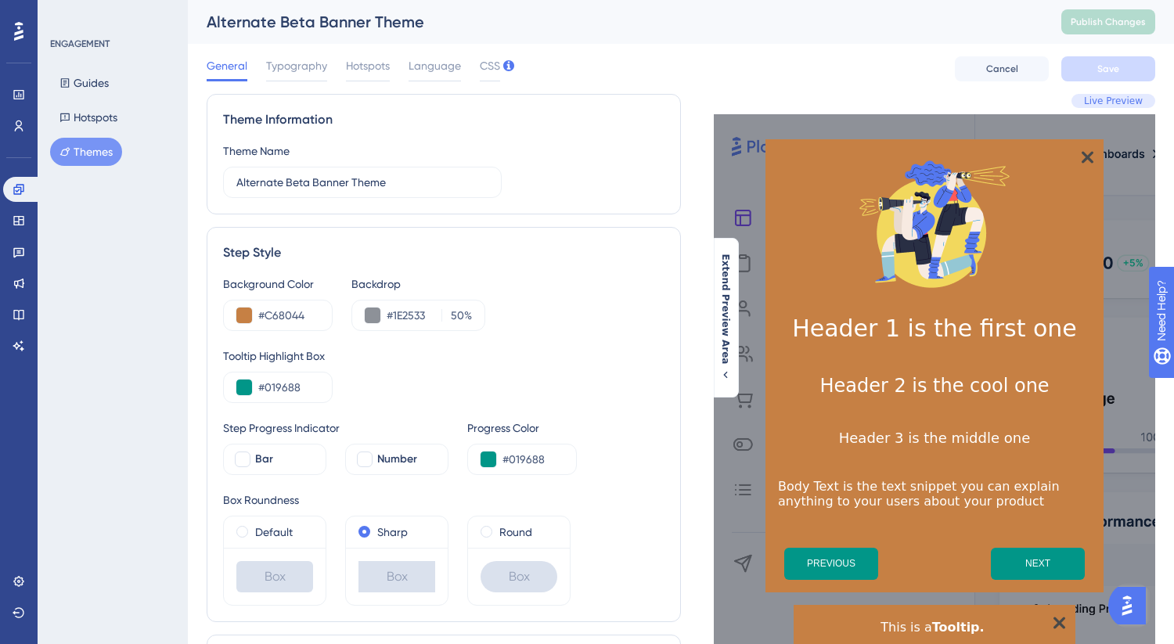
click at [90, 143] on button "Themes" at bounding box center [86, 152] width 72 height 28
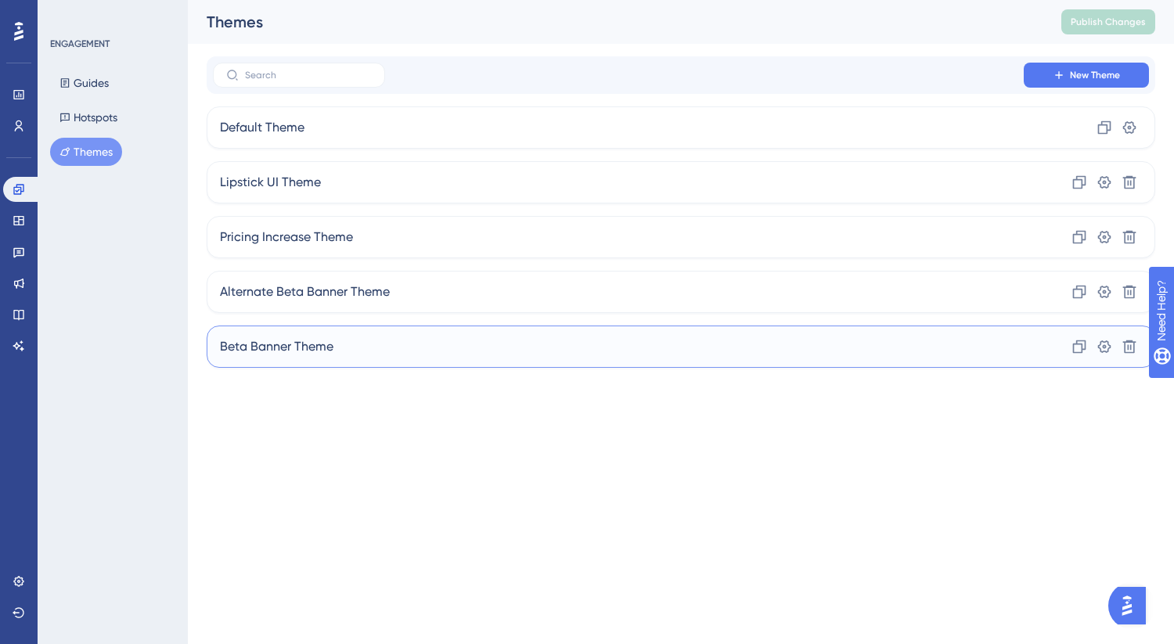
click at [335, 343] on div "Beta Banner Theme Clone Settings Delete" at bounding box center [681, 347] width 949 height 42
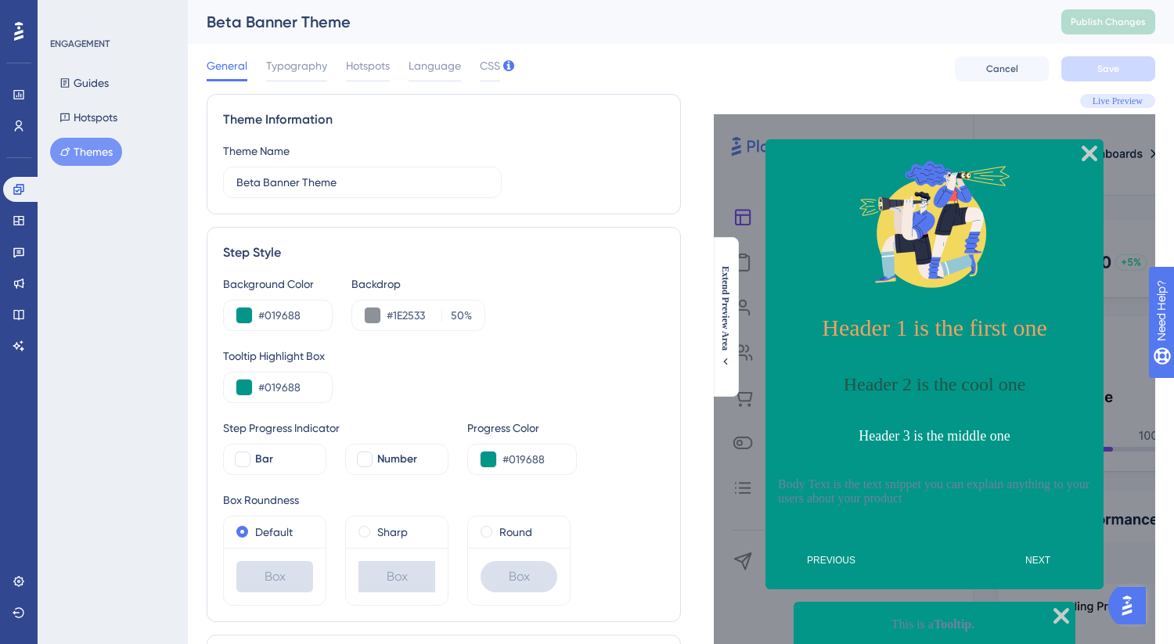
click at [103, 153] on button "Themes" at bounding box center [86, 152] width 72 height 28
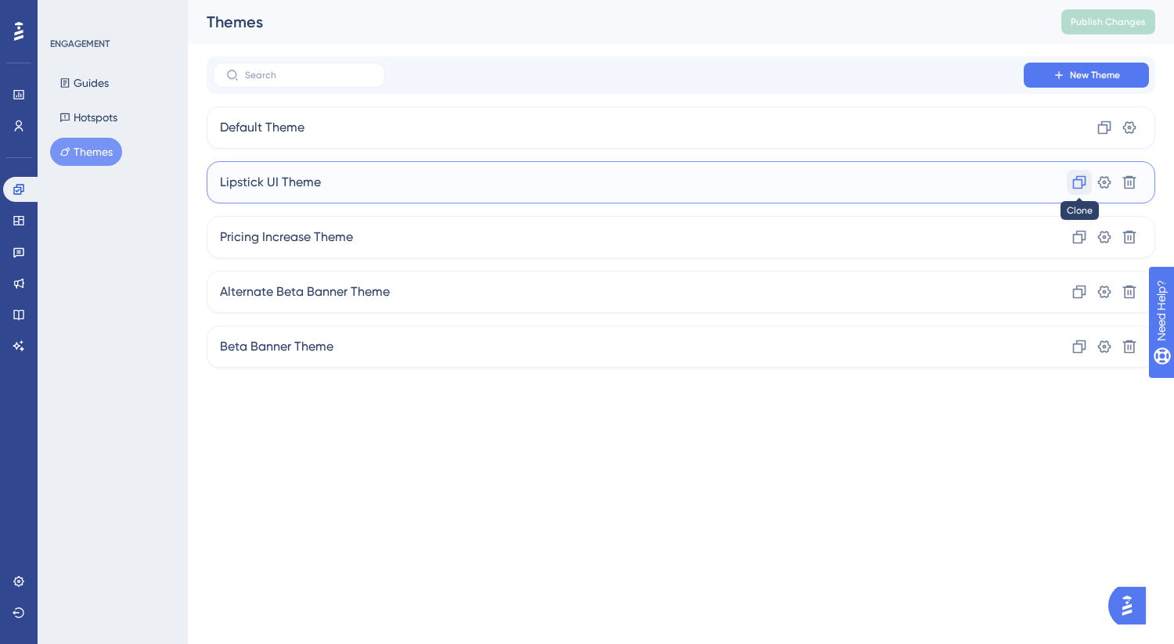
click at [1097, 135] on icon at bounding box center [1105, 128] width 16 height 16
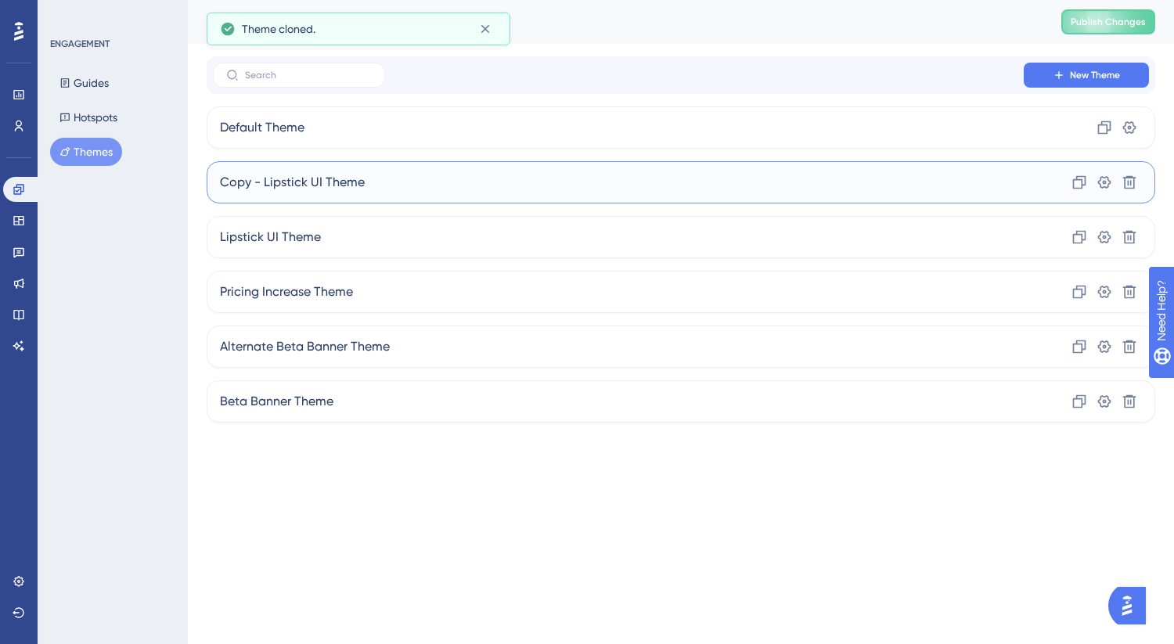
click at [326, 180] on span "Copy - Lipstick UI Theme" at bounding box center [292, 182] width 145 height 19
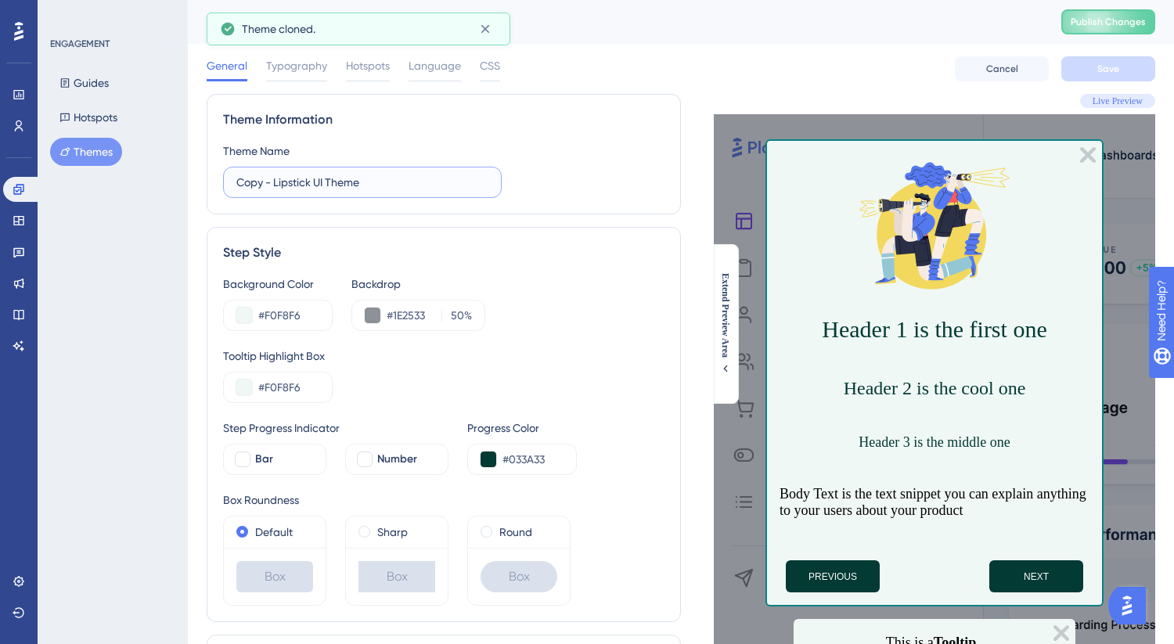
click at [326, 180] on input "Copy - Lipstick UI Theme" at bounding box center [362, 182] width 252 height 17
click at [315, 182] on input "Copy - Lipstick UI Theme" at bounding box center [362, 182] width 252 height 17
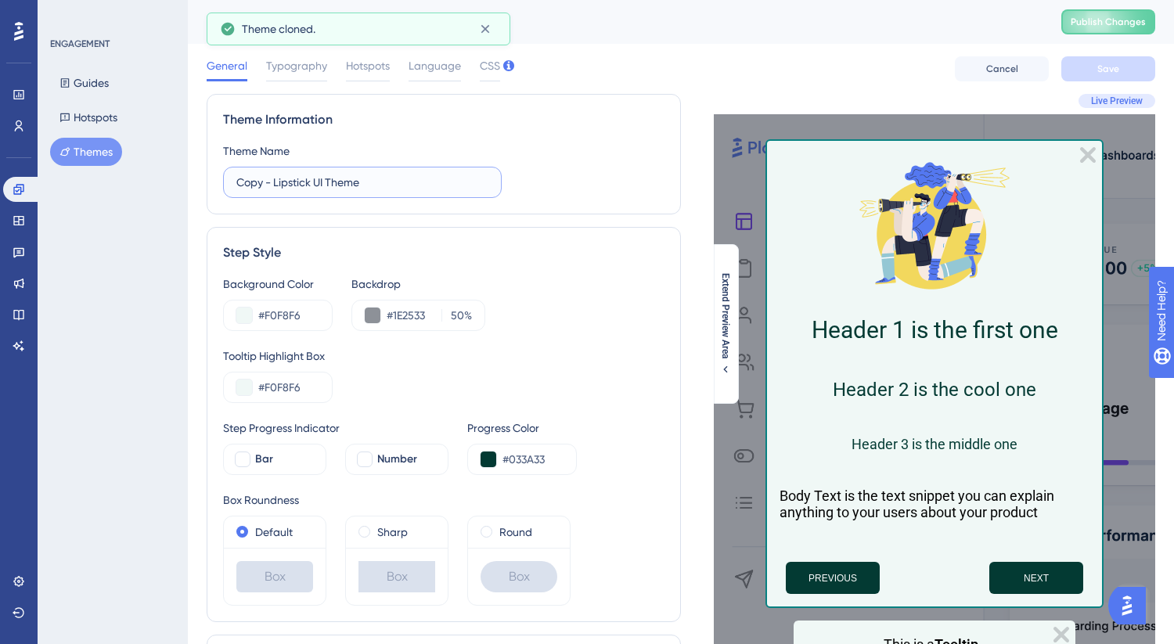
drag, startPoint x: 364, startPoint y: 179, endPoint x: 195, endPoint y: 182, distance: 169.1
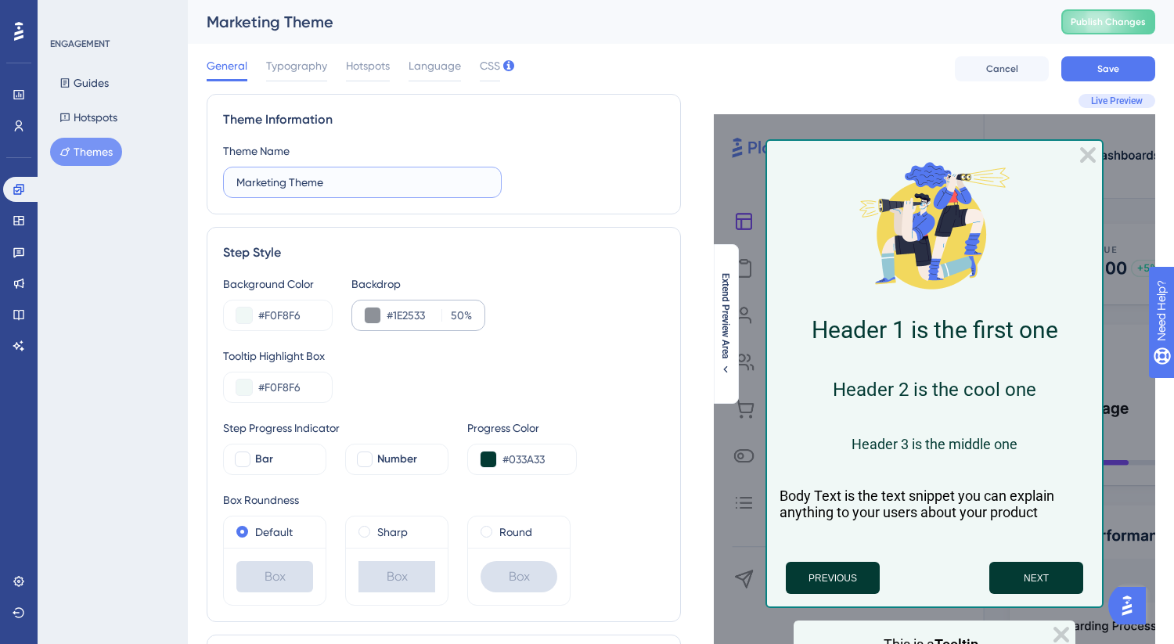
type input "Marketing Theme"
click at [375, 319] on button at bounding box center [373, 316] width 16 height 16
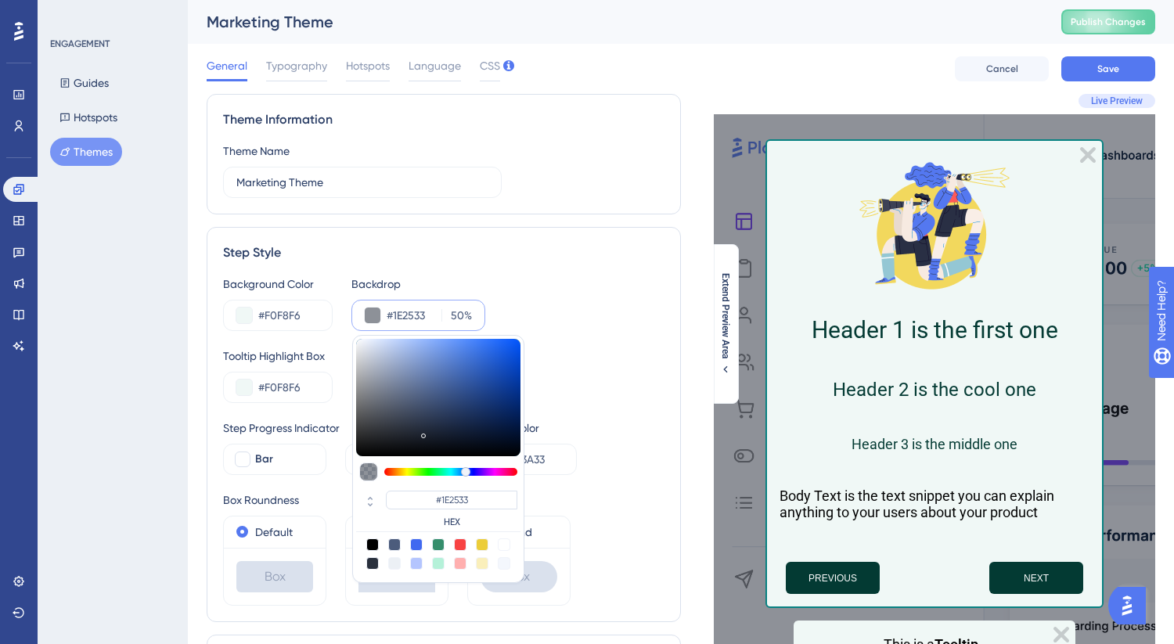
click at [474, 307] on div "#1E2533 50 % #1E2533 HEX" at bounding box center [418, 315] width 134 height 31
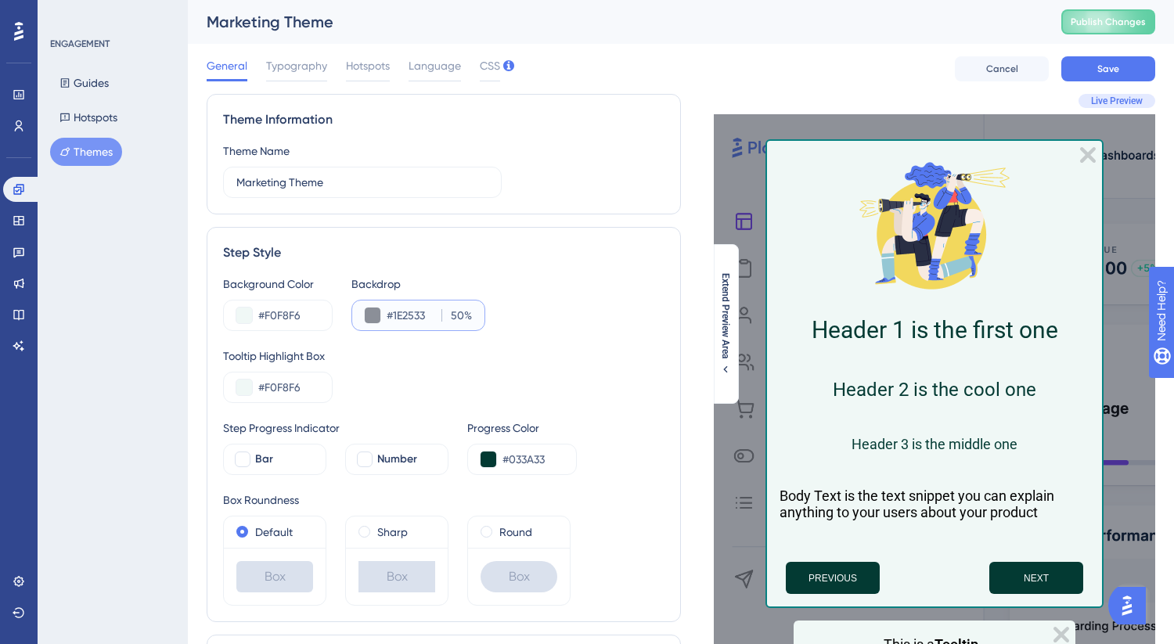
click at [462, 314] on input "50" at bounding box center [455, 315] width 17 height 19
click at [452, 317] on input "50" at bounding box center [455, 315] width 17 height 19
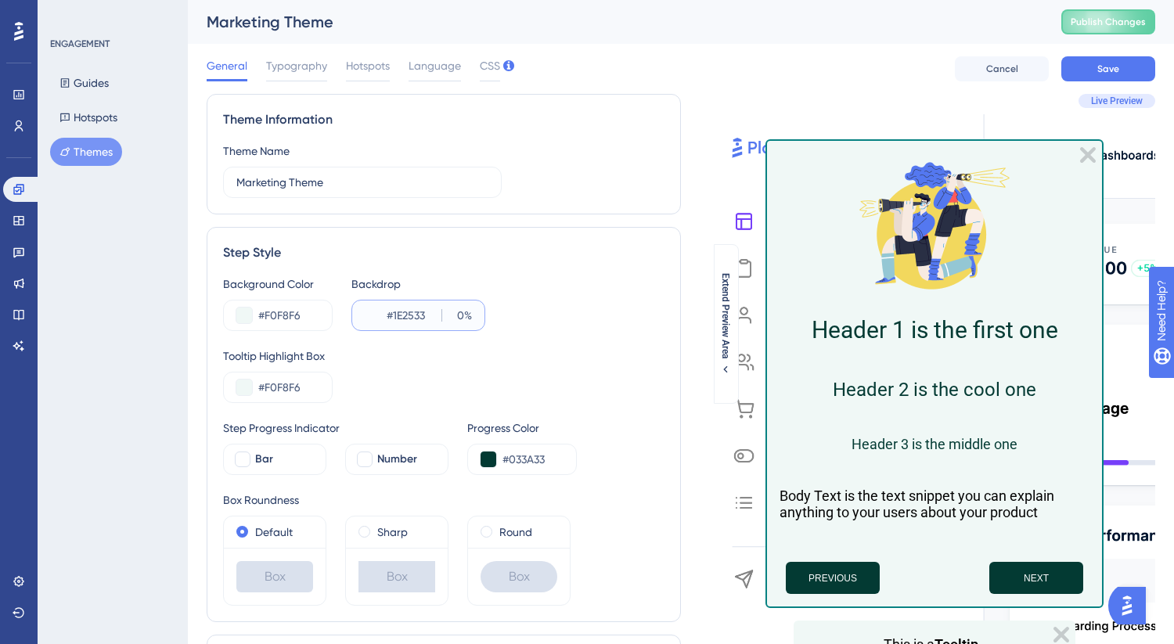
type input "0"
click at [588, 326] on div "Background Color #F0F8F6 Backdrop #1E2533 0 %" at bounding box center [443, 303] width 441 height 56
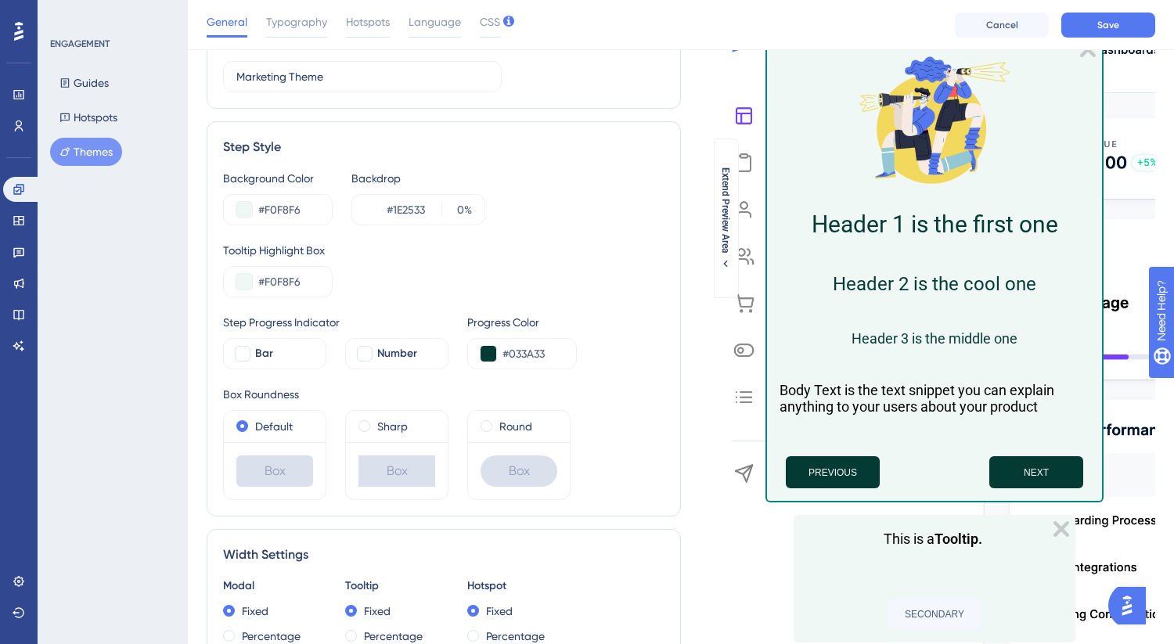
scroll to position [47, 0]
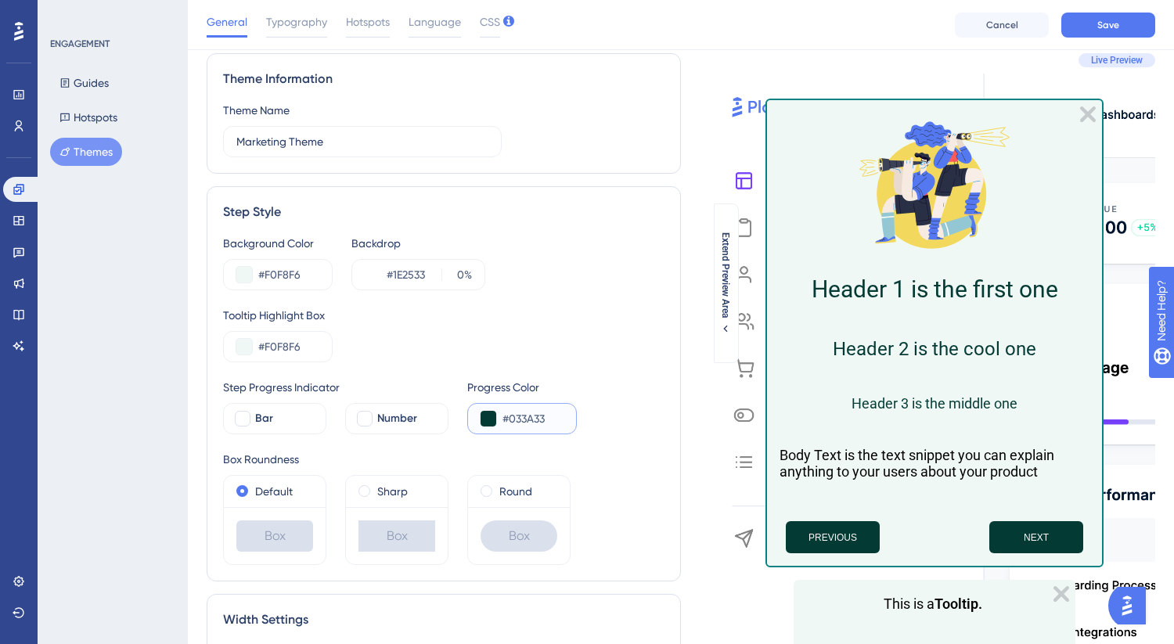
click at [488, 420] on button at bounding box center [489, 419] width 16 height 16
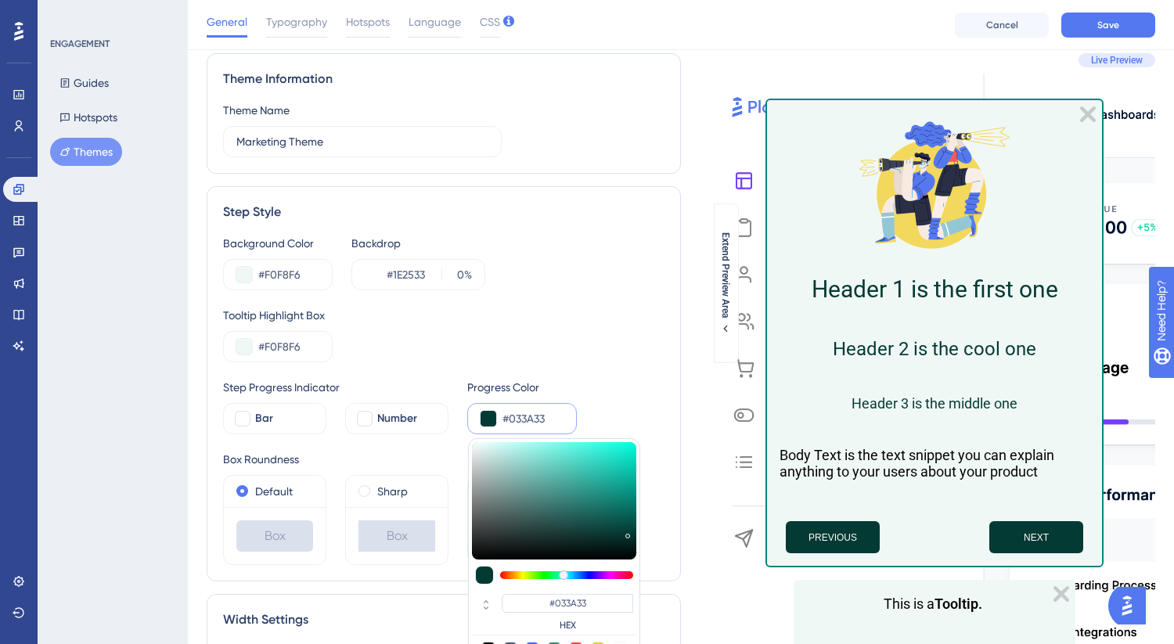
scroll to position [56, 0]
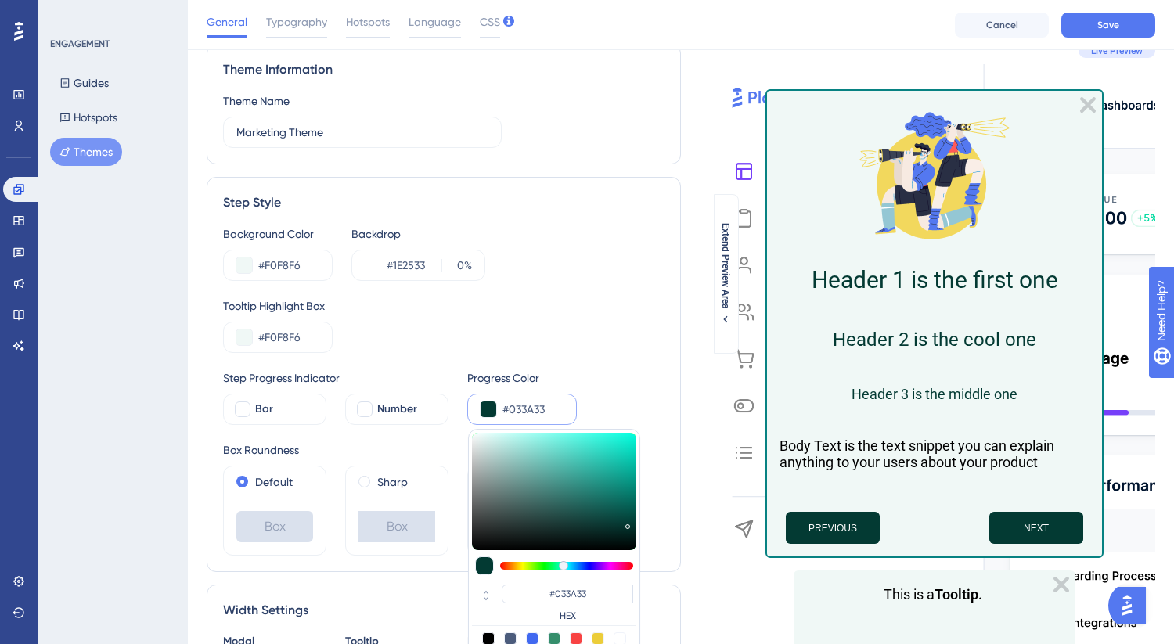
click at [609, 342] on div "Tooltip Highlight Box #F0F8F6" at bounding box center [443, 325] width 441 height 56
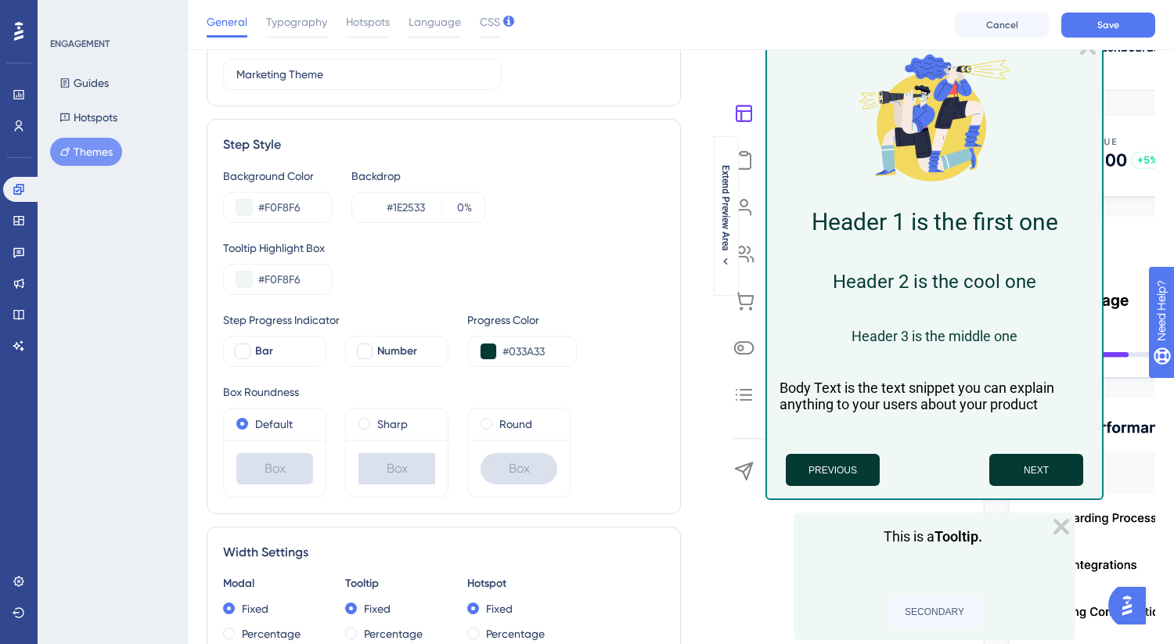
scroll to position [206, 0]
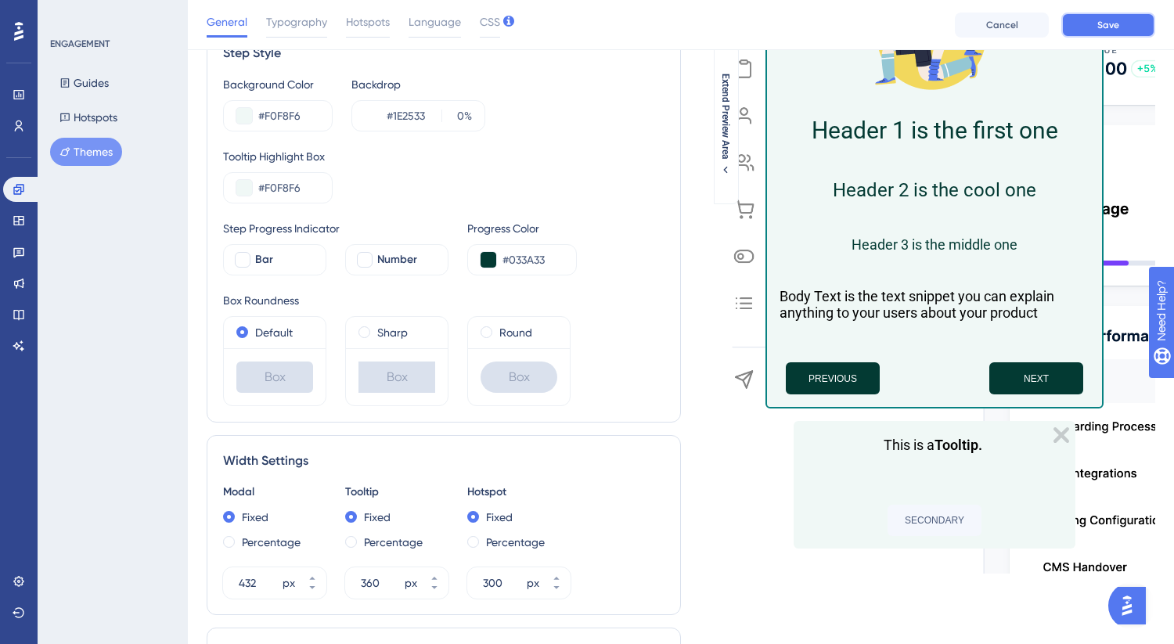
click at [1094, 14] on button "Save" at bounding box center [1108, 25] width 94 height 25
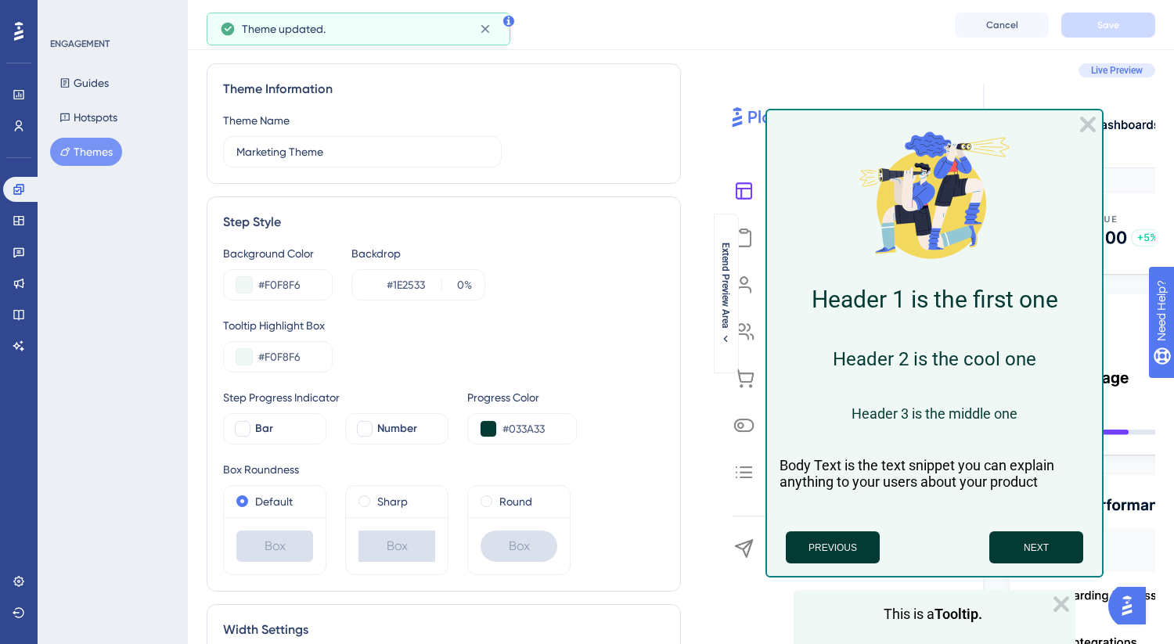
scroll to position [0, 0]
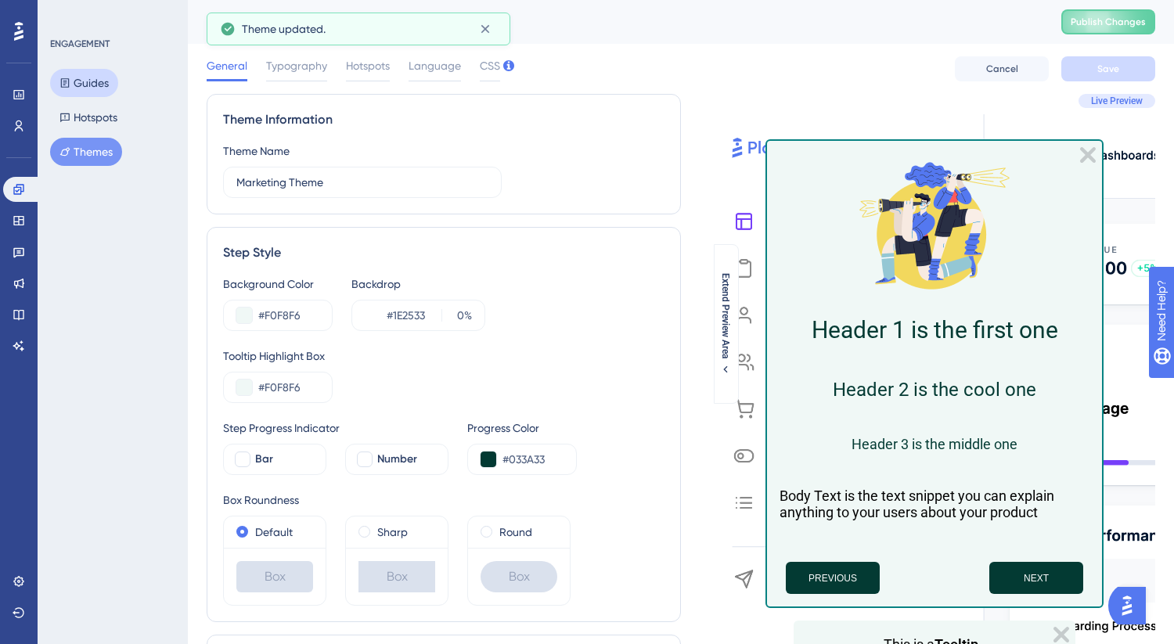
click at [109, 77] on button "Guides" at bounding box center [84, 83] width 68 height 28
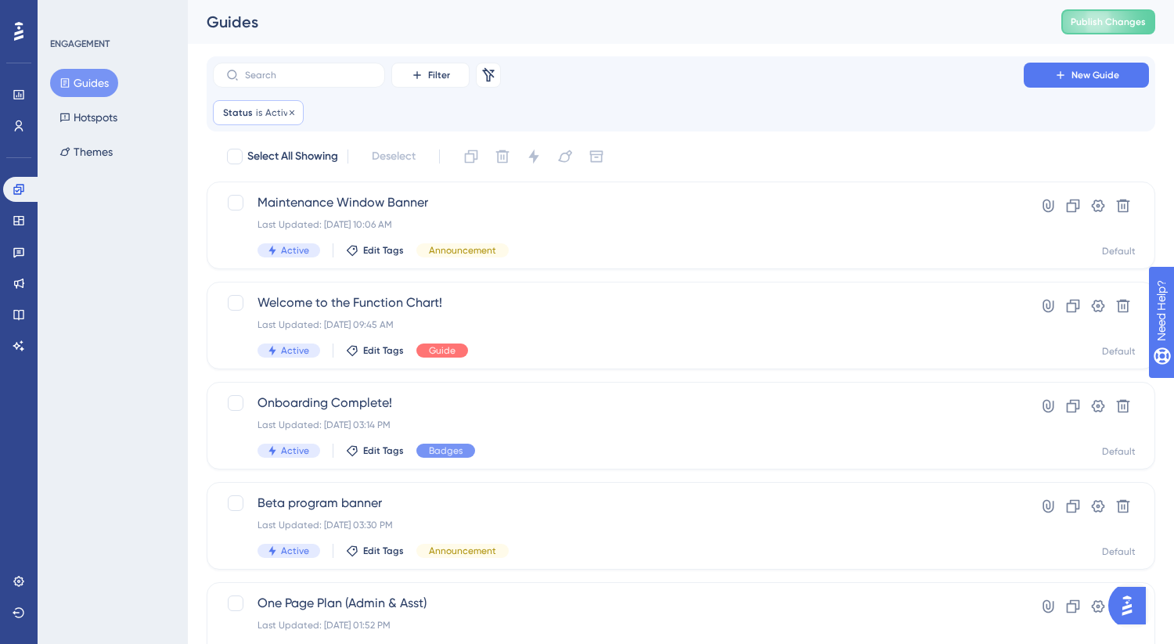
click at [296, 112] on div "Status is Active Active Remove" at bounding box center [258, 112] width 91 height 25
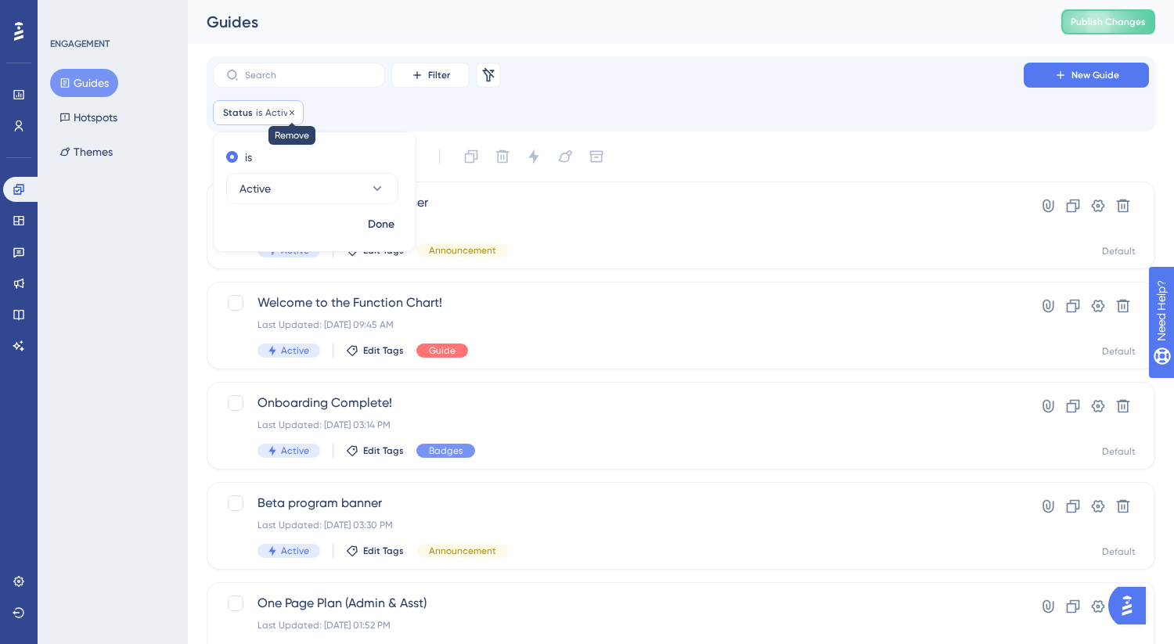
click at [290, 114] on icon at bounding box center [292, 112] width 5 height 5
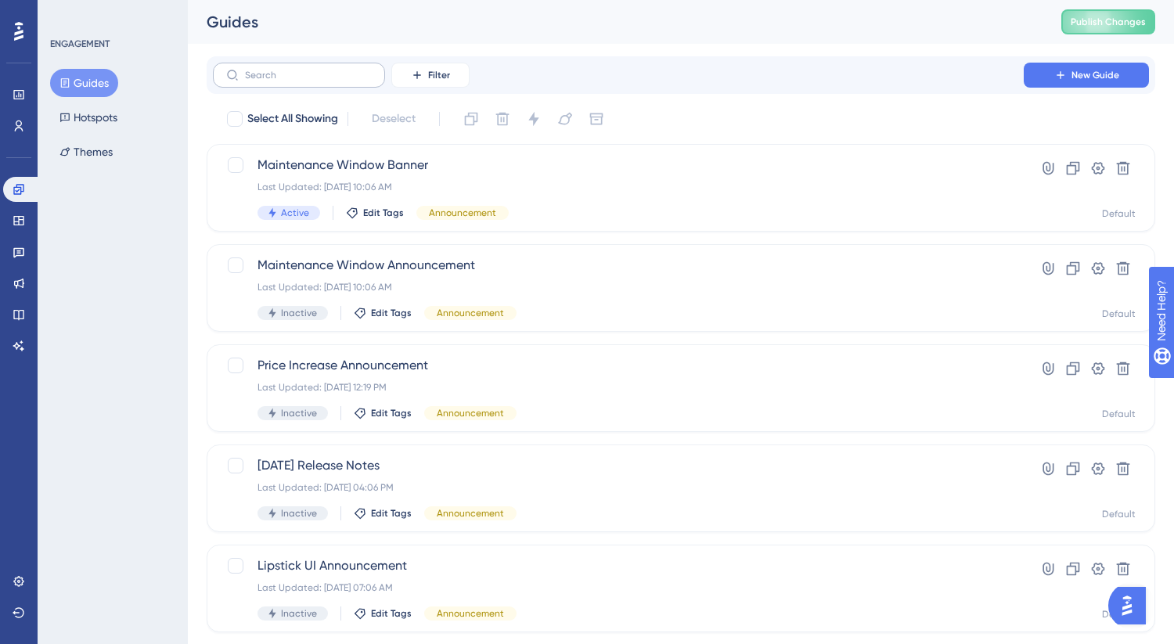
click at [295, 70] on label at bounding box center [299, 75] width 172 height 25
click at [294, 70] on input "text" at bounding box center [308, 75] width 127 height 11
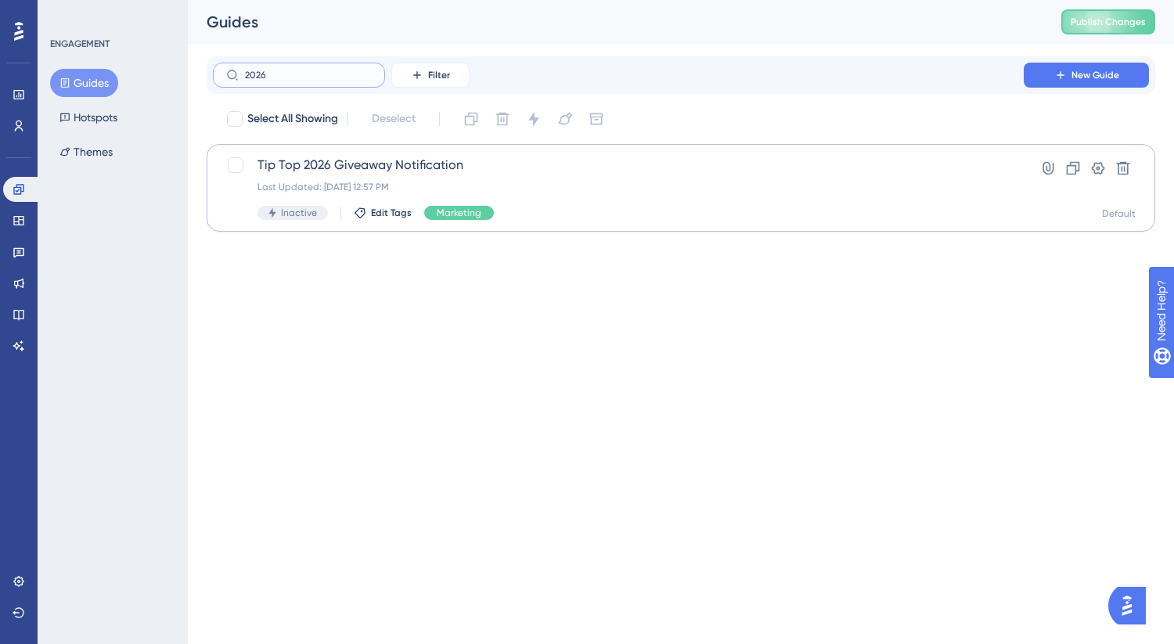
type input "2026"
click at [296, 171] on span "Tip Top 2026 Giveaway Notification" at bounding box center [619, 165] width 722 height 19
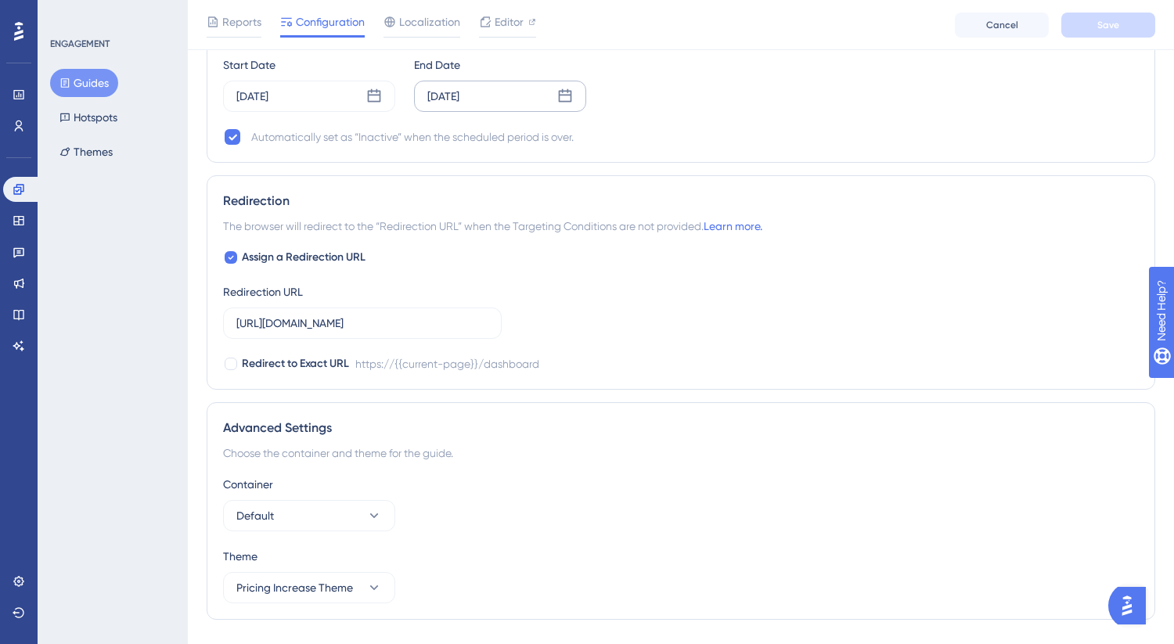
scroll to position [1584, 0]
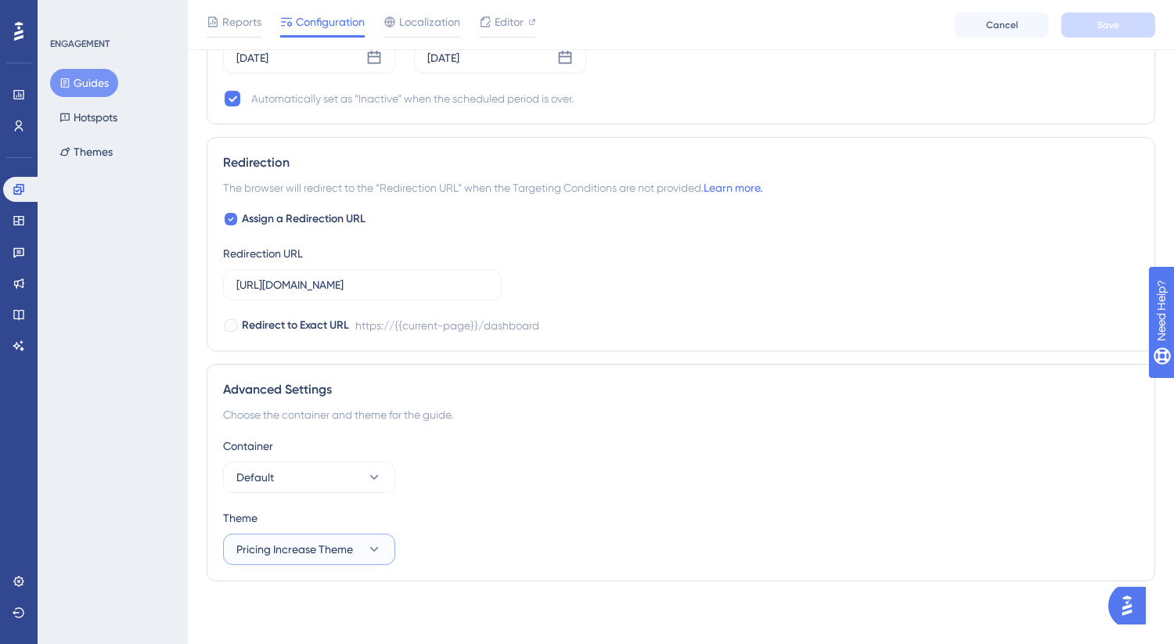
click at [370, 543] on icon at bounding box center [374, 550] width 16 height 16
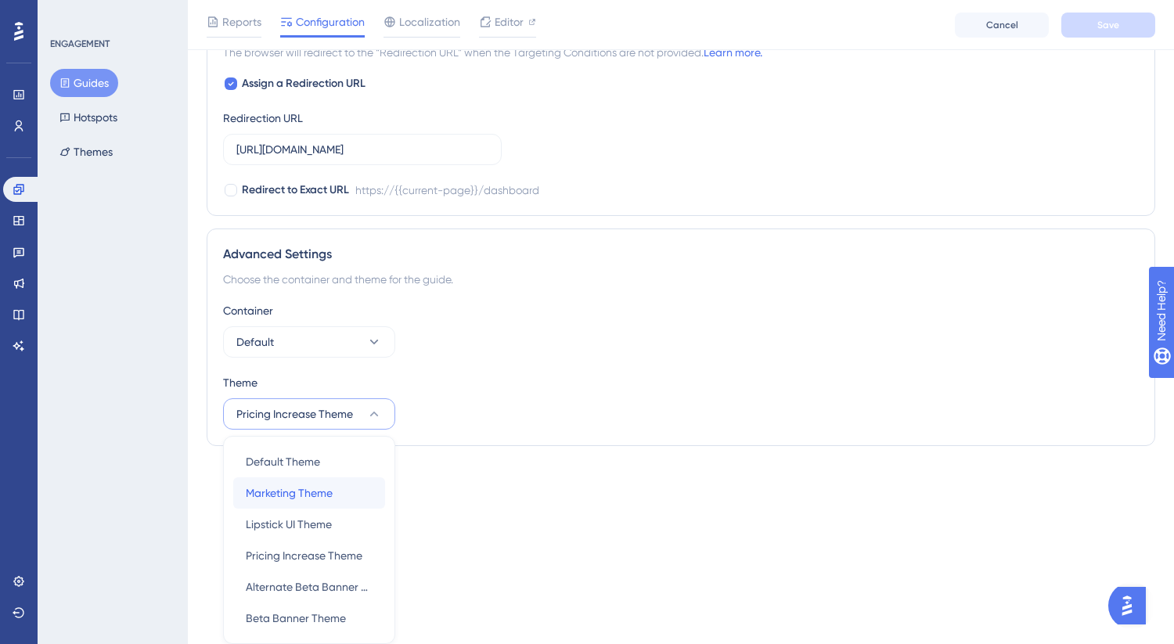
click at [339, 502] on div "Marketing Theme Marketing Theme" at bounding box center [309, 492] width 127 height 31
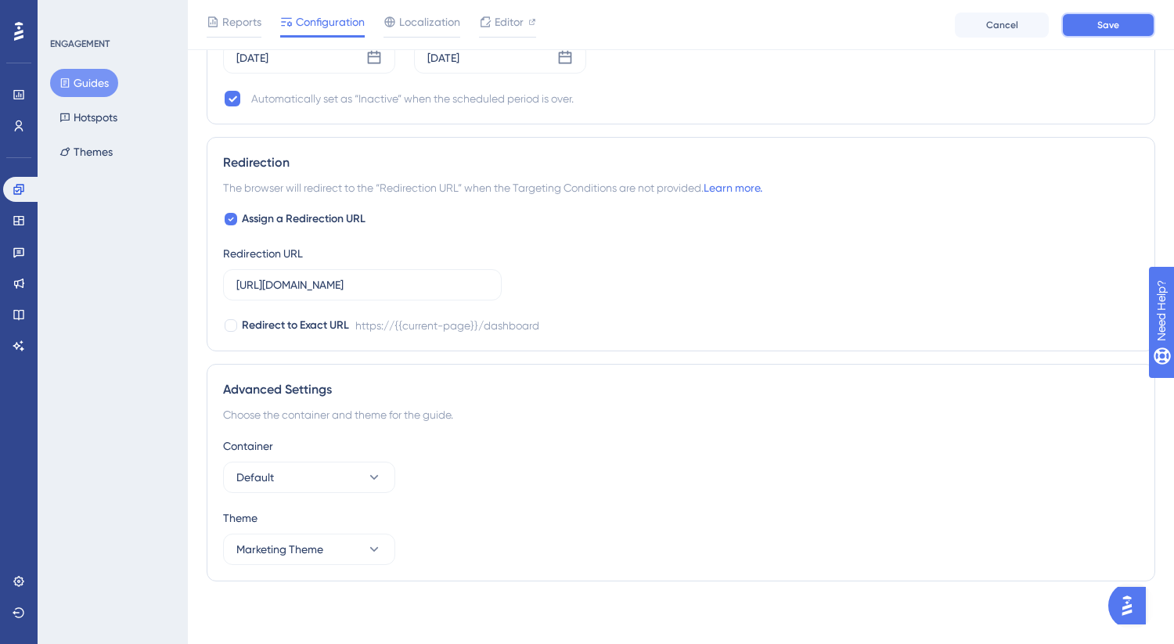
click at [1076, 29] on button "Save" at bounding box center [1108, 25] width 94 height 25
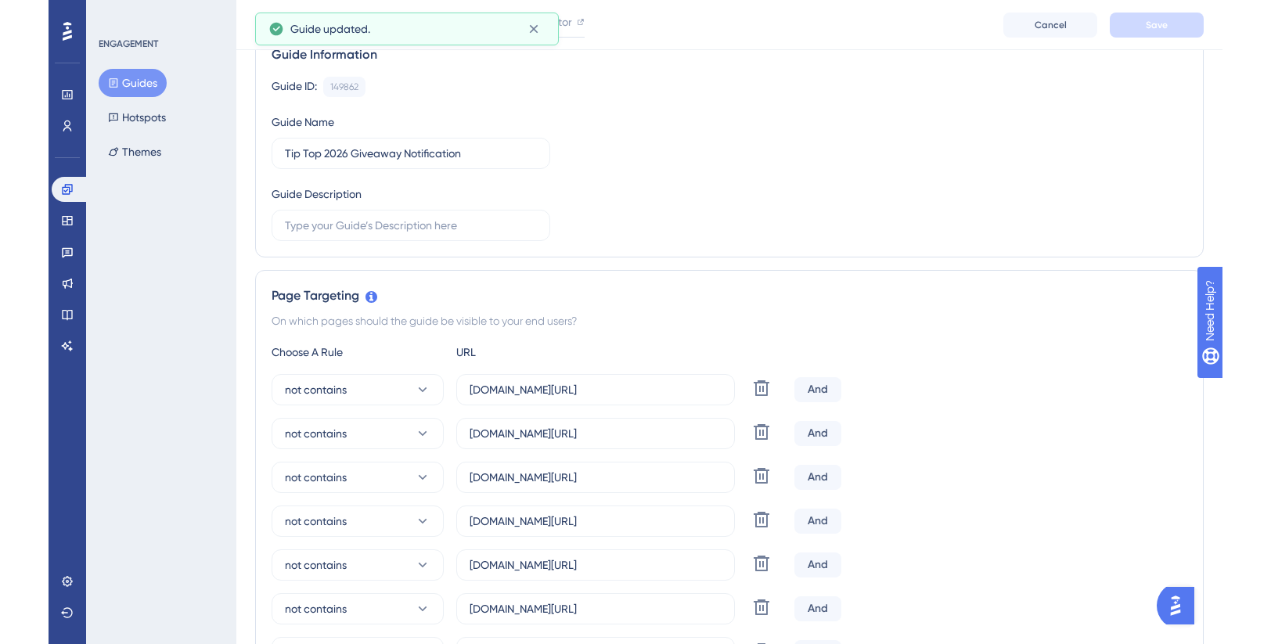
scroll to position [0, 0]
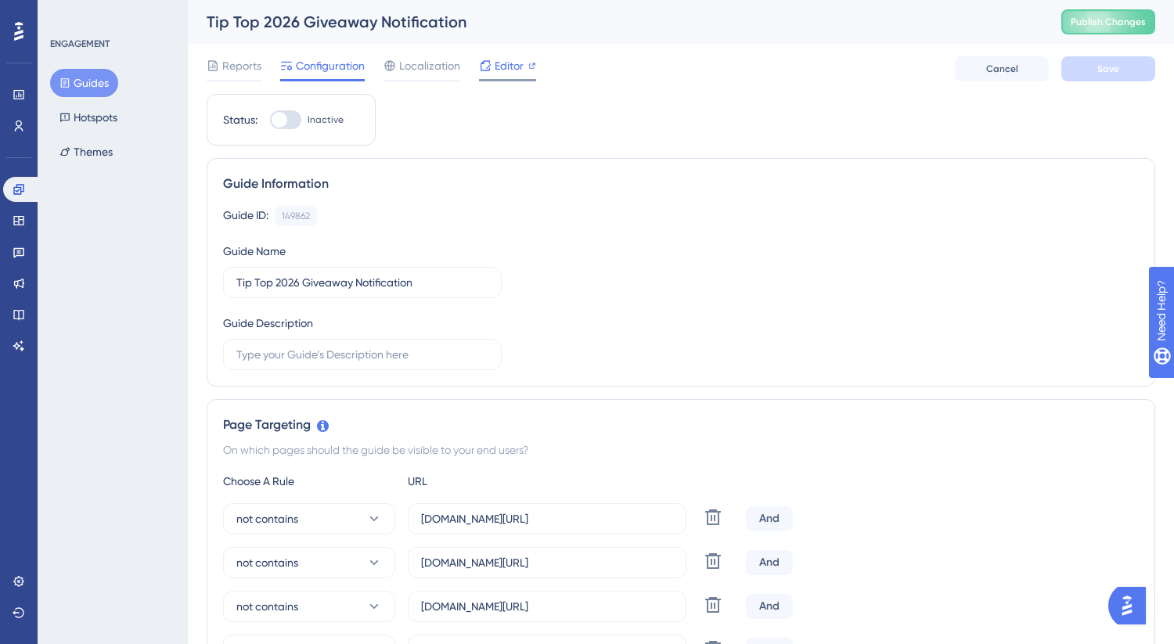
click at [522, 72] on span "Editor" at bounding box center [509, 65] width 29 height 19
click at [290, 122] on div at bounding box center [285, 119] width 31 height 19
click at [270, 121] on input "Inactive" at bounding box center [269, 120] width 1 height 1
checkbox input "true"
click at [1123, 57] on button "Save" at bounding box center [1108, 68] width 94 height 25
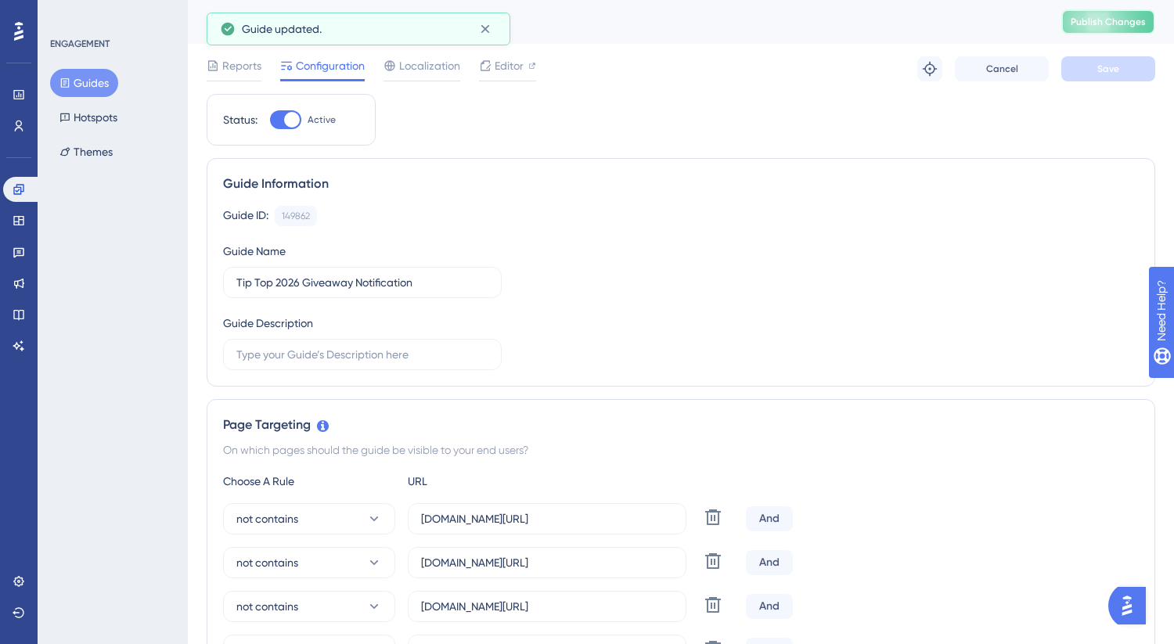
click at [1089, 11] on button "Publish Changes" at bounding box center [1108, 21] width 94 height 25
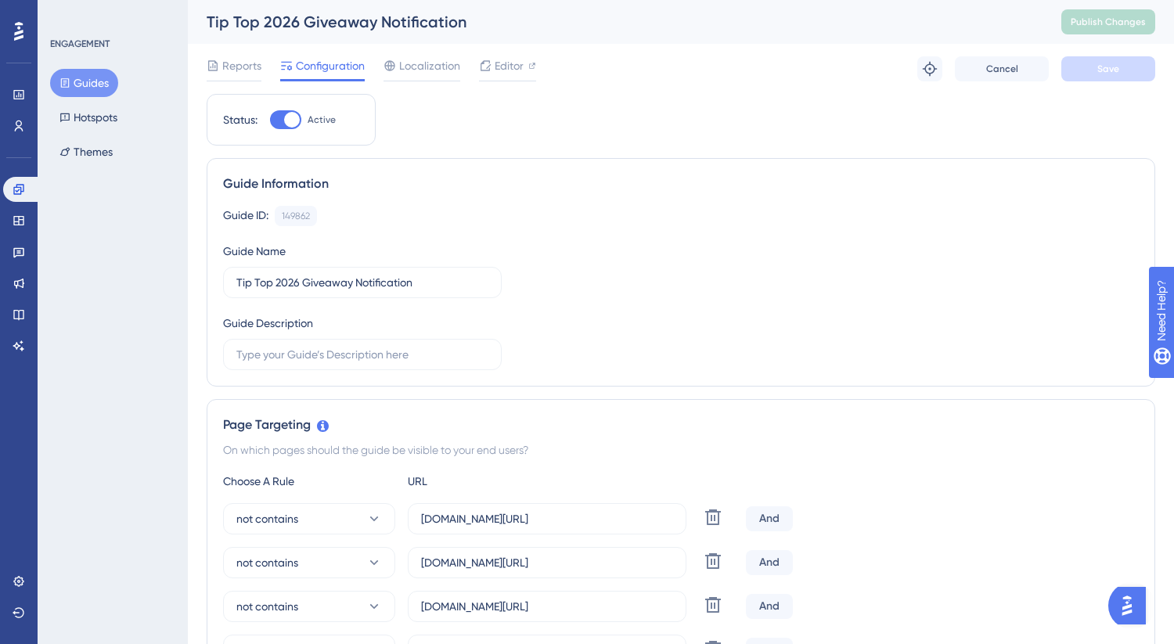
drag, startPoint x: 28, startPoint y: 37, endPoint x: 621, endPoint y: 629, distance: 838.0
click at [28, 36] on div at bounding box center [18, 31] width 25 height 25
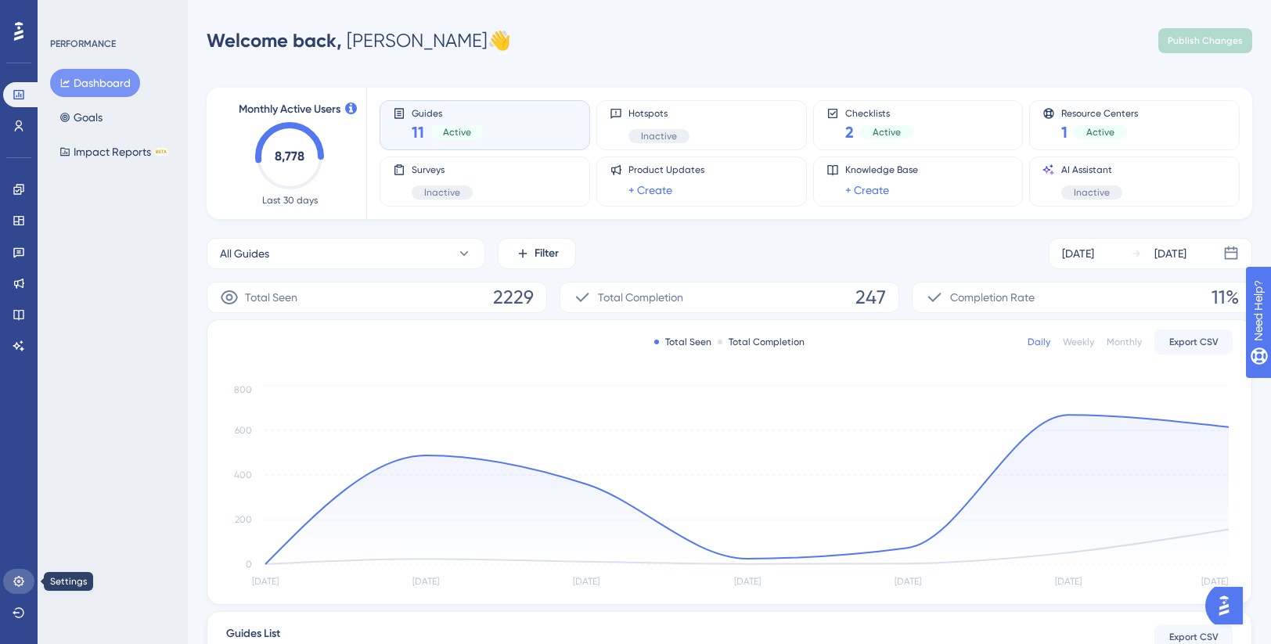
click at [10, 575] on link at bounding box center [18, 581] width 31 height 25
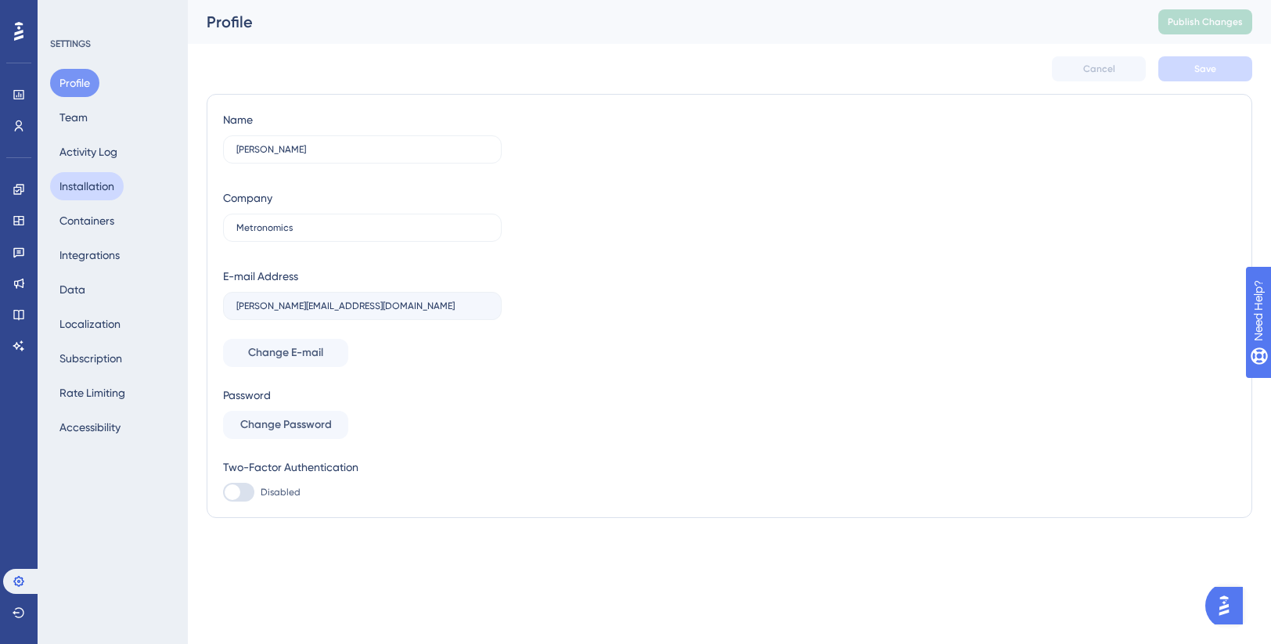
click at [88, 183] on button "Installation" at bounding box center [87, 186] width 74 height 28
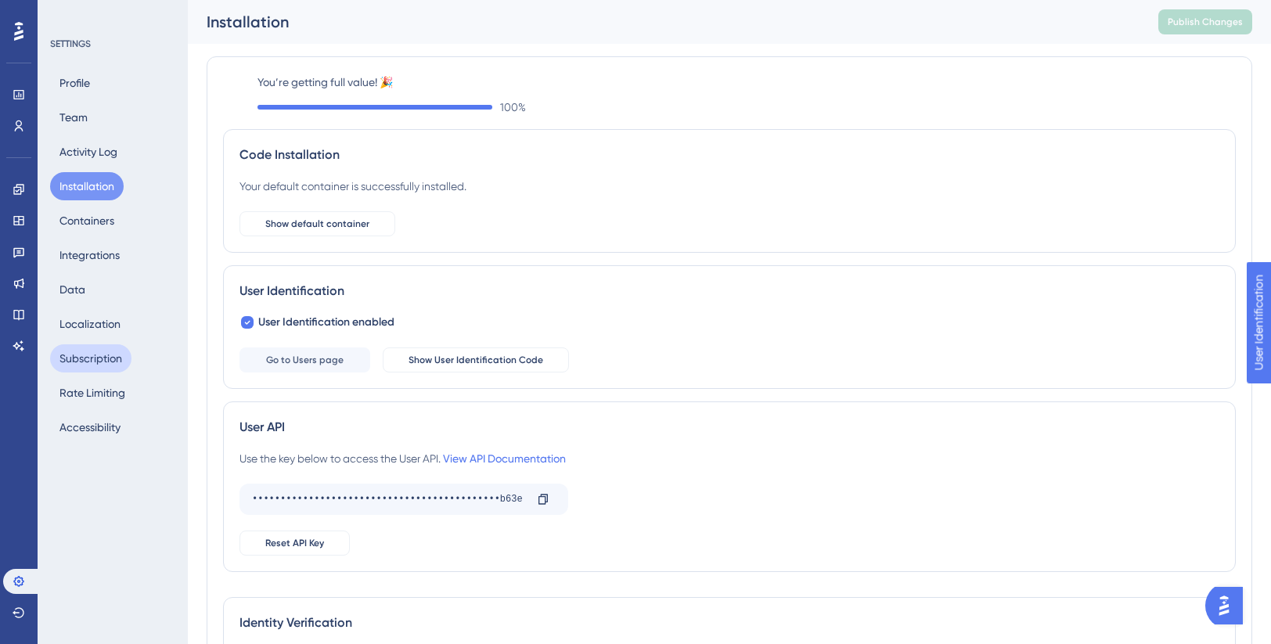
click at [86, 362] on button "Subscription" at bounding box center [90, 358] width 81 height 28
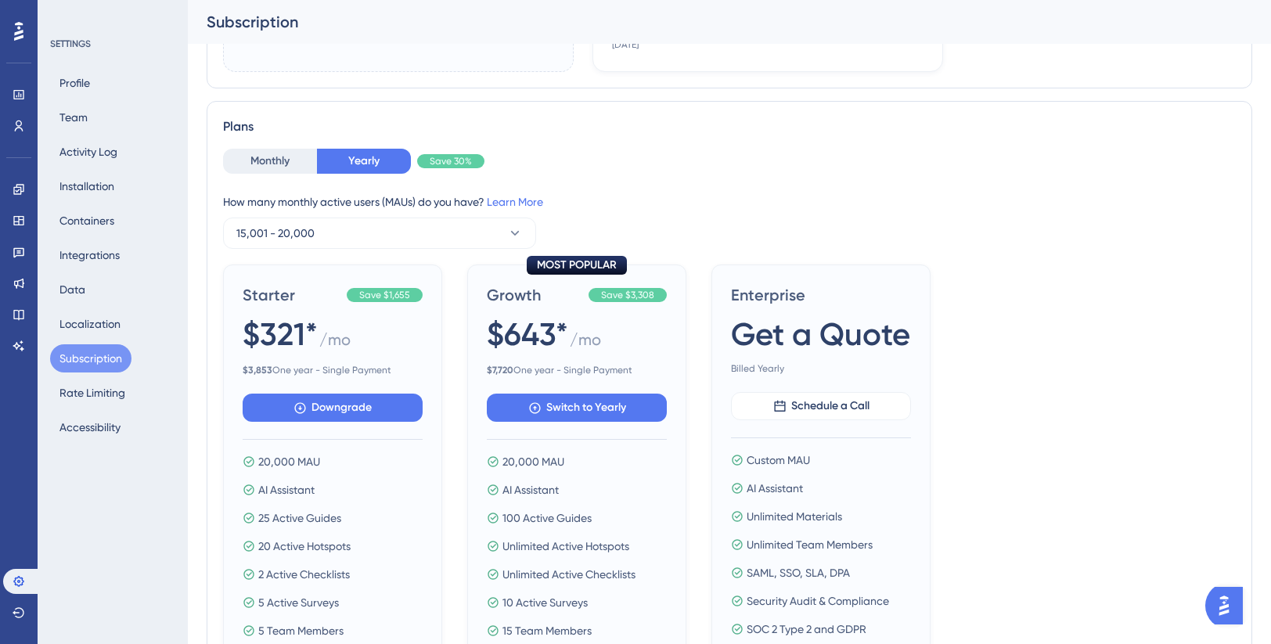
scroll to position [412, 0]
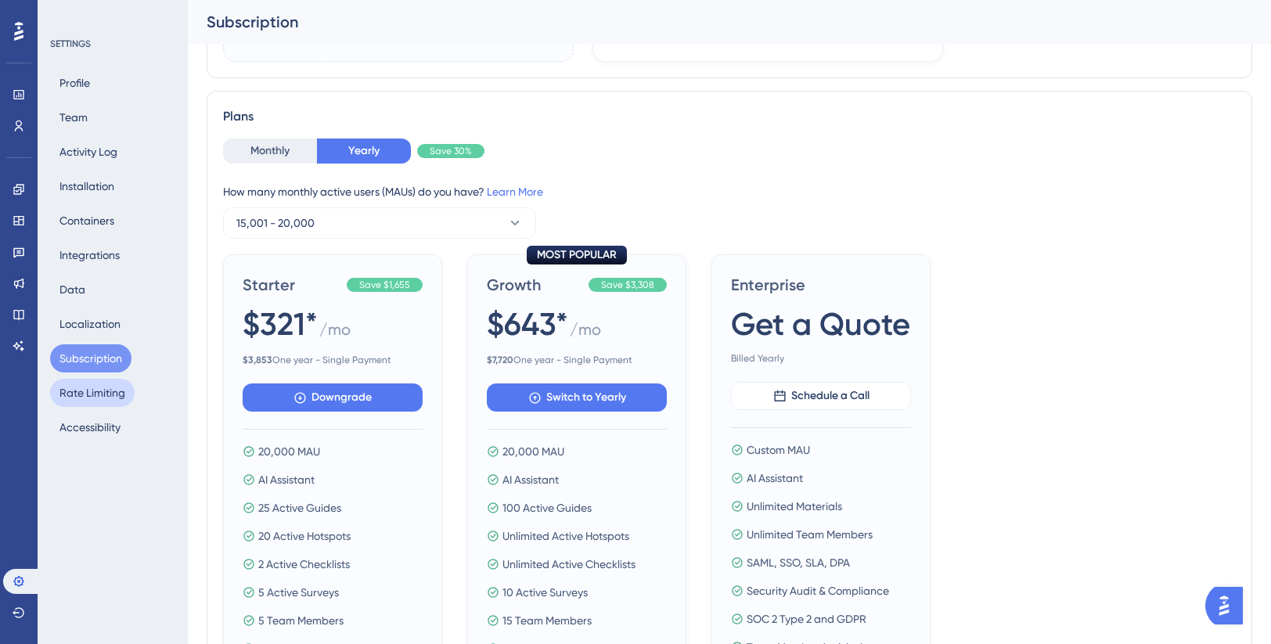
click at [106, 398] on button "Rate Limiting" at bounding box center [92, 393] width 85 height 28
